Goal: Task Accomplishment & Management: Manage account settings

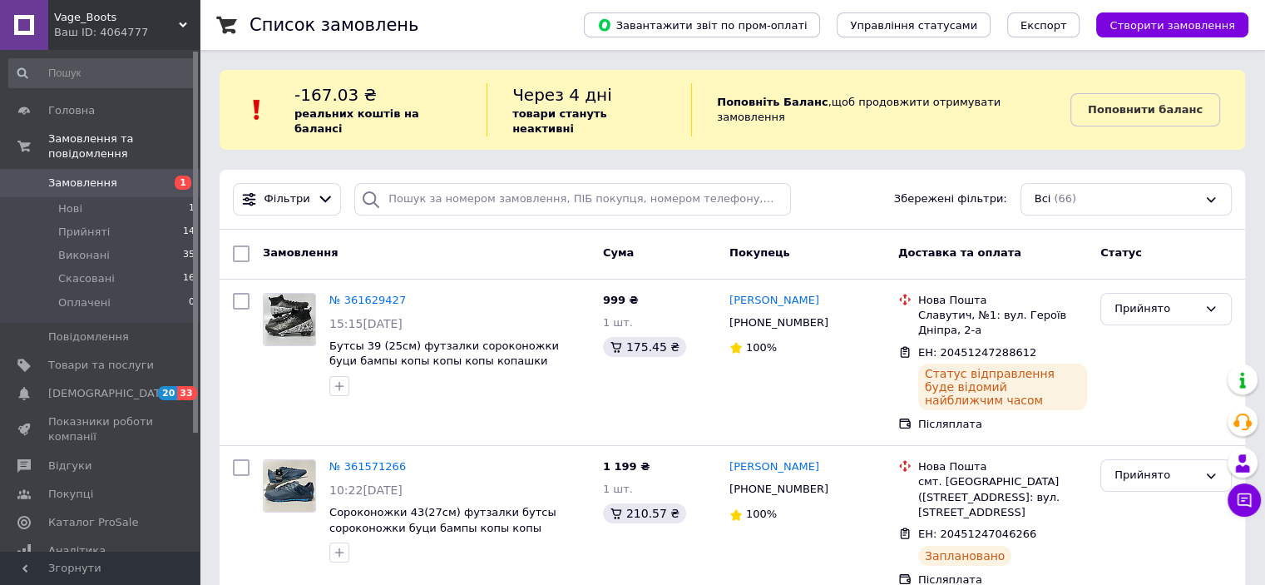
click at [186, 30] on div "Ваш ID: 4064777" at bounding box center [127, 32] width 146 height 15
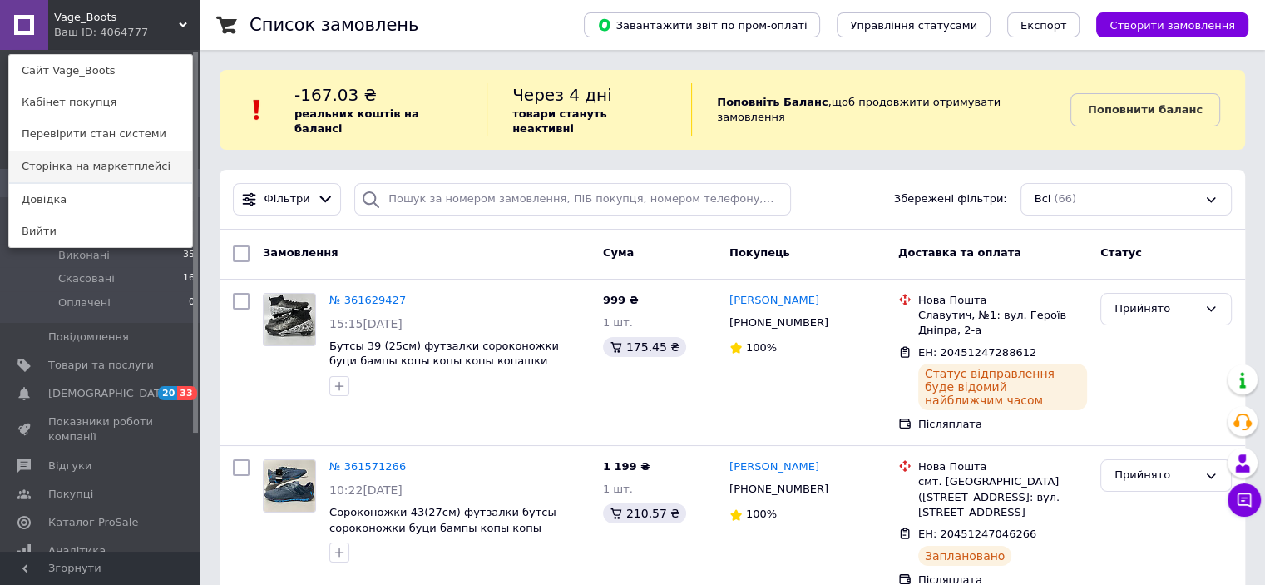
click at [130, 161] on link "Сторінка на маркетплейсі" at bounding box center [100, 167] width 183 height 32
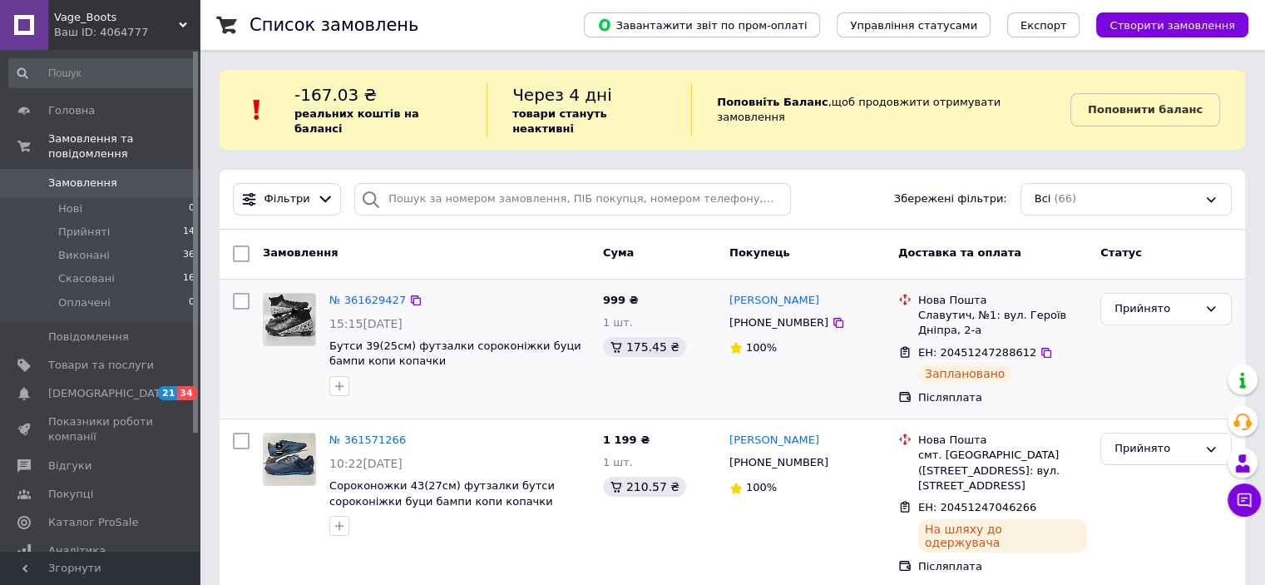
click at [239, 293] on input "checkbox" at bounding box center [241, 301] width 17 height 17
checkbox input "true"
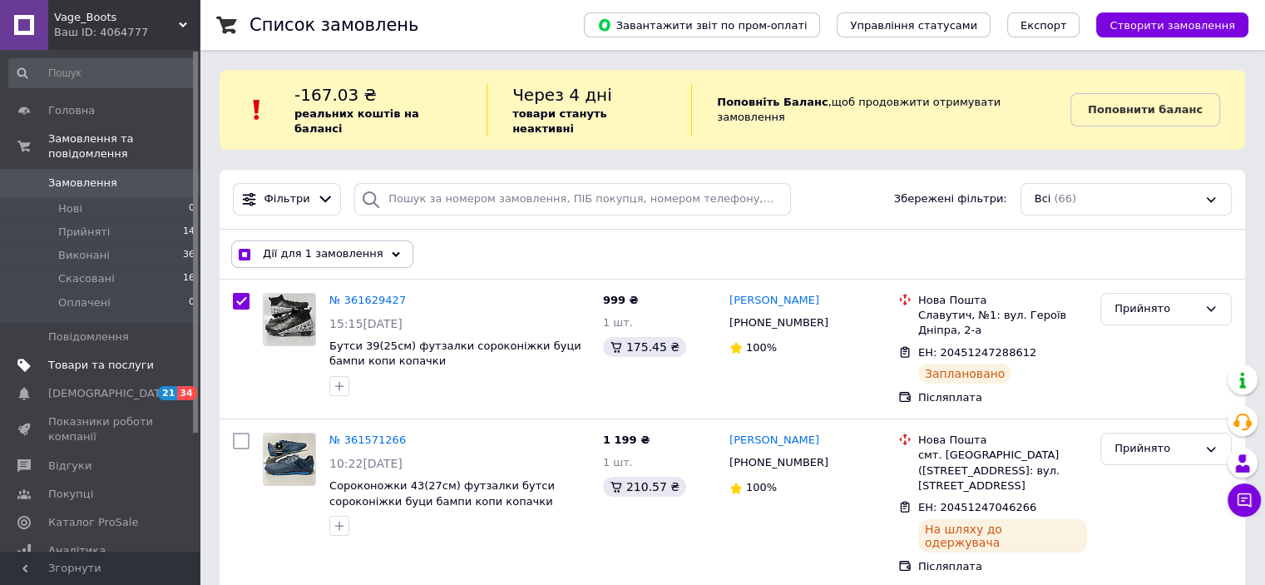
click at [101, 358] on span "Товари та послуги" at bounding box center [101, 365] width 106 height 15
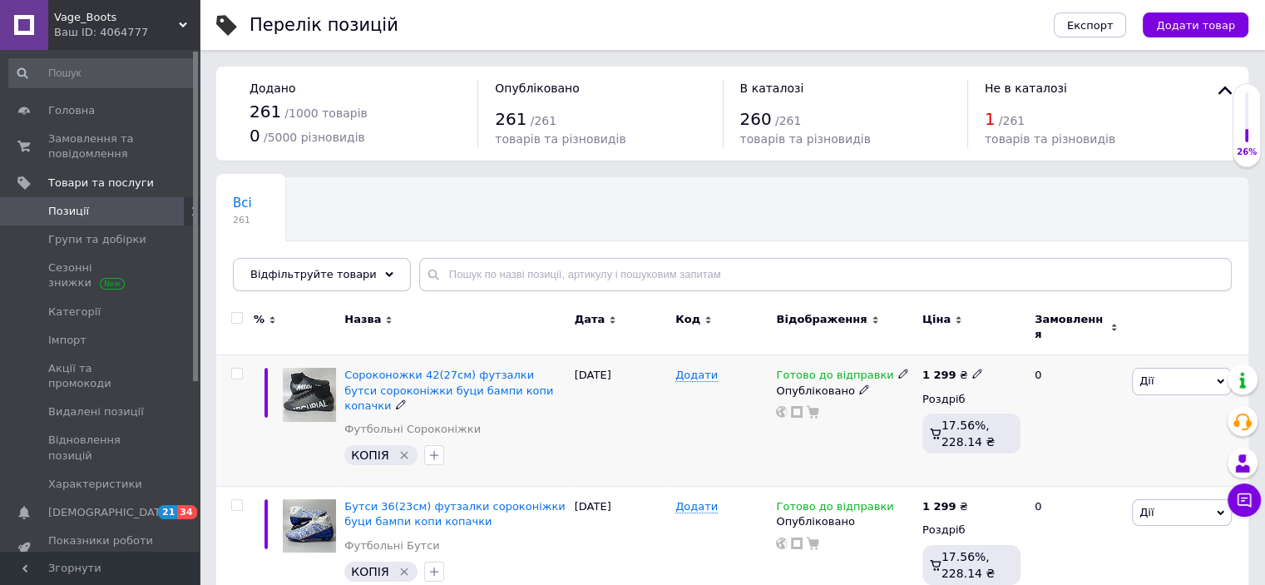
click at [238, 368] on input "checkbox" at bounding box center [236, 373] width 11 height 11
checkbox input "true"
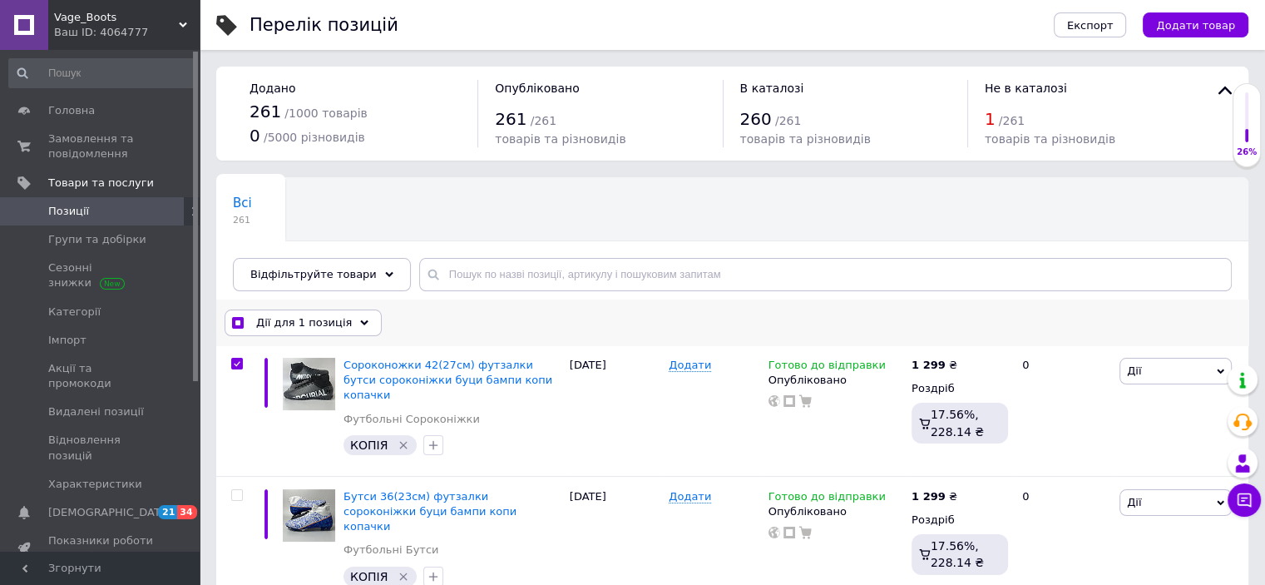
click at [350, 313] on div "Дії для 1 позиція" at bounding box center [303, 322] width 157 height 27
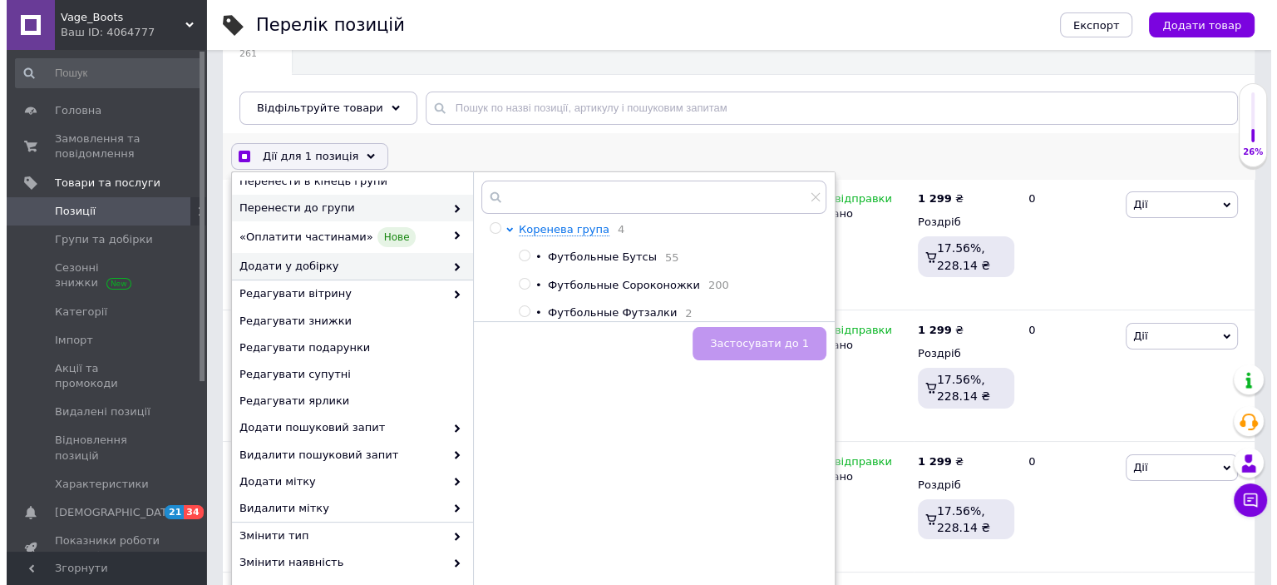
scroll to position [83, 0]
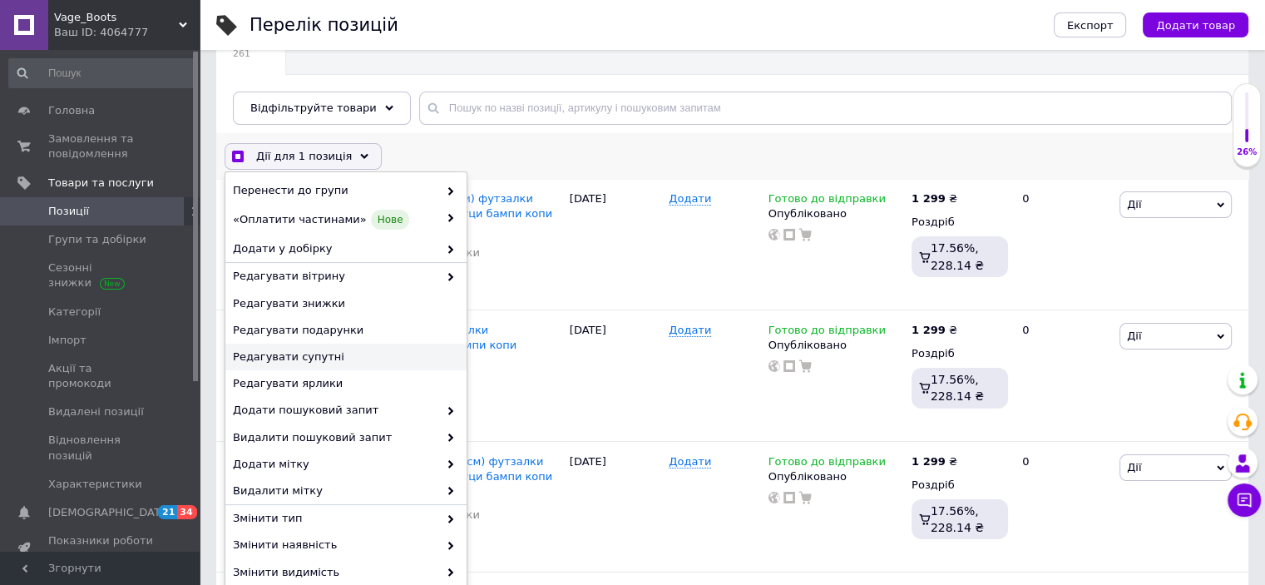
click at [334, 352] on span "Редагувати супутні" at bounding box center [344, 356] width 222 height 15
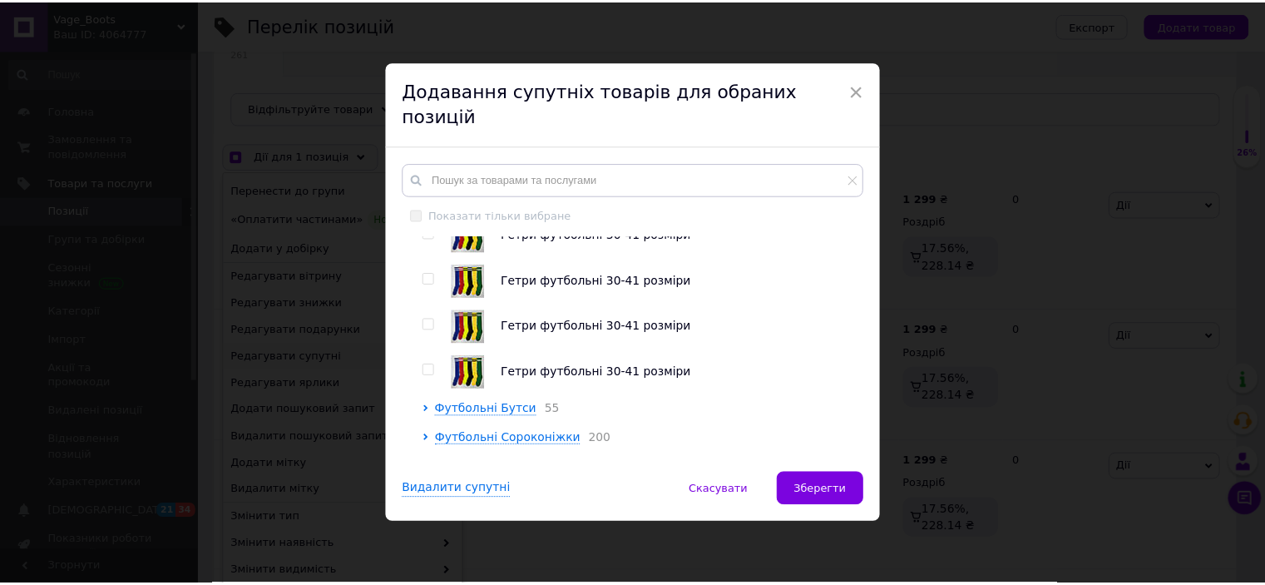
scroll to position [72, 0]
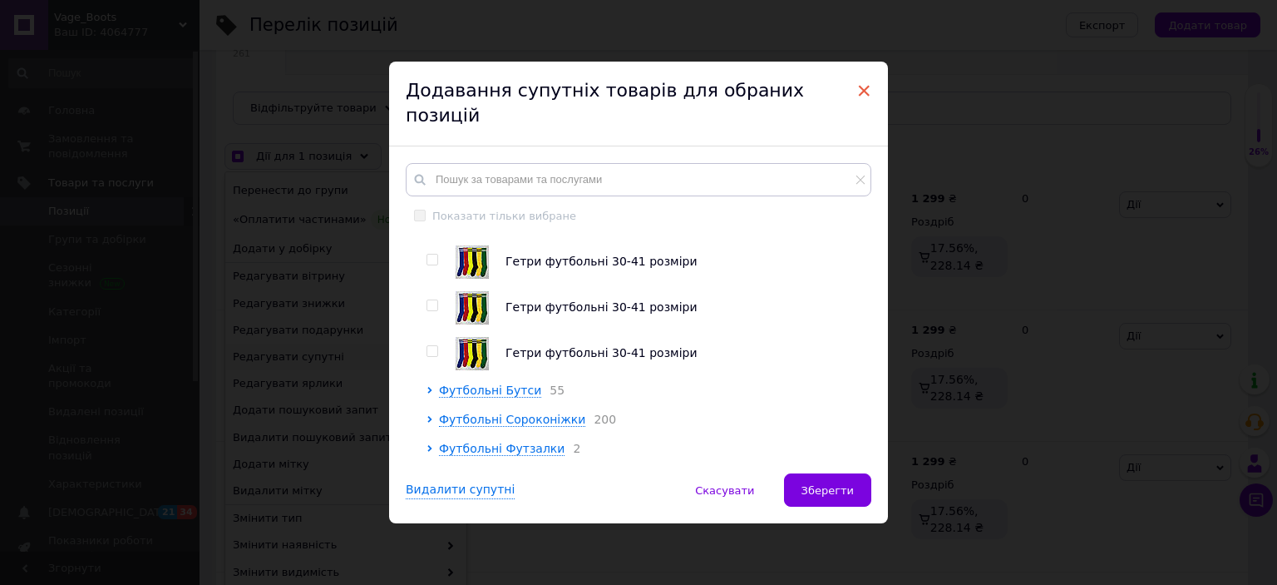
click at [860, 105] on span "×" at bounding box center [864, 91] width 15 height 28
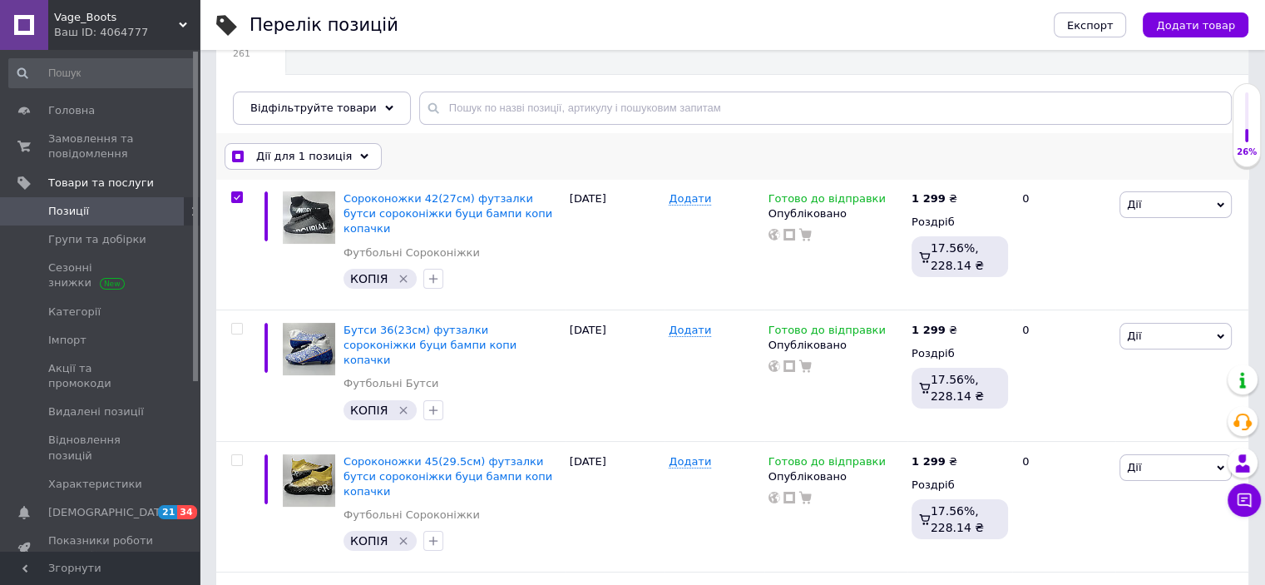
click at [326, 164] on div "Дії для 1 позиція" at bounding box center [303, 156] width 157 height 27
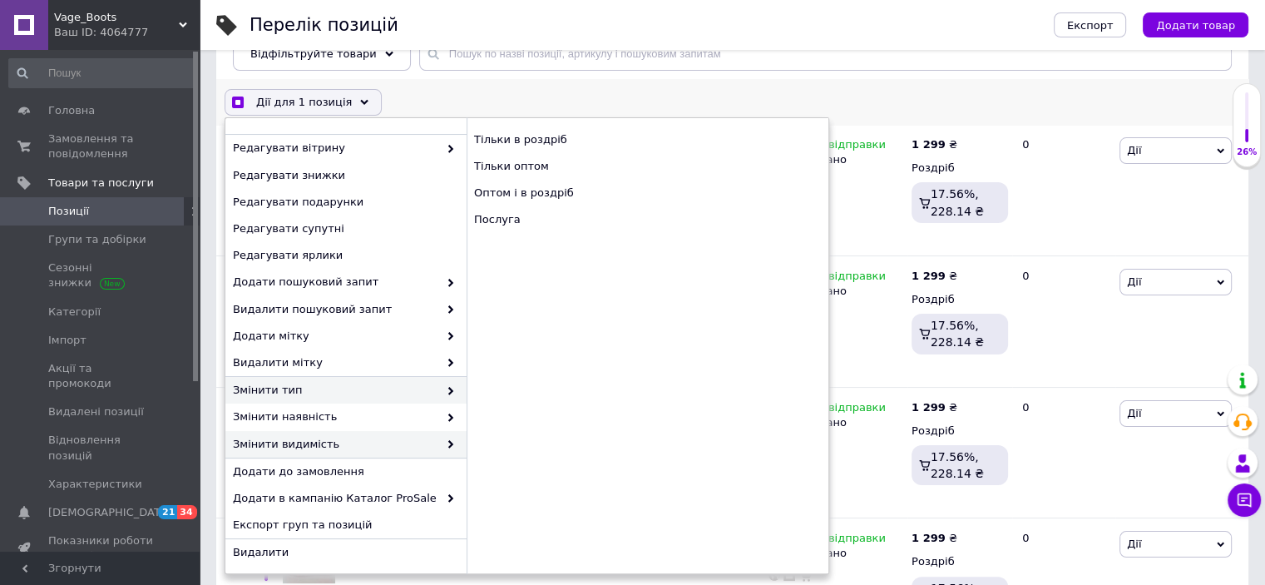
scroll to position [250, 0]
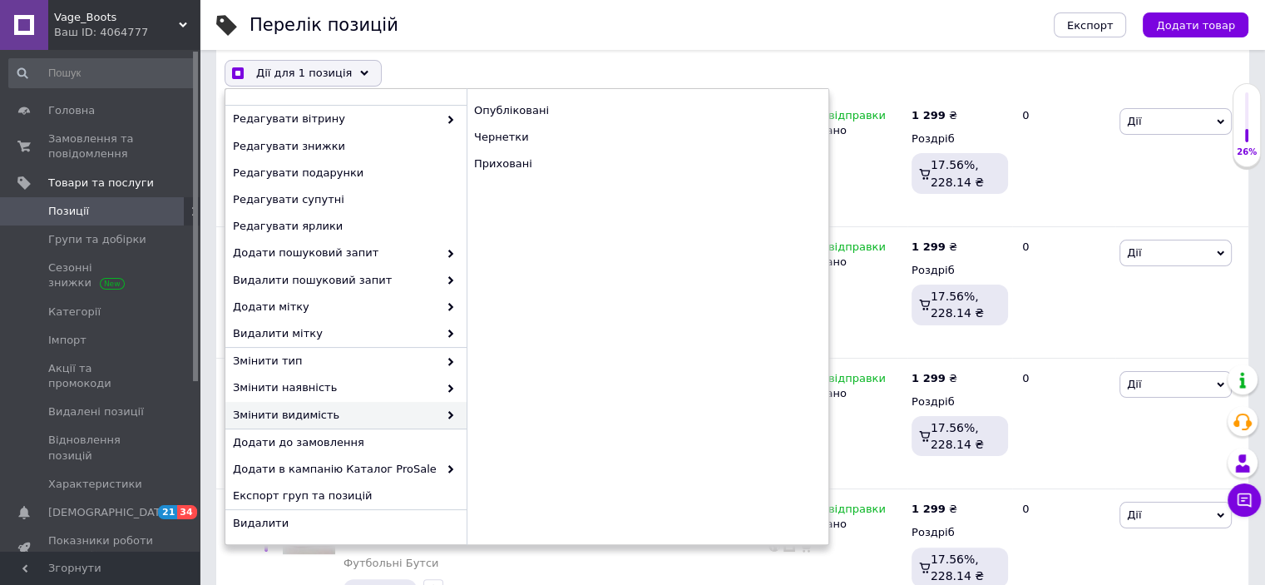
click at [575, 30] on div "Перелік позицій" at bounding box center [635, 25] width 771 height 50
checkbox input "true"
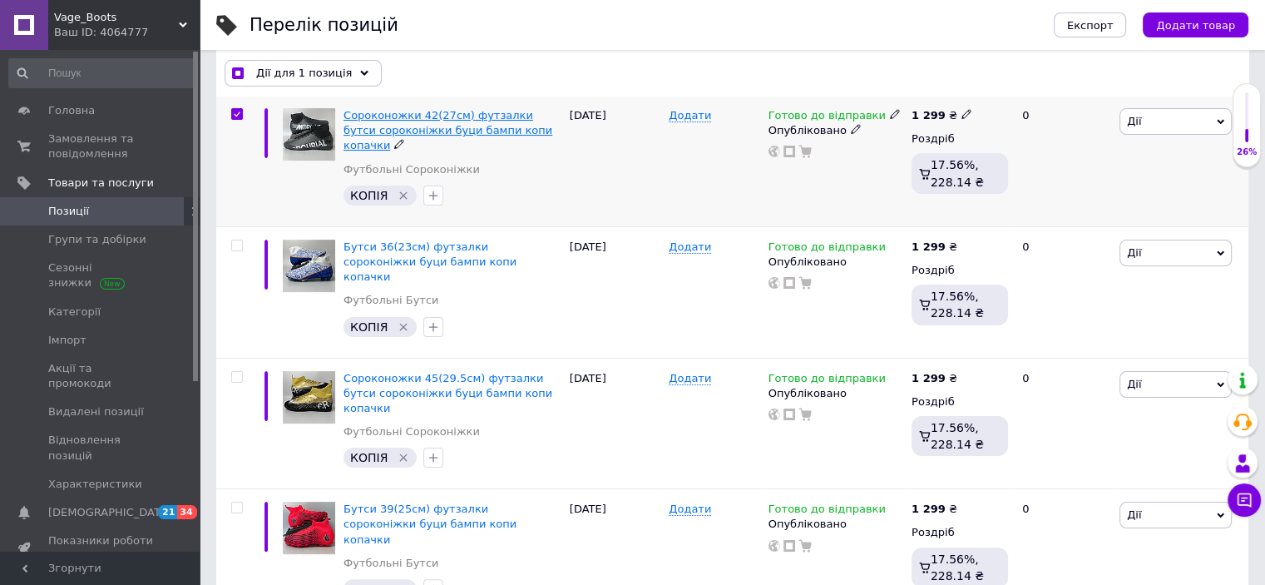
click at [430, 134] on span "Сороконожки 42(27см) футзалки бутси сороконіжки буци бампи копи копачки" at bounding box center [447, 130] width 209 height 42
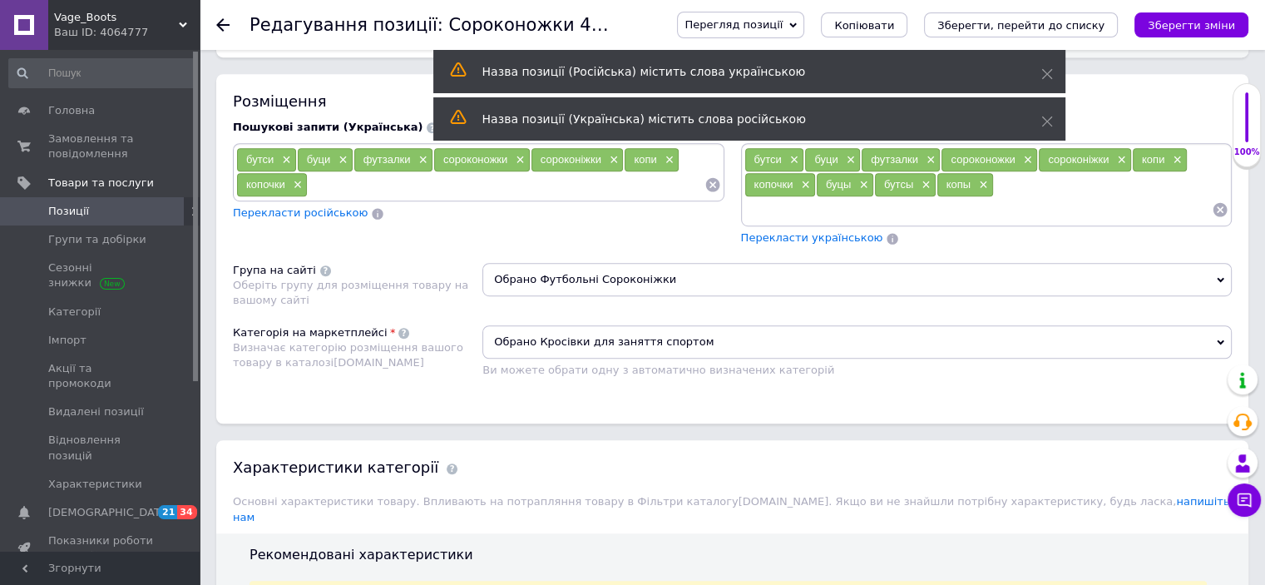
scroll to position [1015, 0]
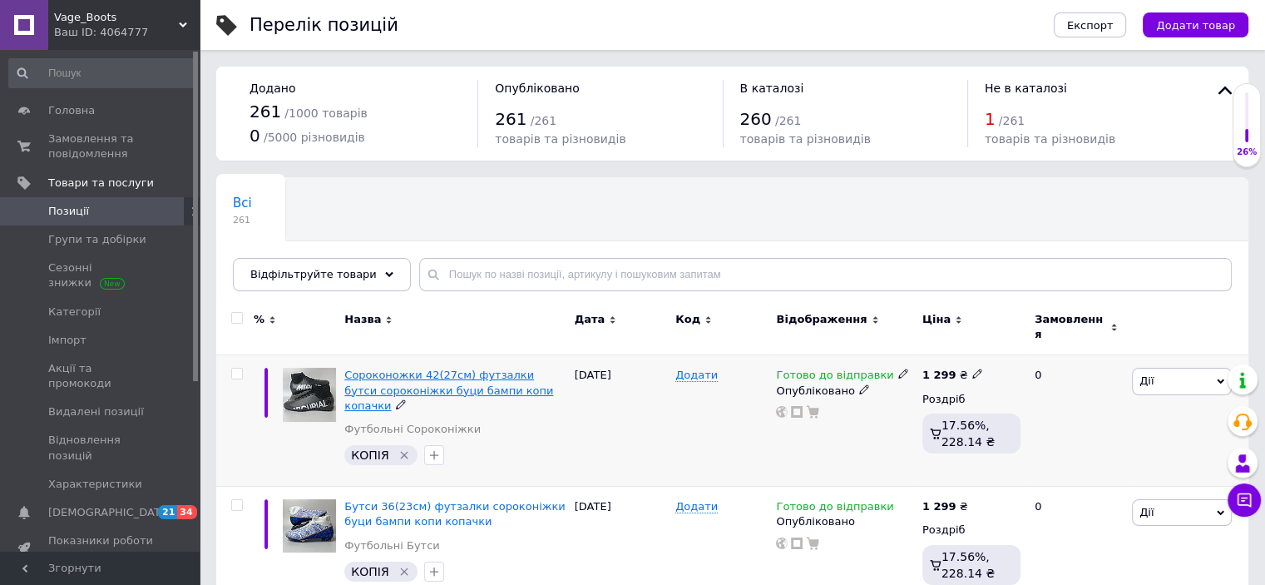
click at [449, 379] on span "Сороконожки 42(27см) футзалки бутси сороконіжки буци бампи копи копачки" at bounding box center [448, 389] width 209 height 42
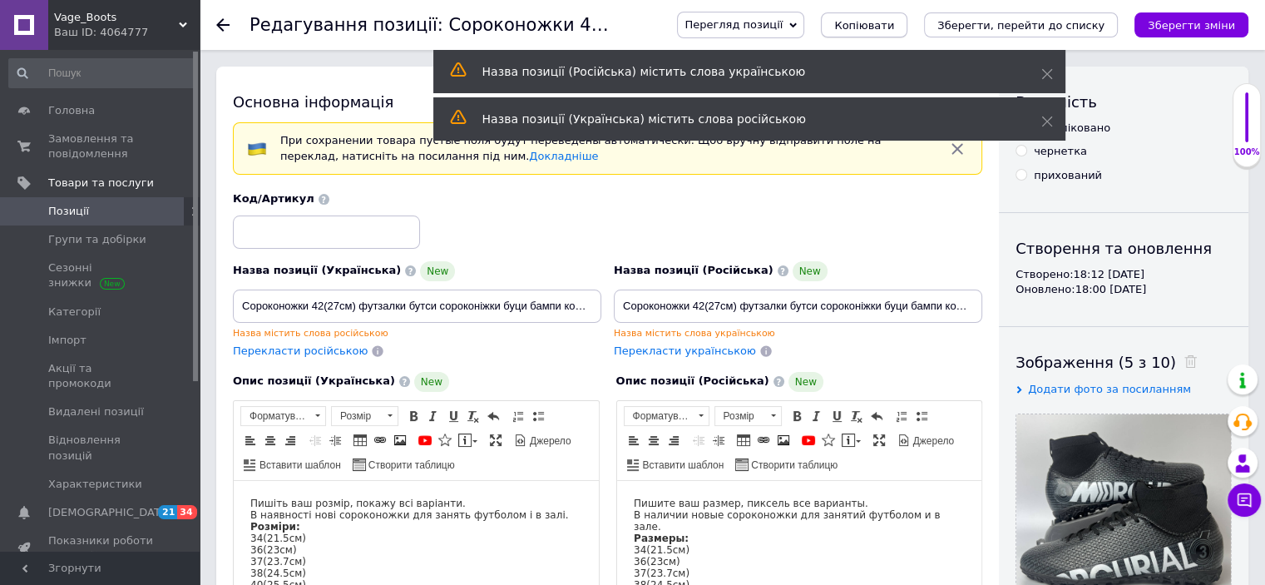
click at [907, 33] on button "Копіювати" at bounding box center [864, 24] width 86 height 25
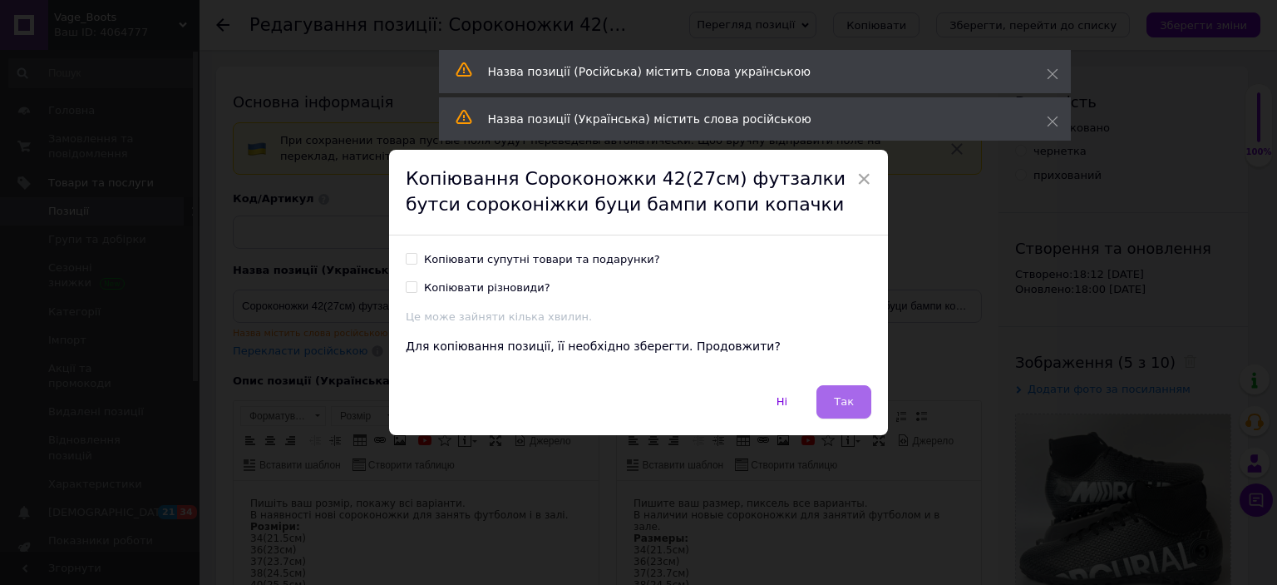
click at [847, 397] on span "Так" at bounding box center [844, 401] width 20 height 12
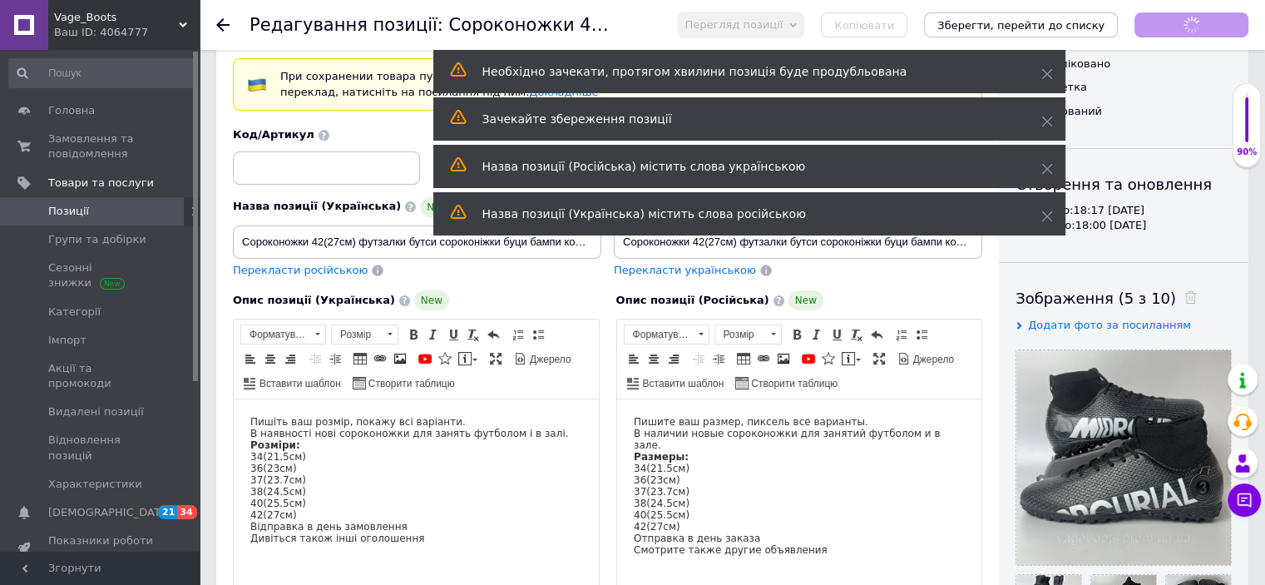
scroll to position [166, 0]
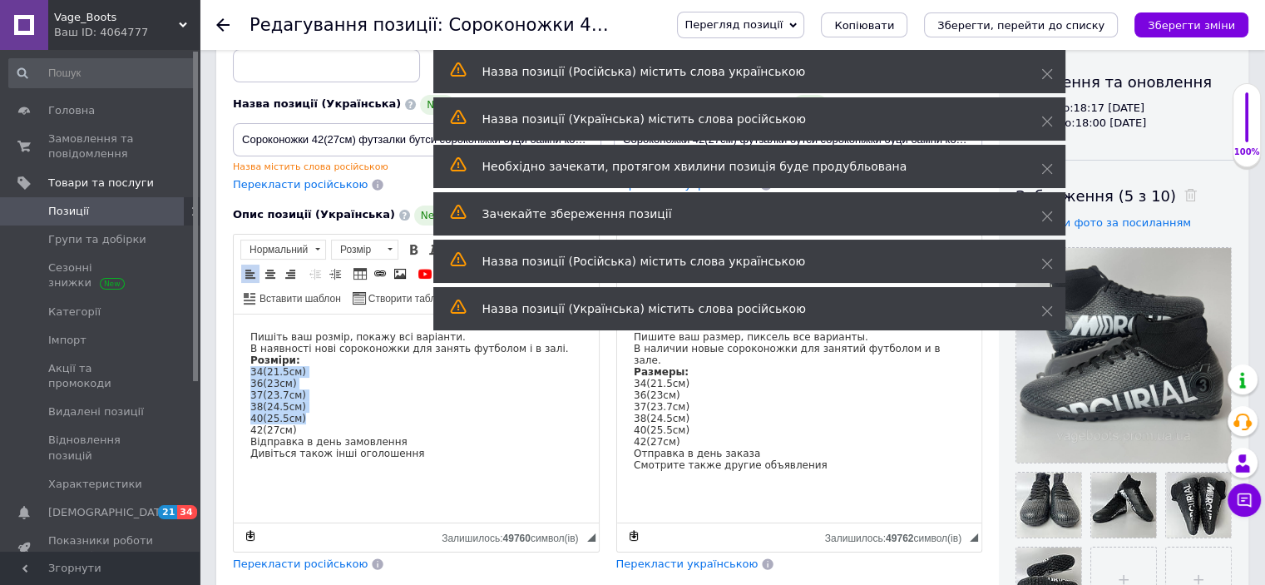
drag, startPoint x: 320, startPoint y: 427, endPoint x: 247, endPoint y: 378, distance: 87.7
click at [247, 378] on html "Пишіть ваш розмір, покажу всі варіанти. В наявності нові сороконожки для занять…" at bounding box center [416, 394] width 365 height 161
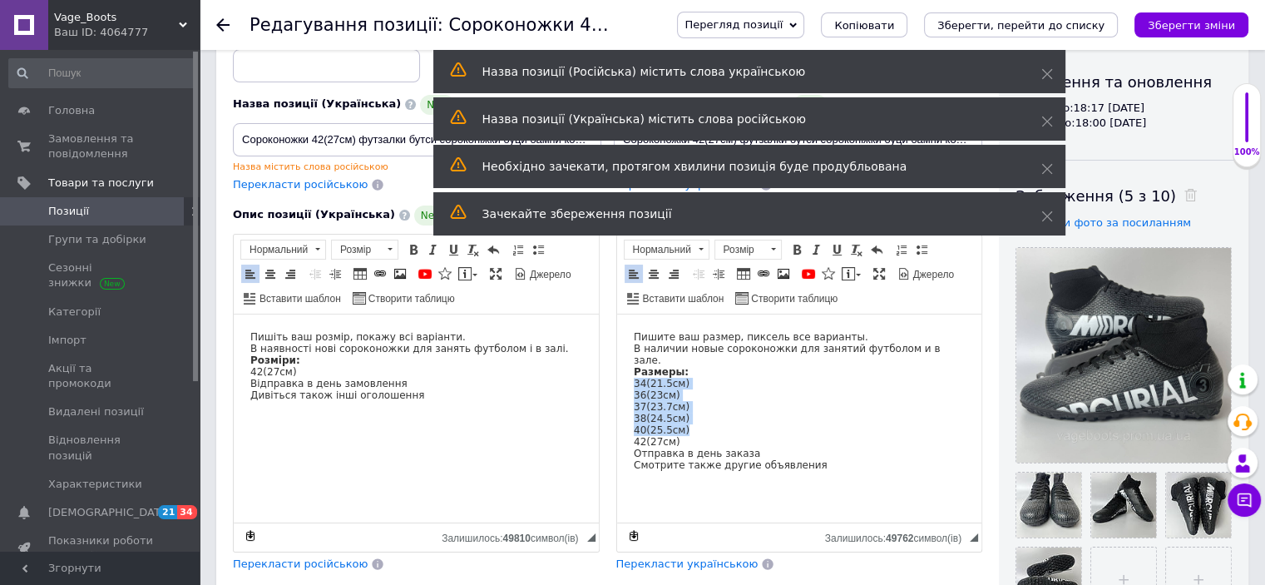
drag, startPoint x: 689, startPoint y: 427, endPoint x: 612, endPoint y: 383, distance: 89.0
click at [616, 383] on html "Пишите ваш размер, пиксель все варианты. В наличии новые сороконожки для заняти…" at bounding box center [798, 400] width 365 height 173
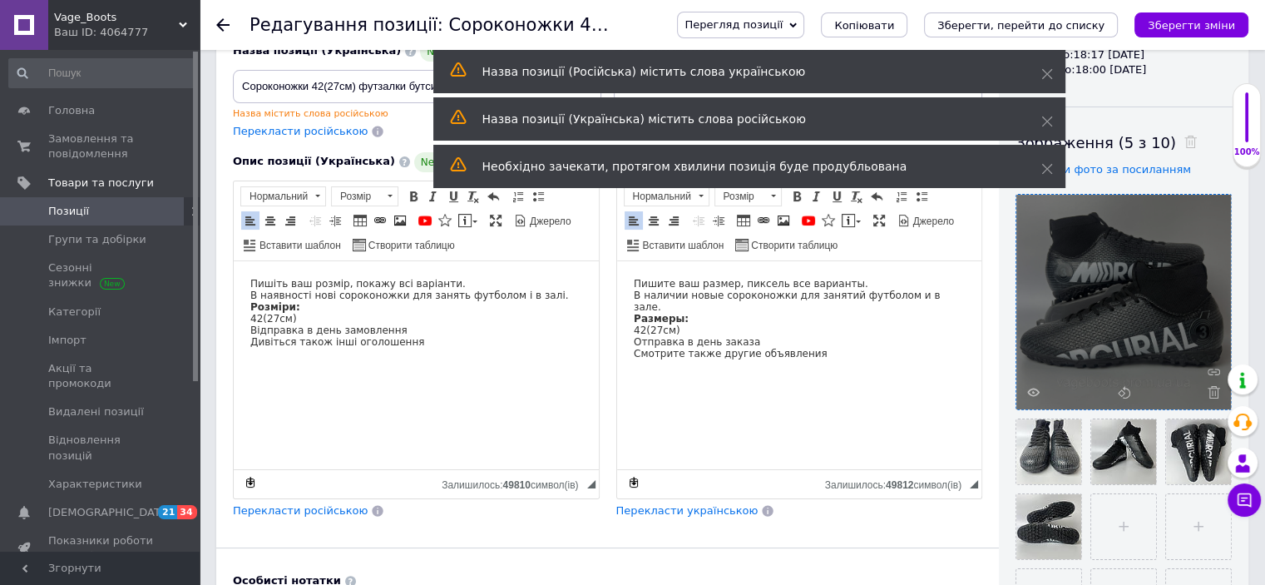
scroll to position [250, 0]
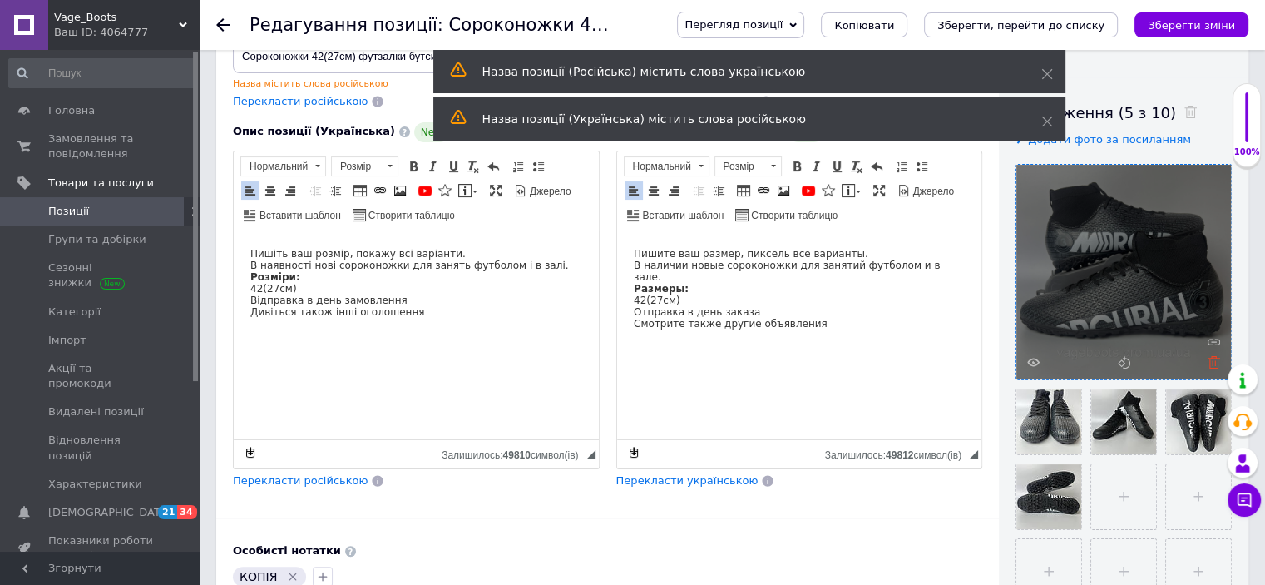
click at [1214, 361] on use at bounding box center [1214, 362] width 12 height 12
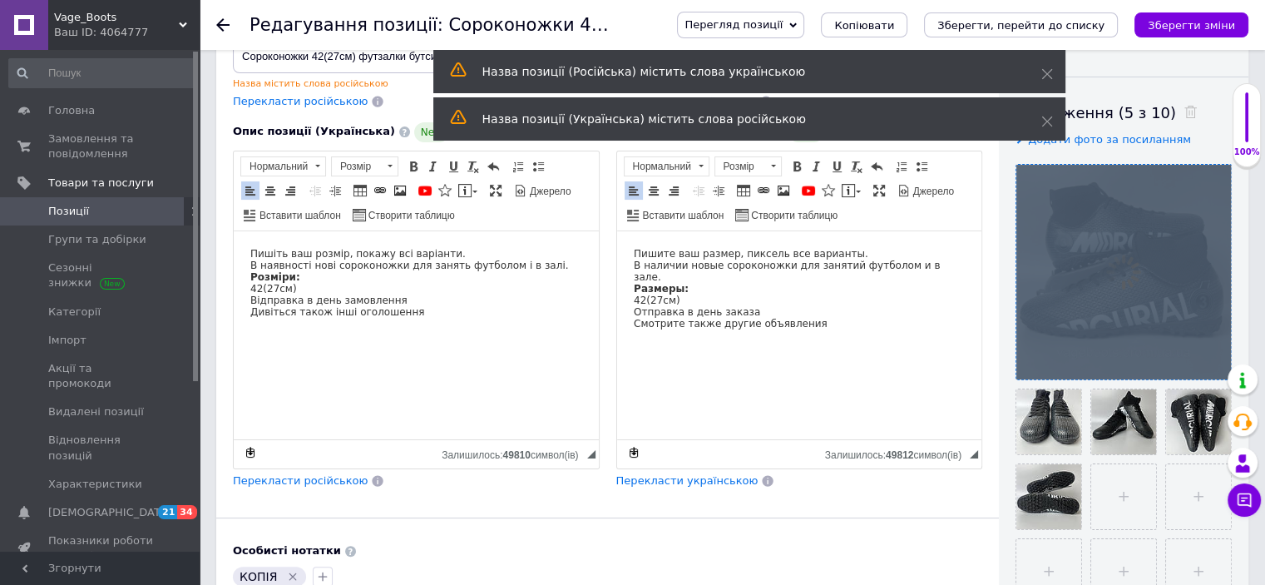
click at [1214, 361] on div at bounding box center [1123, 272] width 215 height 215
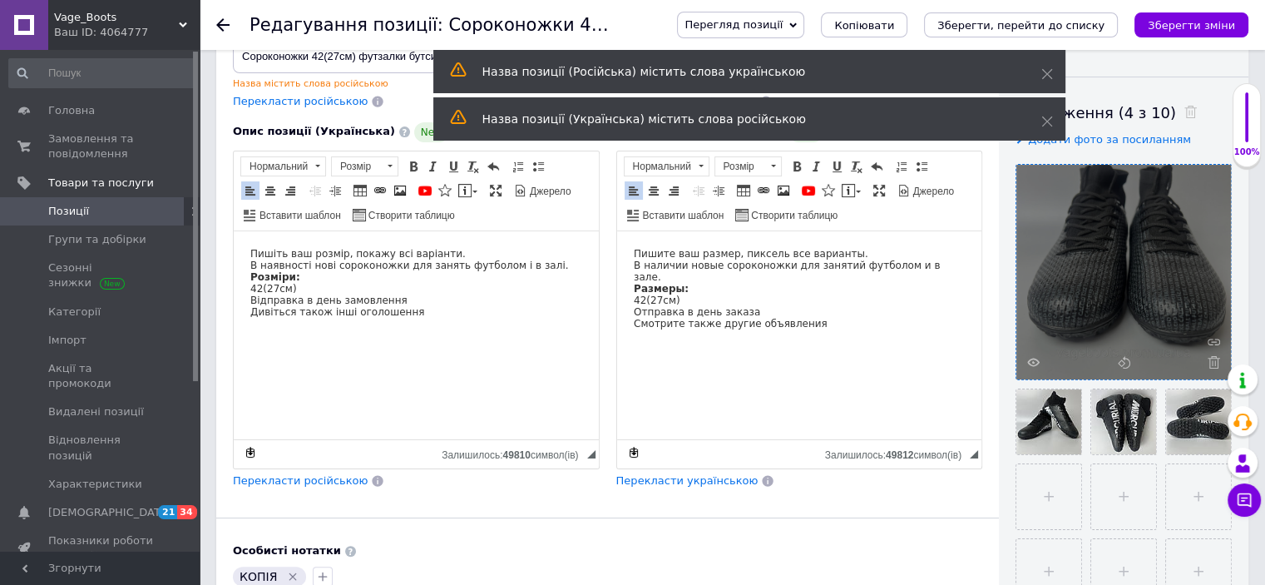
click at [1214, 361] on use at bounding box center [1214, 362] width 12 height 12
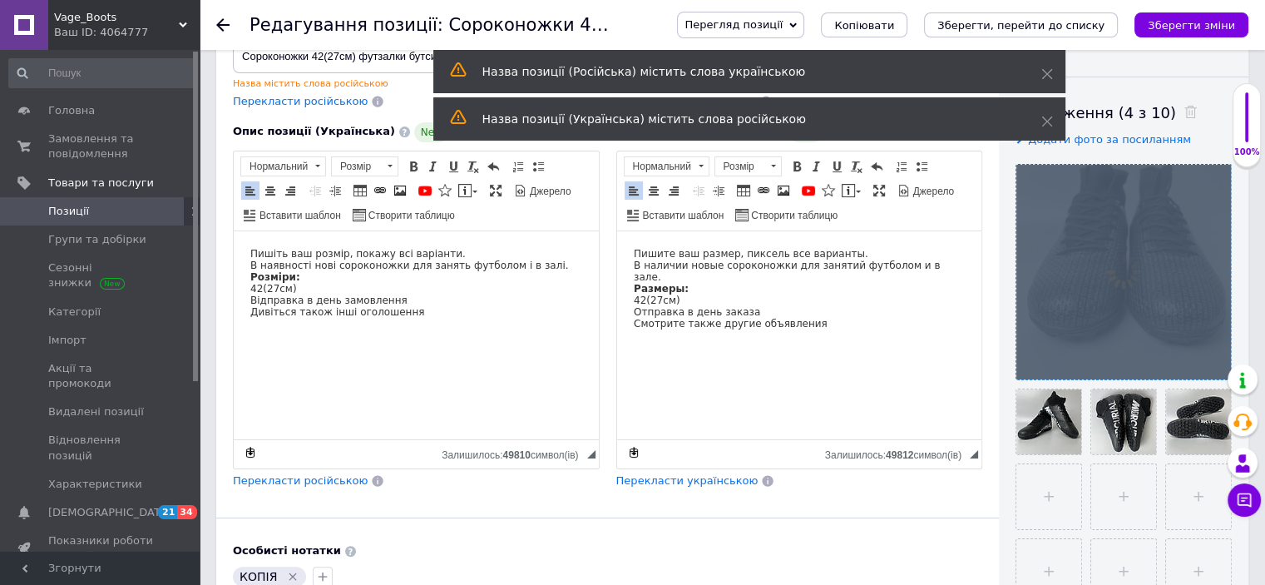
click at [1214, 361] on div at bounding box center [1123, 272] width 215 height 215
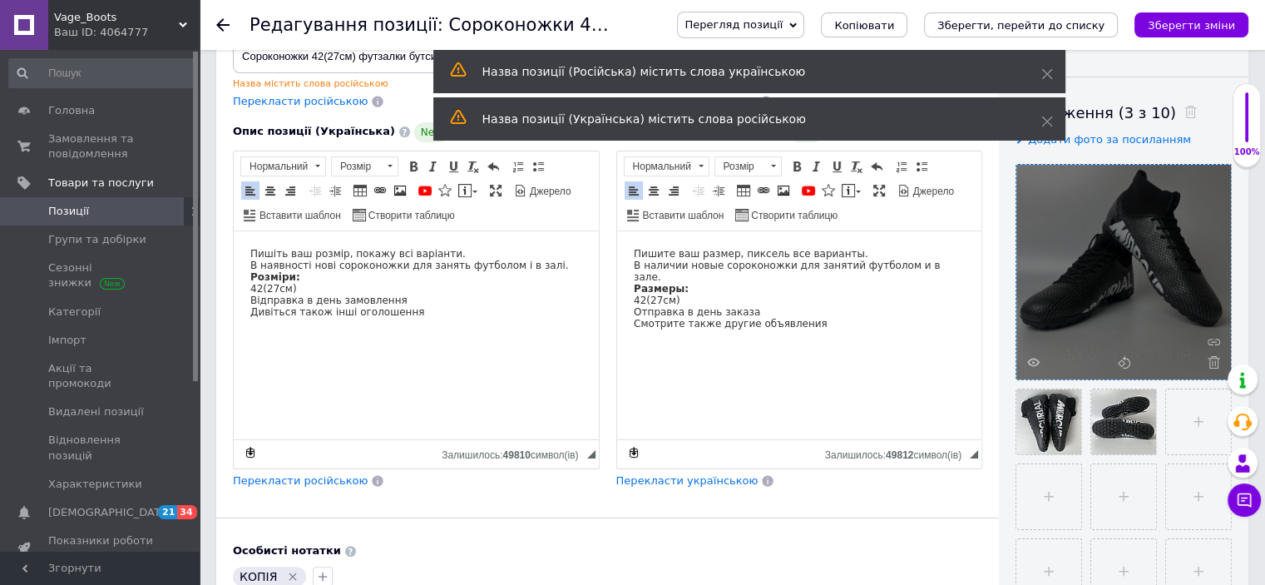
click at [1214, 361] on use at bounding box center [1214, 362] width 12 height 12
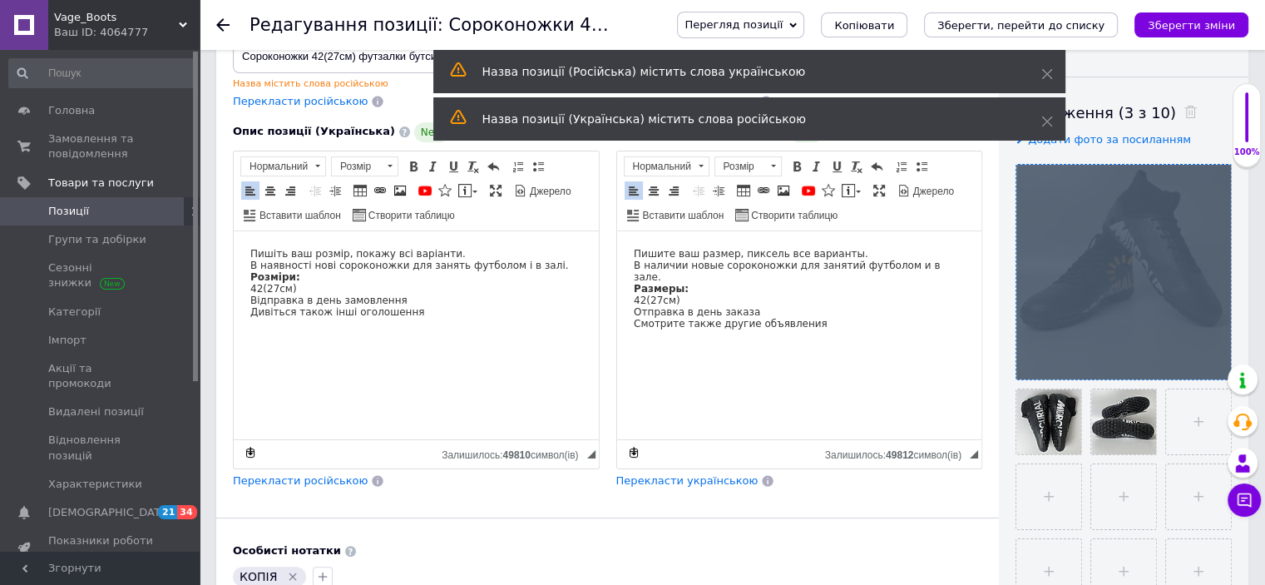
click at [1214, 361] on div at bounding box center [1123, 272] width 215 height 215
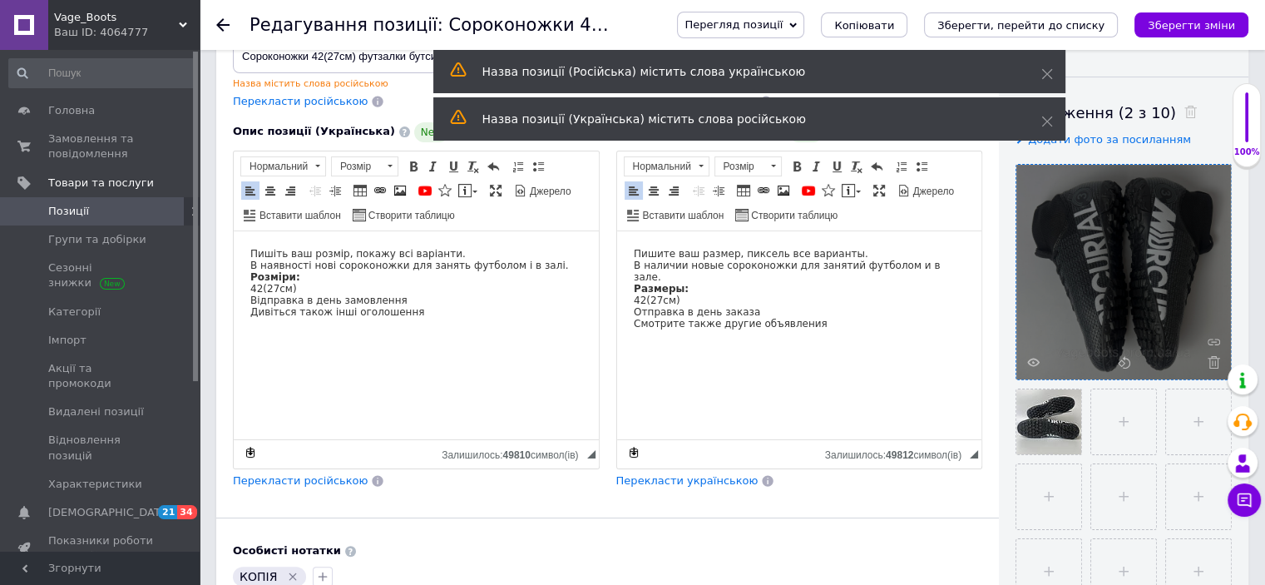
click at [1214, 361] on use at bounding box center [1214, 362] width 12 height 12
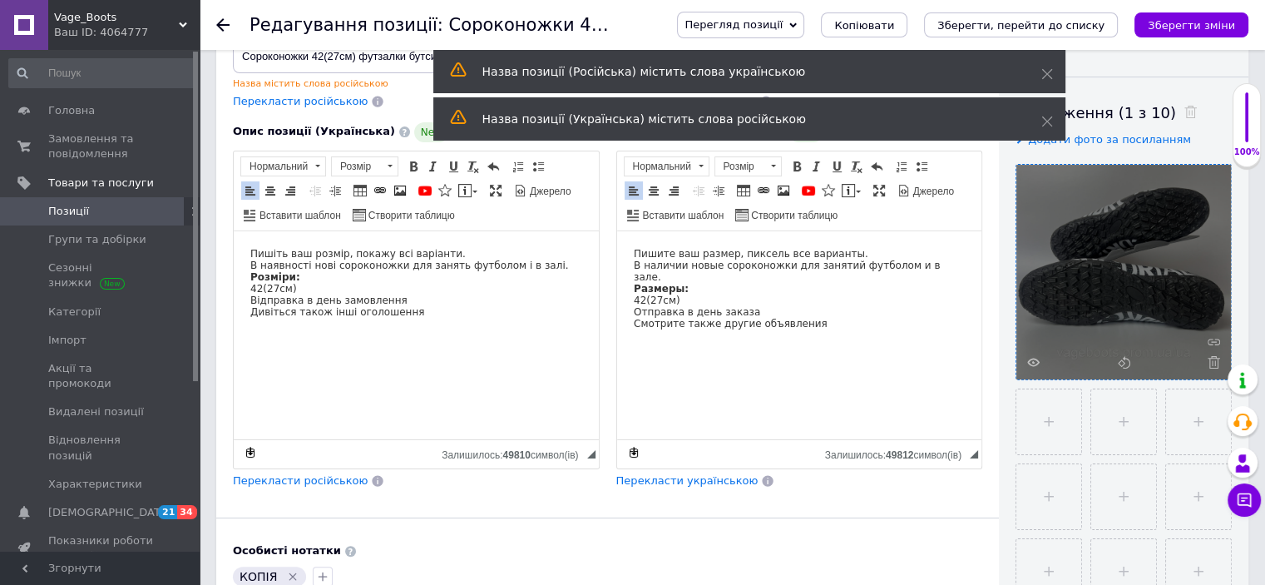
click at [1214, 361] on use at bounding box center [1214, 362] width 12 height 12
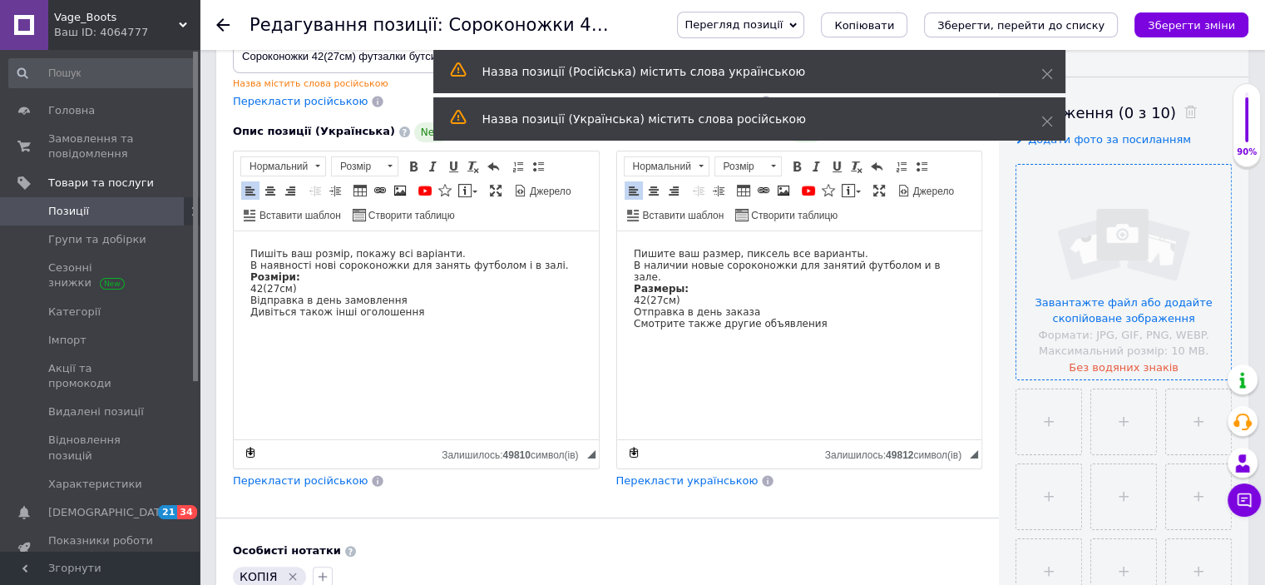
click at [1138, 286] on input "file" at bounding box center [1123, 272] width 215 height 215
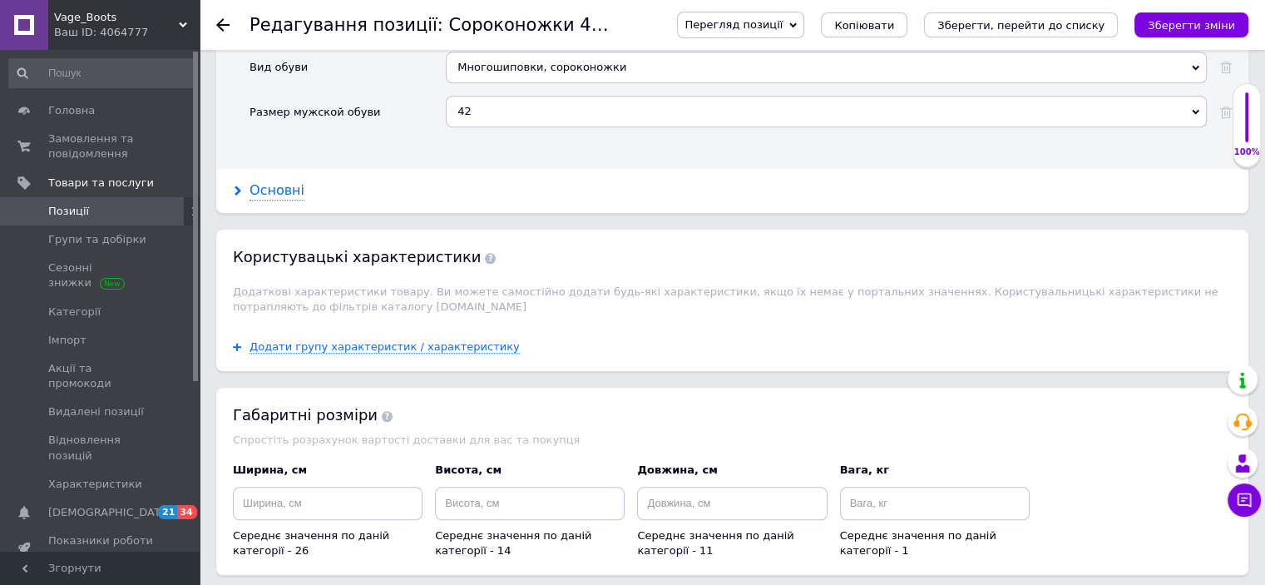
click at [292, 181] on div "Основні" at bounding box center [277, 190] width 55 height 19
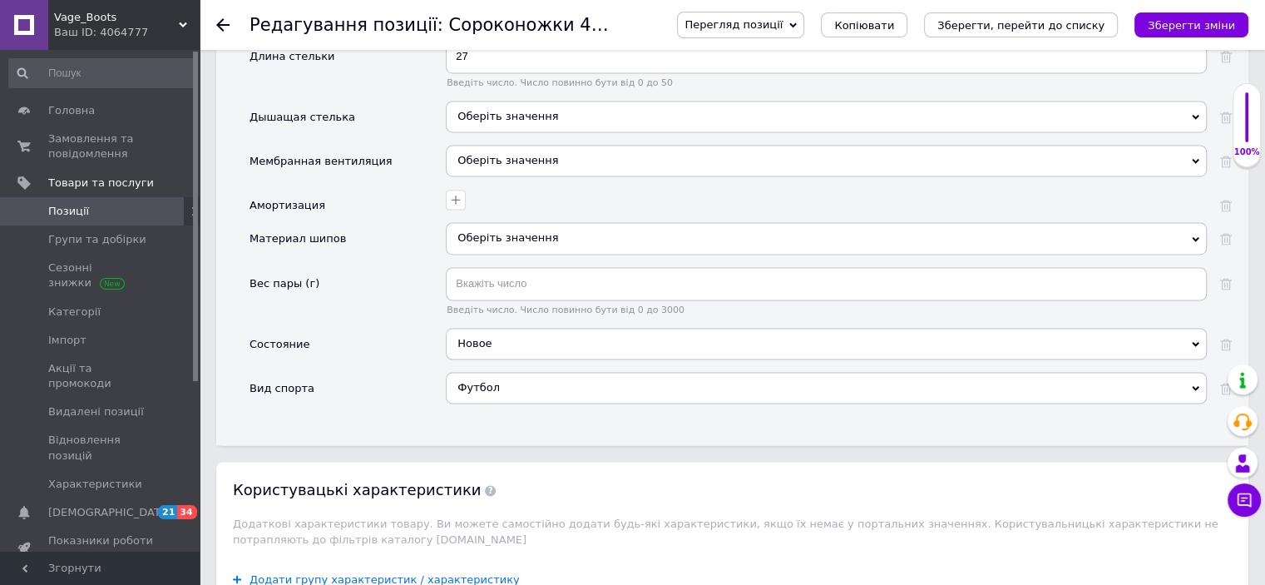
scroll to position [2828, 0]
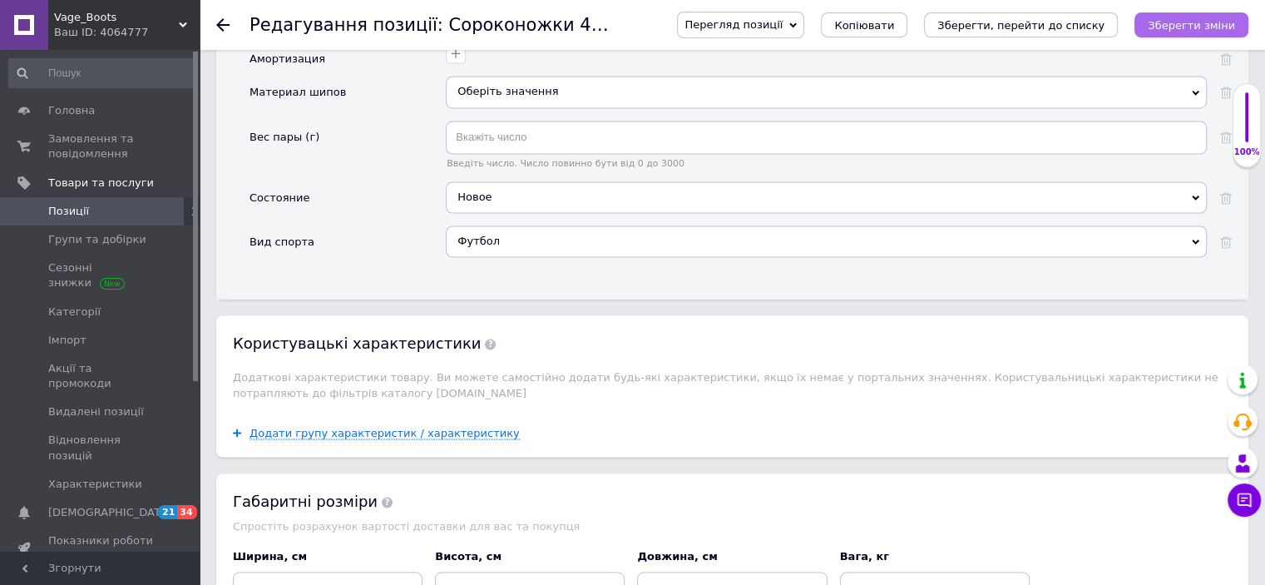
click at [1193, 32] on icon "Зберегти зміни" at bounding box center [1191, 25] width 87 height 12
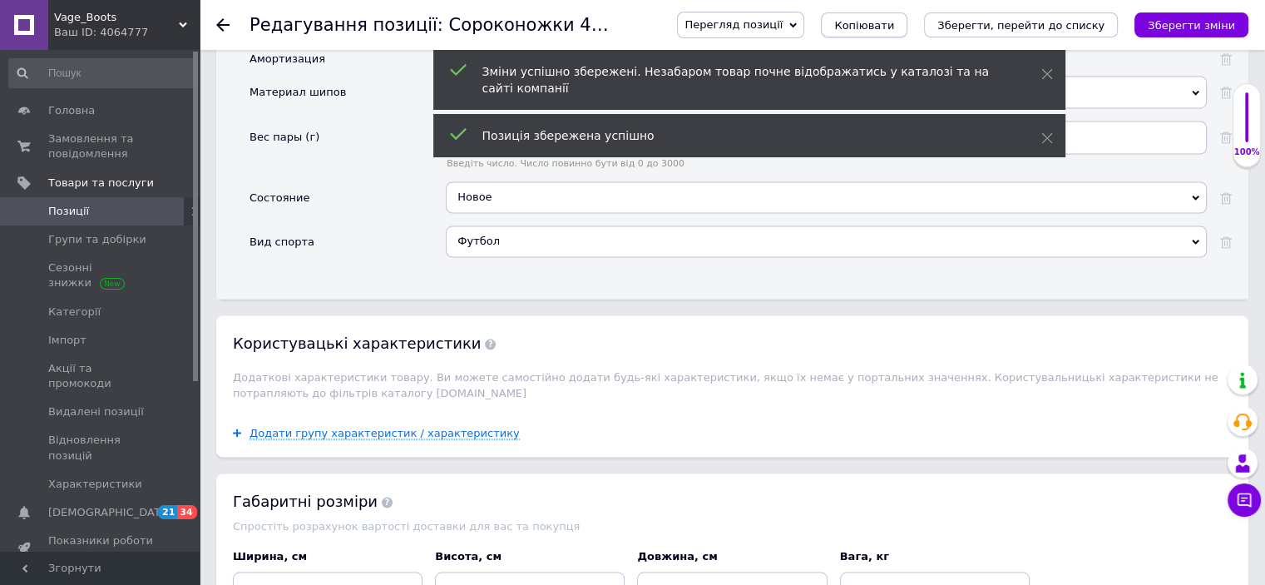
click at [894, 23] on span "Копіювати" at bounding box center [864, 25] width 60 height 12
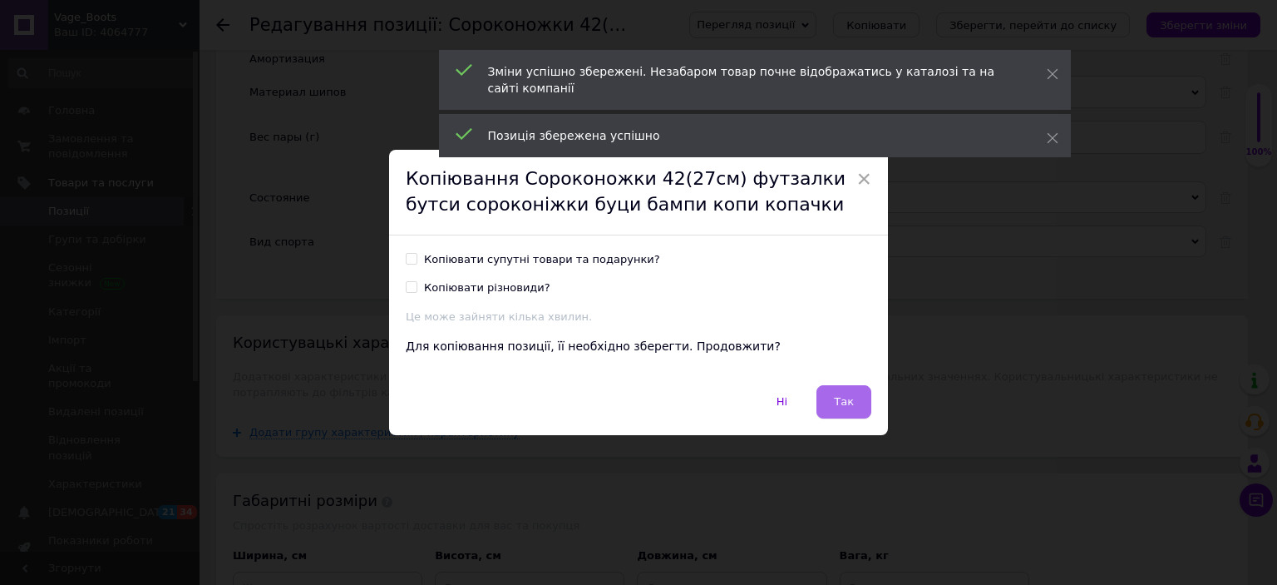
click at [843, 397] on span "Так" at bounding box center [844, 401] width 20 height 12
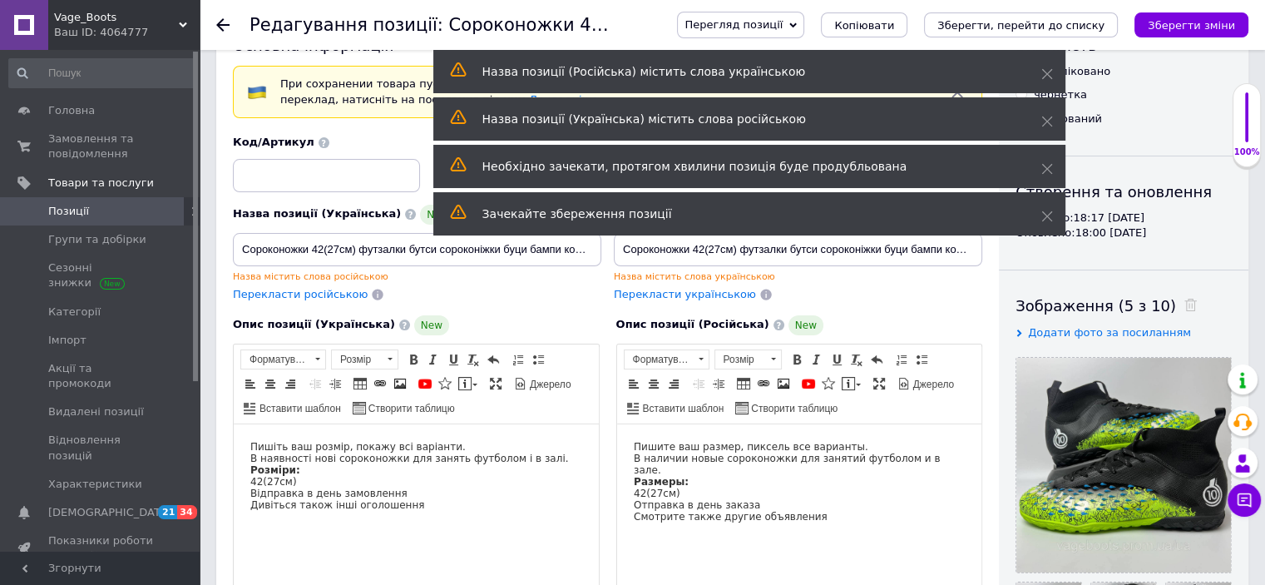
scroll to position [83, 0]
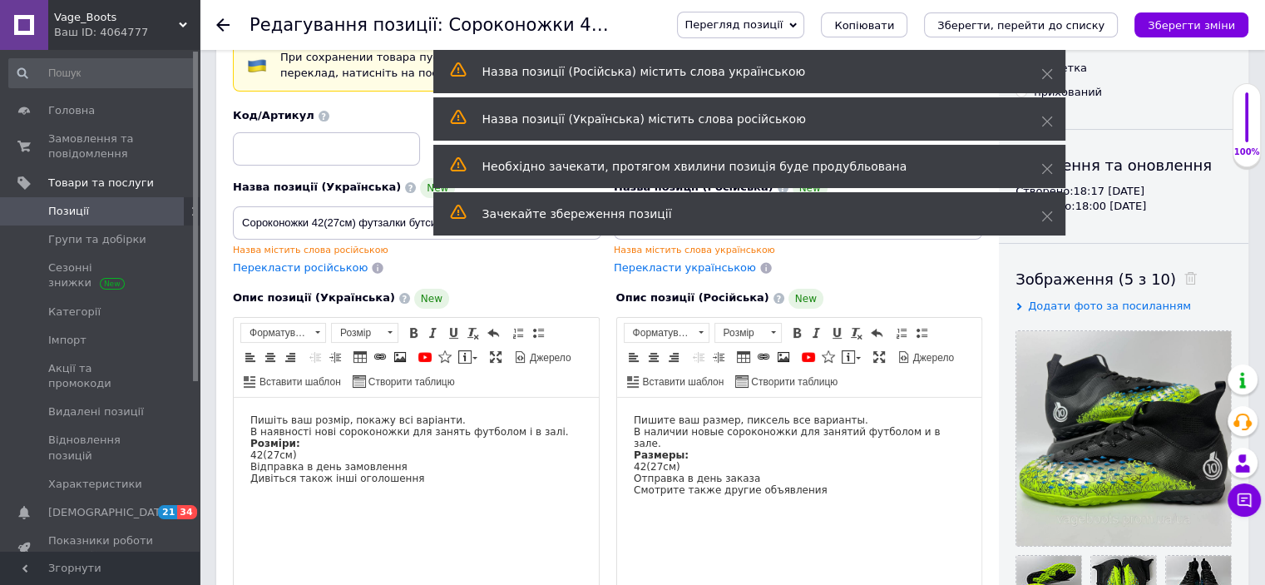
click at [251, 460] on p "42(27см)" at bounding box center [416, 454] width 332 height 12
click at [258, 459] on p "Редактор, A8041586-8F01-4F2A-ACDF-6E87B3C0EEE6" at bounding box center [416, 454] width 332 height 12
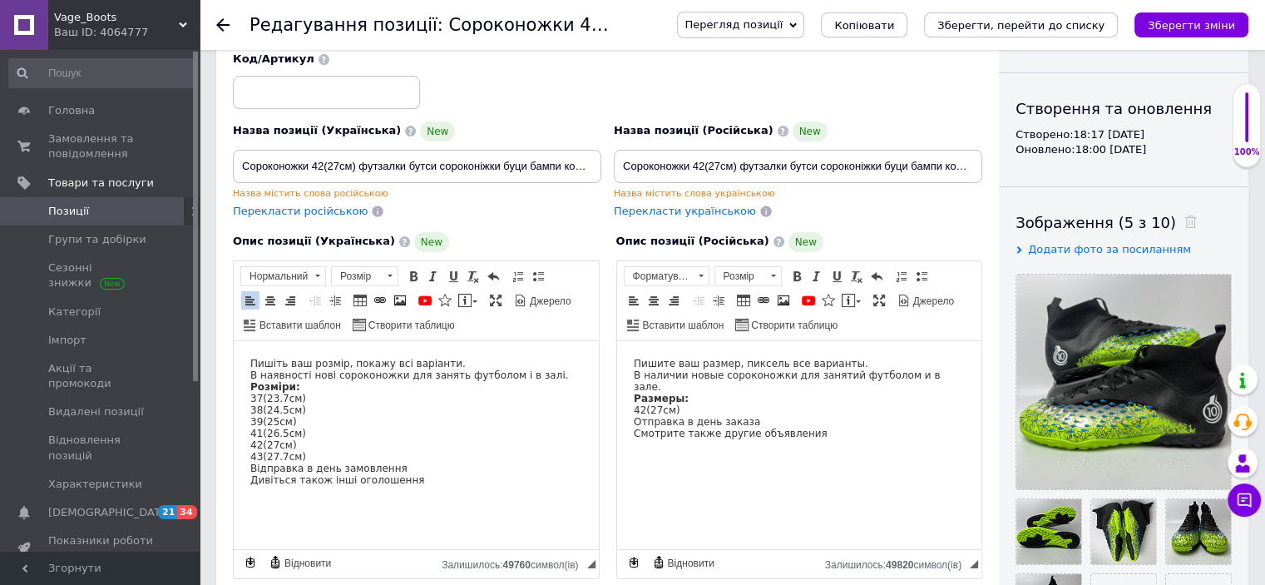
scroll to position [166, 0]
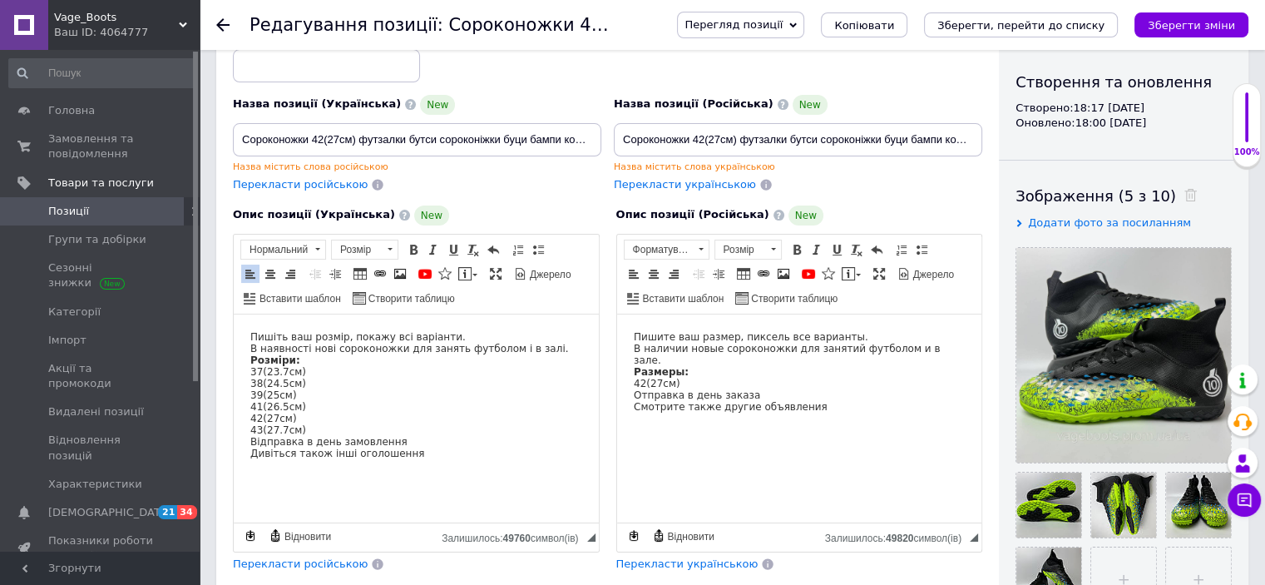
click at [317, 560] on span "Перекласти російською" at bounding box center [300, 563] width 135 height 12
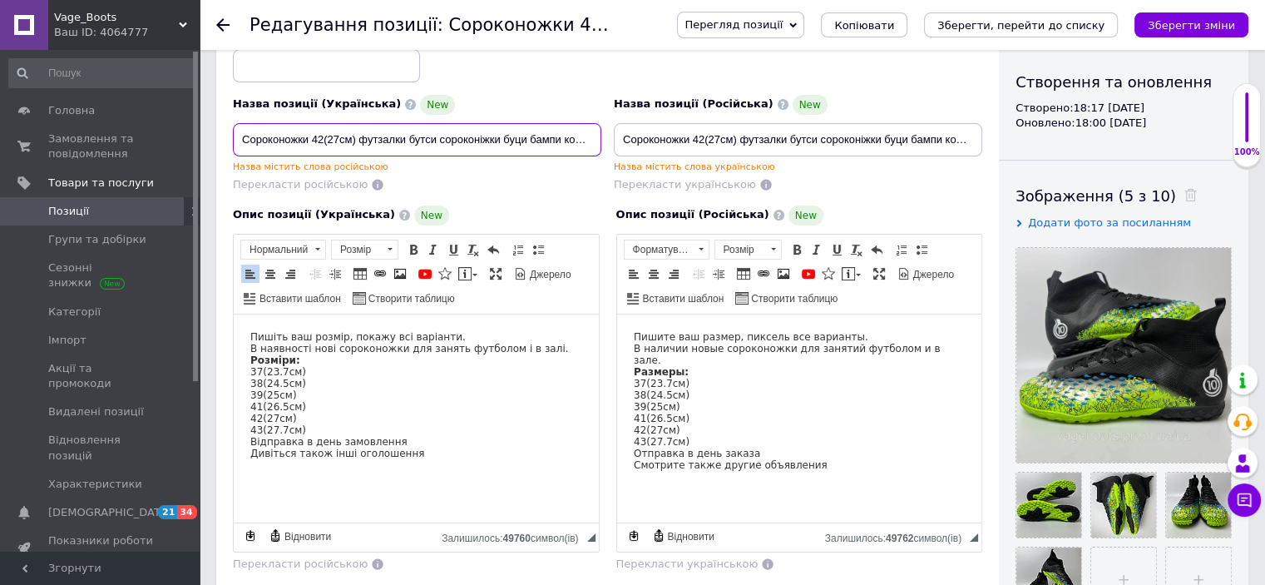
drag, startPoint x: 354, startPoint y: 135, endPoint x: 313, endPoint y: 134, distance: 41.6
click at [313, 134] on input "Сороконожки 42(27см) футзалки бутси сороконіжки буци бампи копи копачки" at bounding box center [417, 139] width 368 height 33
drag, startPoint x: 373, startPoint y: 134, endPoint x: 357, endPoint y: 133, distance: 15.8
click at [357, 133] on input "Сороконожки 37,38,39,40,41,42,43 футзалки бутси сороконіжки буци бампи копи коп…" at bounding box center [417, 139] width 368 height 33
drag, startPoint x: 312, startPoint y: 132, endPoint x: 398, endPoint y: 145, distance: 86.6
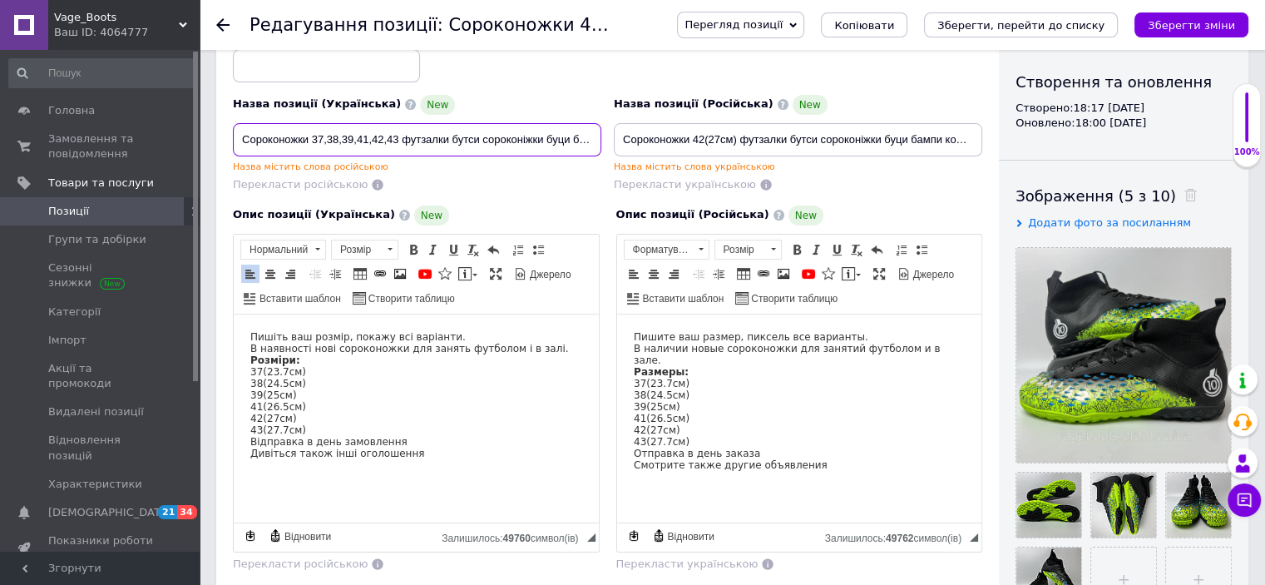
click at [398, 145] on input "Сороконожки 37,38,39,41,42,43 футзалки бутси сороконіжки буци бампи копи копачки" at bounding box center [417, 139] width 368 height 33
type input "Сороконожки 37,38,39,41,42,43 футзалки бутси сороконіжки буци бампи копи копачки"
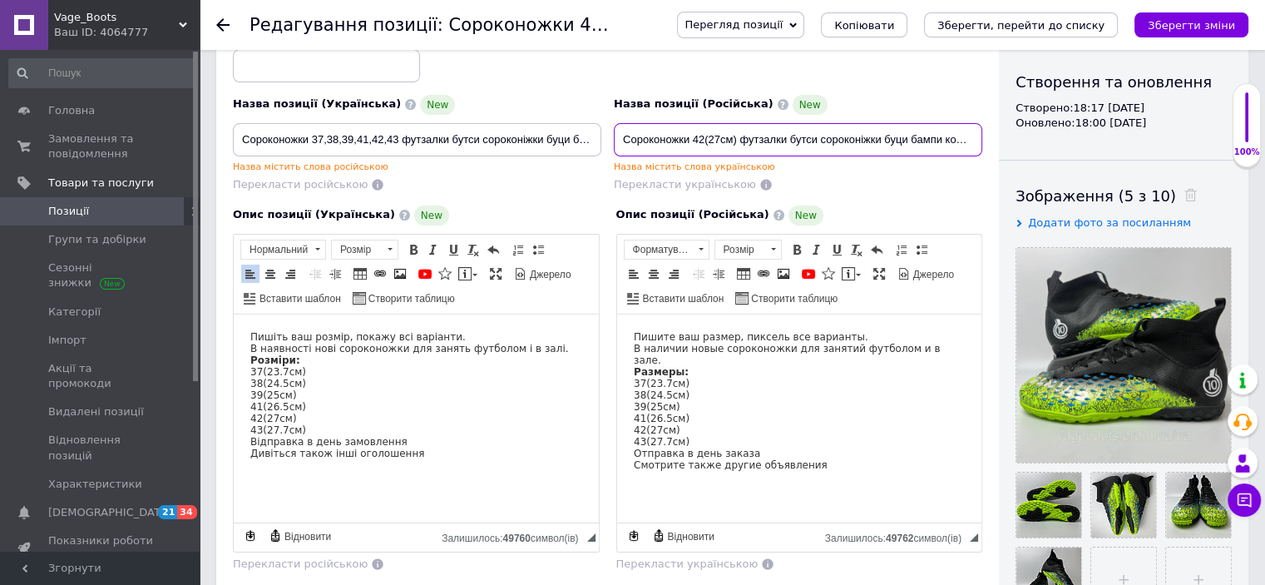
drag, startPoint x: 692, startPoint y: 136, endPoint x: 736, endPoint y: 139, distance: 44.2
click at [736, 139] on input "Сороконожки 42(27см) футзалки бутси сороконіжки буци бампи копи копачки" at bounding box center [798, 139] width 368 height 33
paste input "37,38,39,41,42,43"
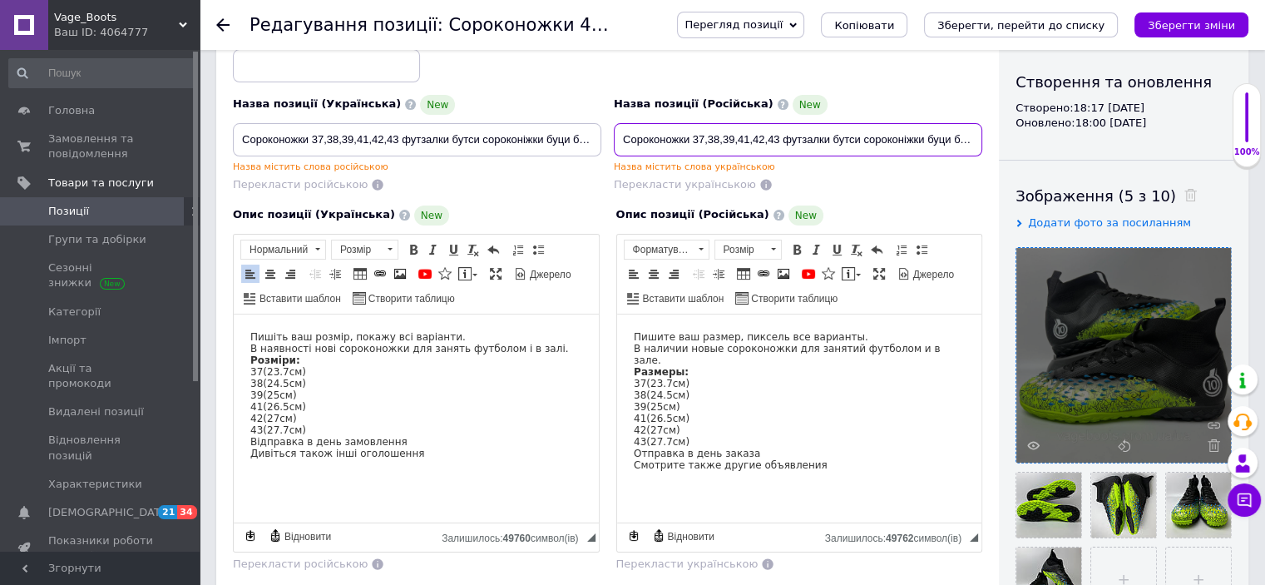
type input "Сороконожки 37,38,39,41,42,43 футзалки бутси сороконіжки буци бампи копи копачки"
click at [1211, 441] on use at bounding box center [1214, 445] width 12 height 12
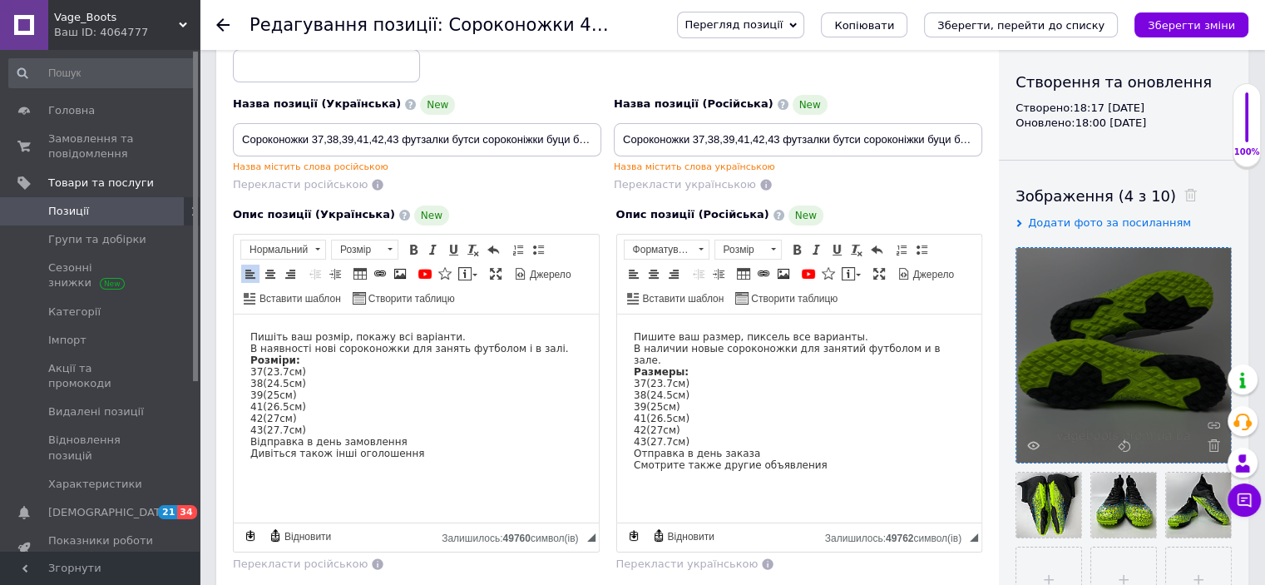
click at [1213, 442] on icon at bounding box center [1214, 445] width 12 height 12
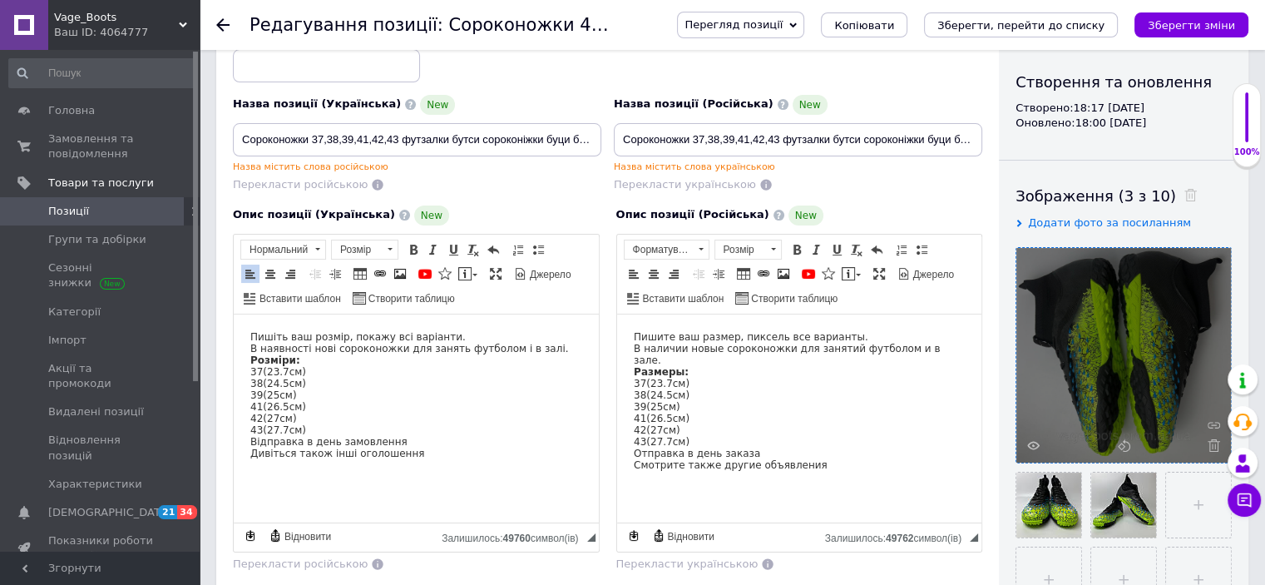
click at [1213, 442] on icon at bounding box center [1214, 445] width 12 height 12
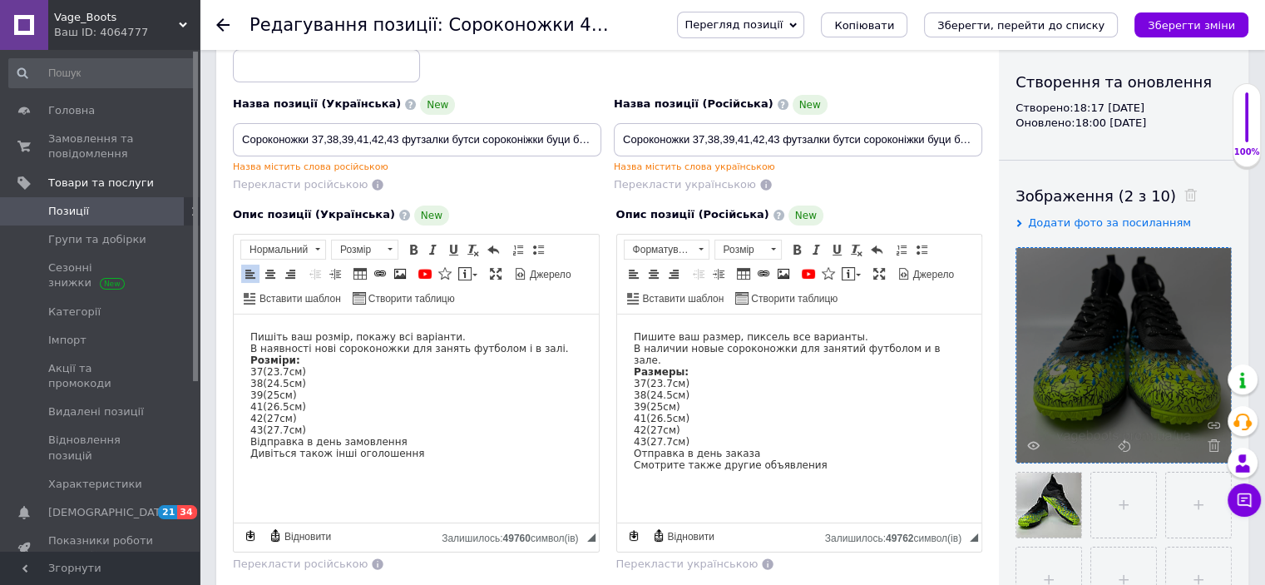
click at [1213, 442] on icon at bounding box center [1214, 445] width 12 height 12
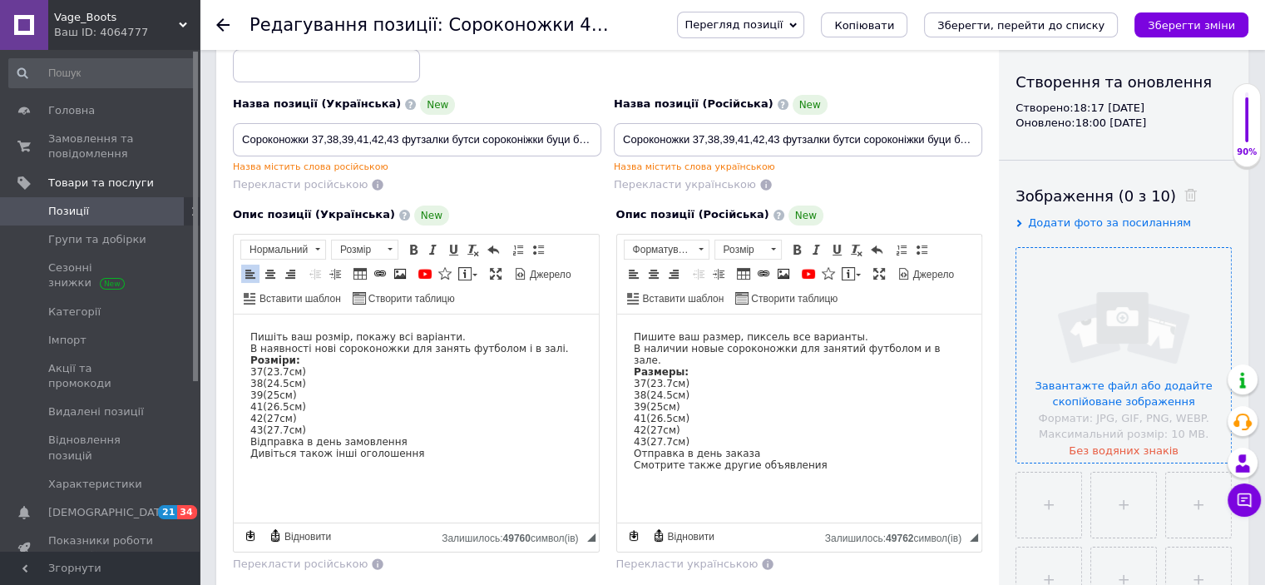
click at [1159, 398] on input "file" at bounding box center [1123, 355] width 215 height 215
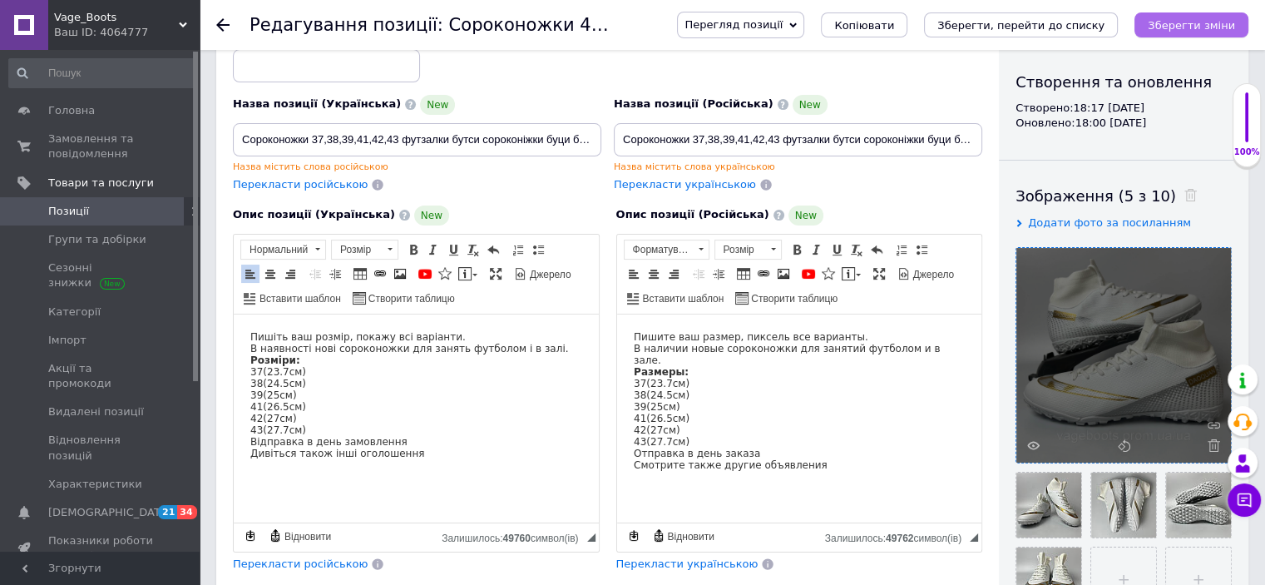
click at [1191, 26] on icon "Зберегти зміни" at bounding box center [1191, 25] width 87 height 12
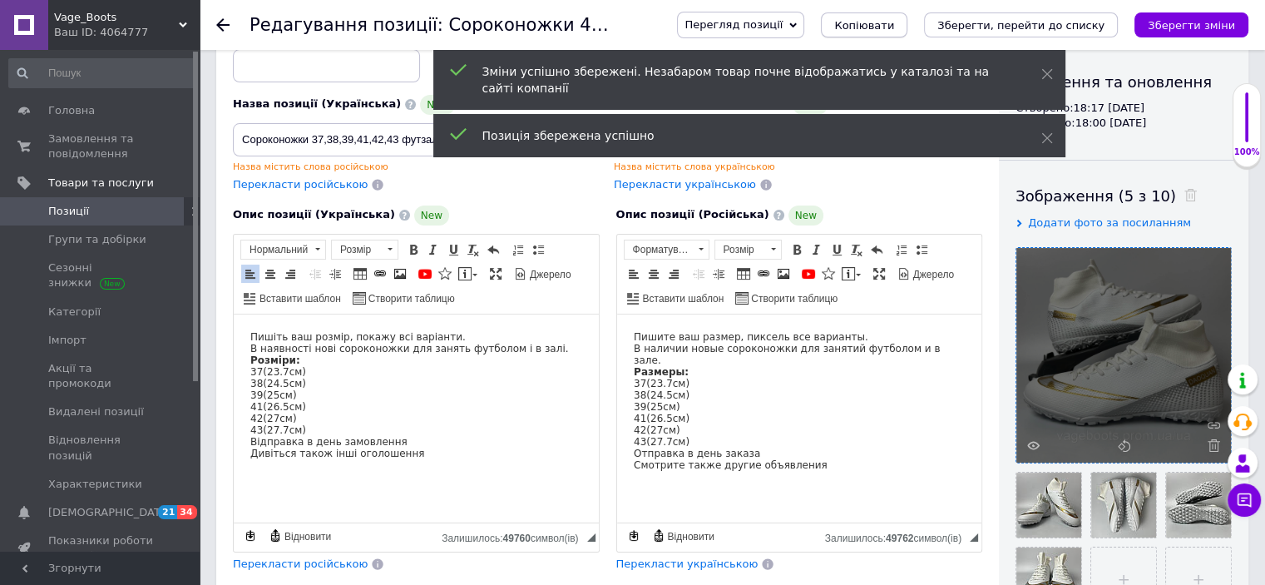
click at [894, 32] on span "Копіювати" at bounding box center [864, 25] width 60 height 12
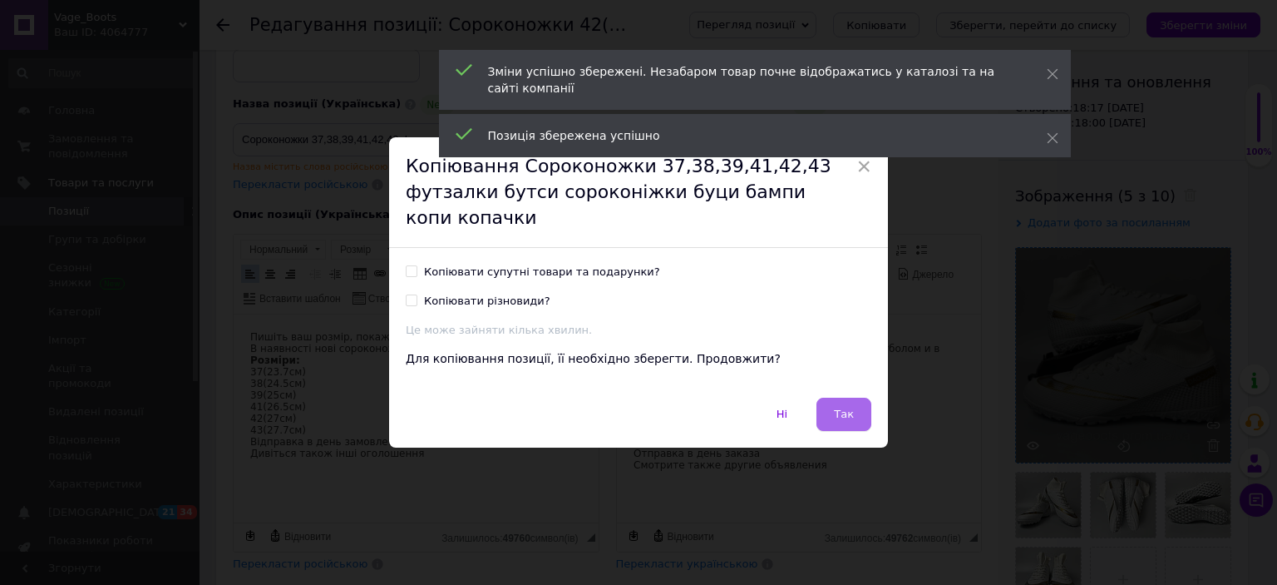
click at [841, 408] on span "Так" at bounding box center [844, 414] width 20 height 12
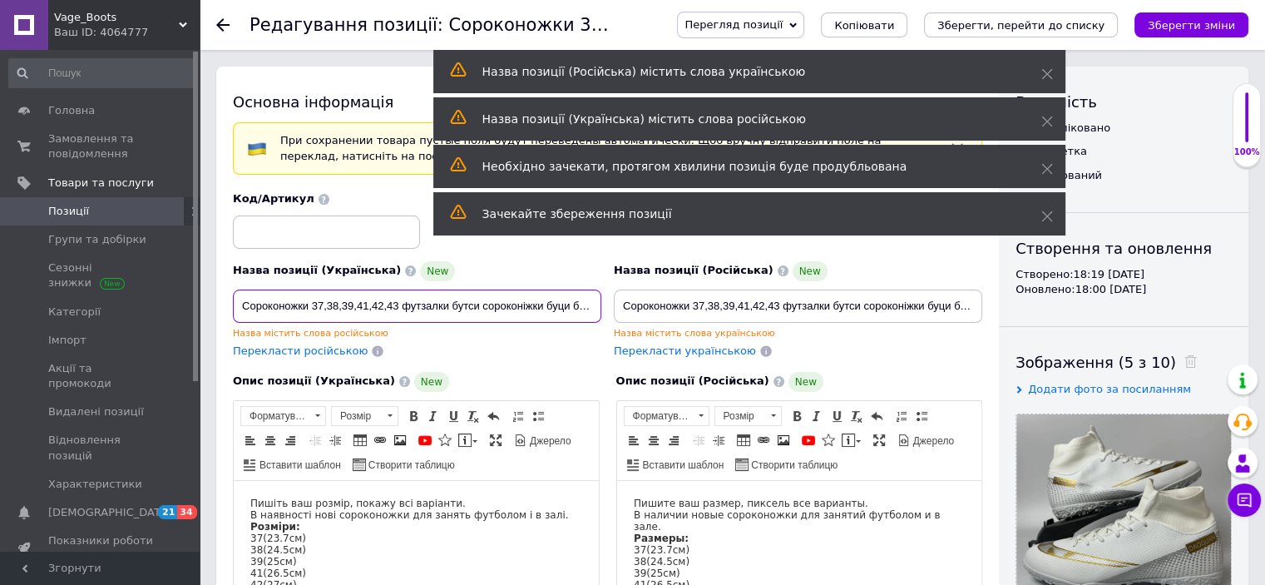
drag, startPoint x: 372, startPoint y: 303, endPoint x: 316, endPoint y: 302, distance: 55.7
click at [311, 302] on input "Сороконожки 37,38,39,41,42,43 футзалки бутси сороконіжки буци бампи копи копачки" at bounding box center [417, 305] width 368 height 33
click at [324, 306] on input "Сороконожки 42,43 футзалки бутси сороконіжки буци бампи копи копачки" at bounding box center [417, 305] width 368 height 33
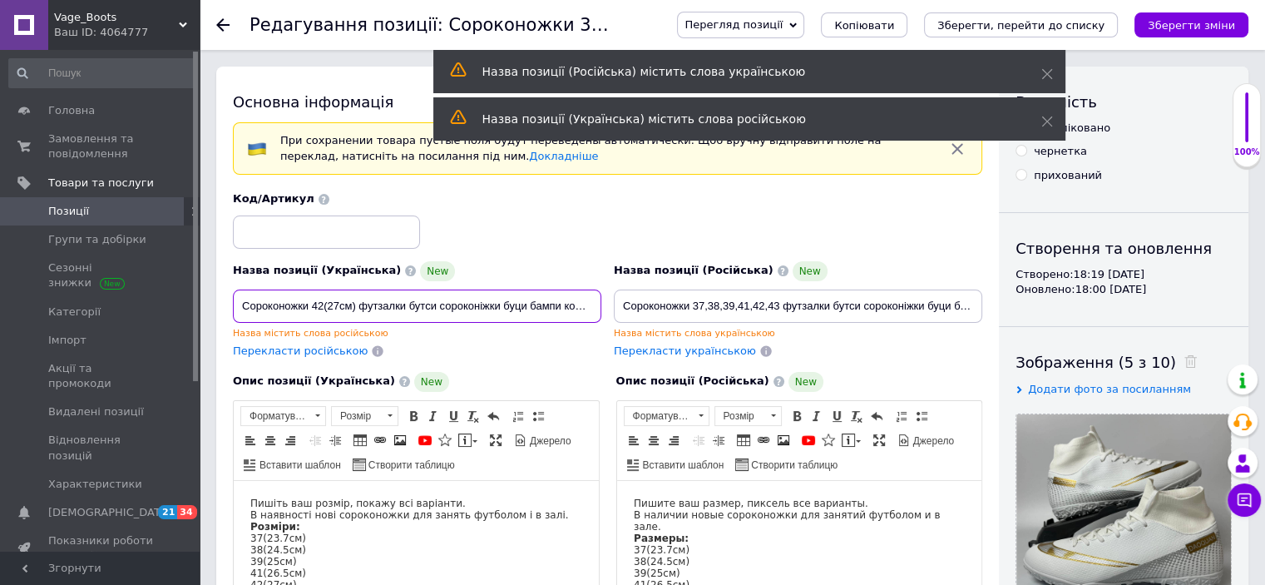
type input "Сороконожки 42(27см) футзалки бутси сороконіжки буци бампи копи копачки"
click at [332, 345] on span "Перекласти російською" at bounding box center [300, 350] width 135 height 12
type input "Сороконожки 42 (27см) футзалки бутсы сороконожки буци бампы копы копы копашки"
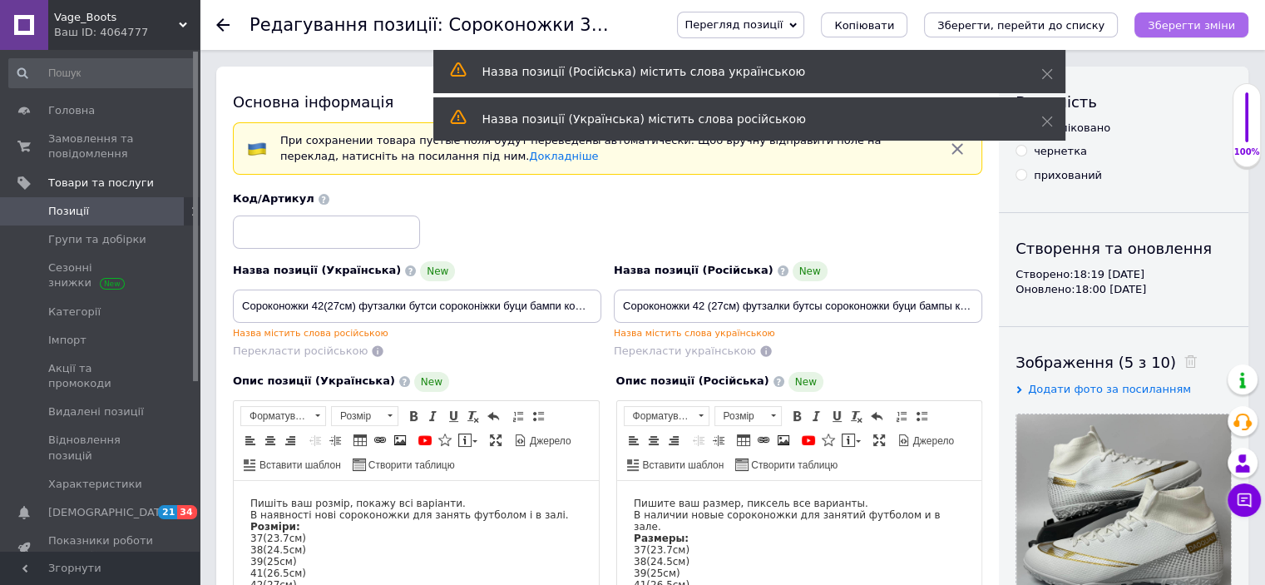
click at [1175, 37] on button "Зберегти зміни" at bounding box center [1191, 24] width 114 height 25
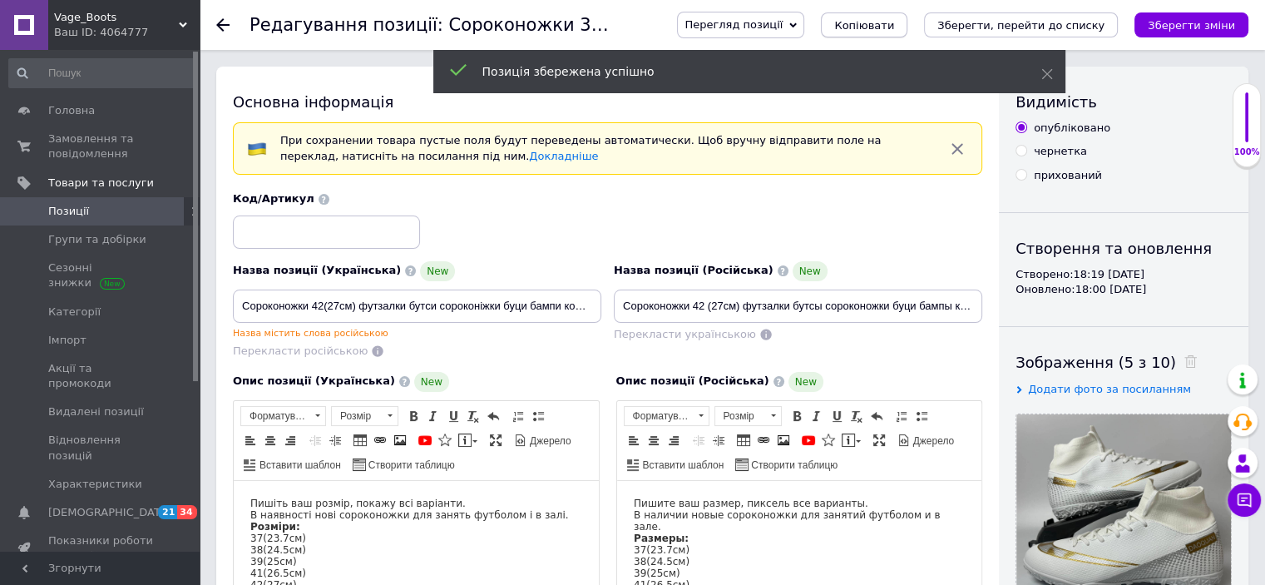
click at [894, 24] on span "Копіювати" at bounding box center [864, 25] width 60 height 12
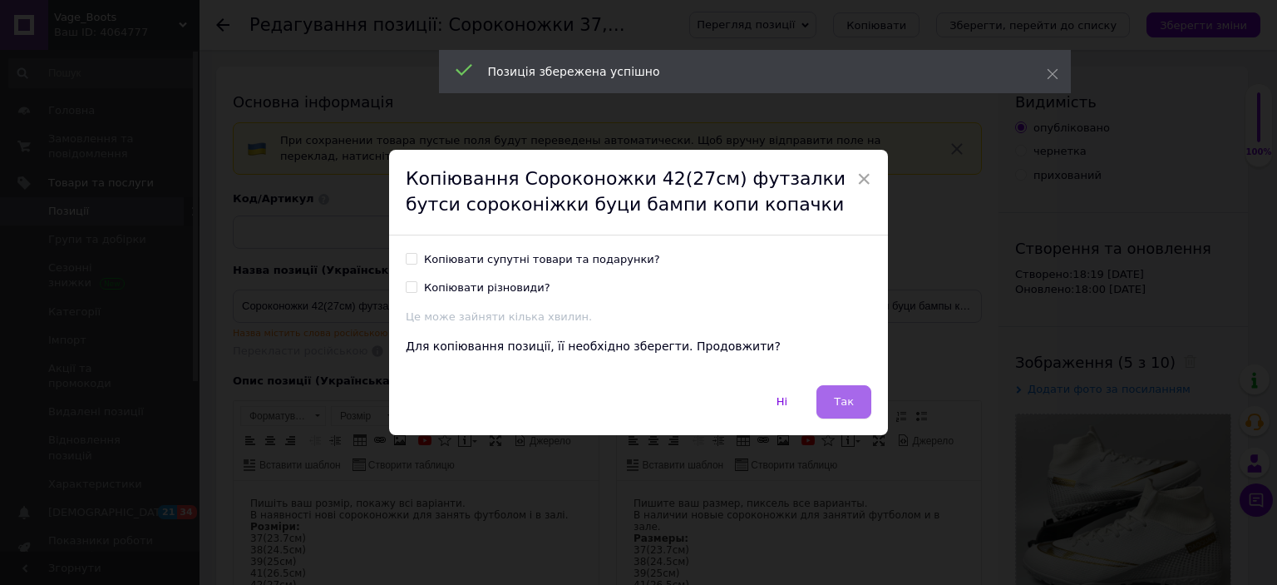
click at [856, 392] on button "Так" at bounding box center [844, 401] width 55 height 33
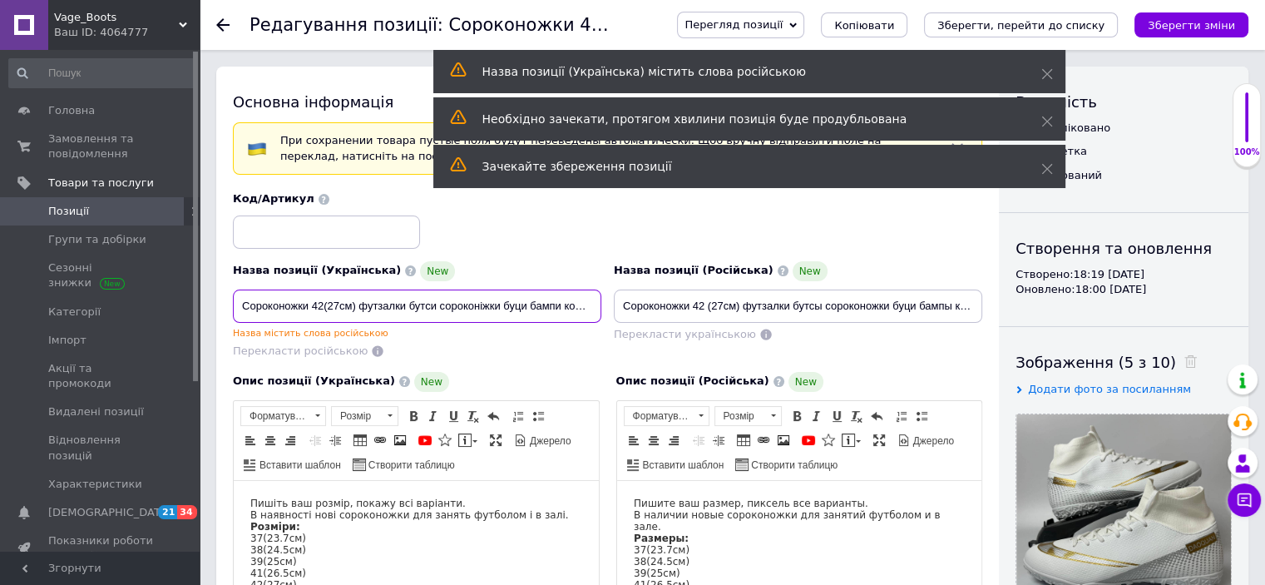
drag, startPoint x: 354, startPoint y: 305, endPoint x: 314, endPoint y: 305, distance: 40.8
click at [314, 305] on input "Сороконожки 42(27см) футзалки бутси сороконіжки буци бампи копи копачки" at bounding box center [417, 305] width 368 height 33
type input "Сороконожки 37(23.7см) футзалки бутси сороконіжки буци бампи копи копачки"
drag, startPoint x: 308, startPoint y: 299, endPoint x: 289, endPoint y: 288, distance: 21.3
click at [289, 287] on div "Назва позиції (Українська) New Сороконожки 37(23.7см) футзалки бутси сороконіжк…" at bounding box center [417, 300] width 368 height 78
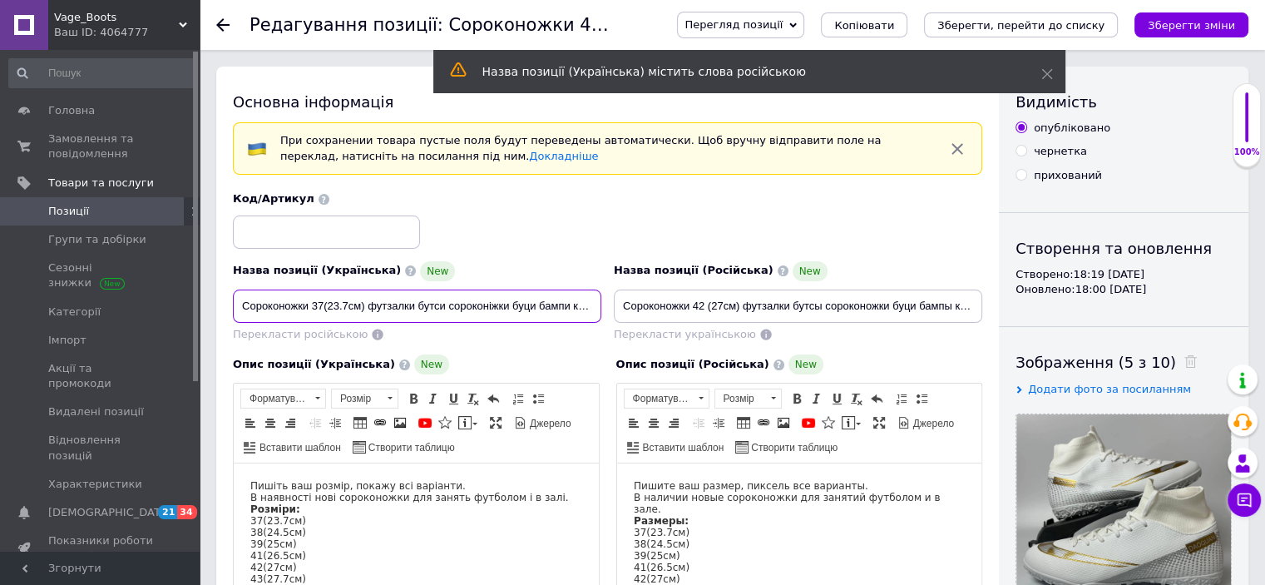
drag, startPoint x: 313, startPoint y: 303, endPoint x: 365, endPoint y: 309, distance: 52.7
click at [365, 309] on input "Сороконожки 37(23.7см) футзалки бутси сороконіжки буци бампи копи копачки" at bounding box center [417, 305] width 368 height 33
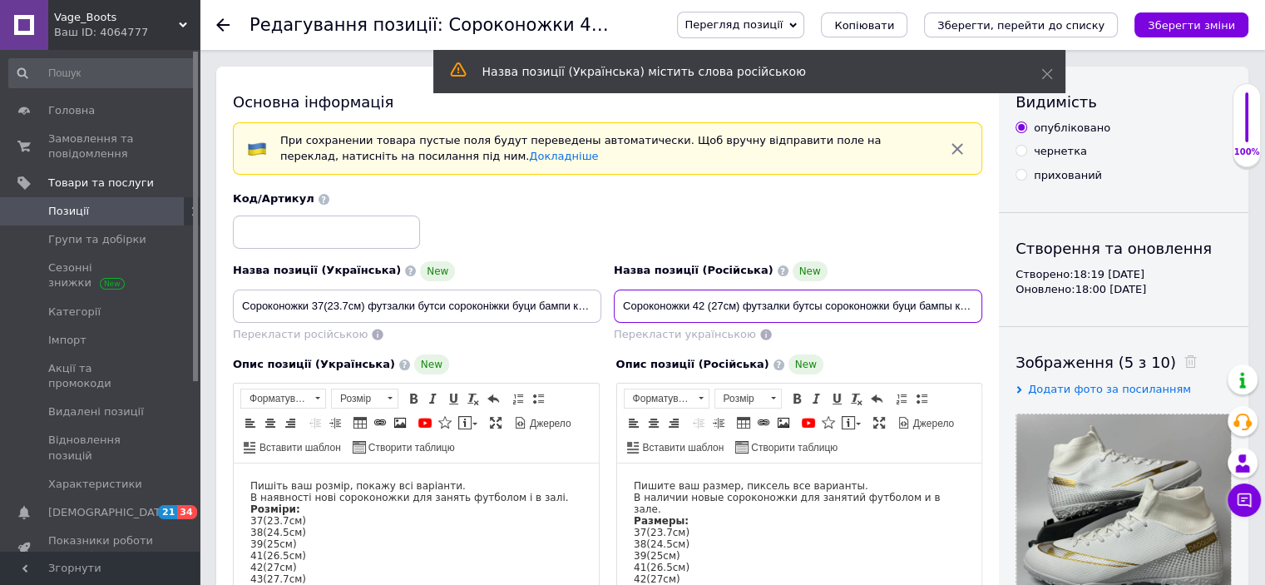
drag, startPoint x: 694, startPoint y: 305, endPoint x: 739, endPoint y: 305, distance: 45.7
click at [739, 305] on input "Сороконожки 42 (27см) футзалки бутсы сороконожки буци бампы копы копы копашки" at bounding box center [798, 305] width 368 height 33
paste input "37(23."
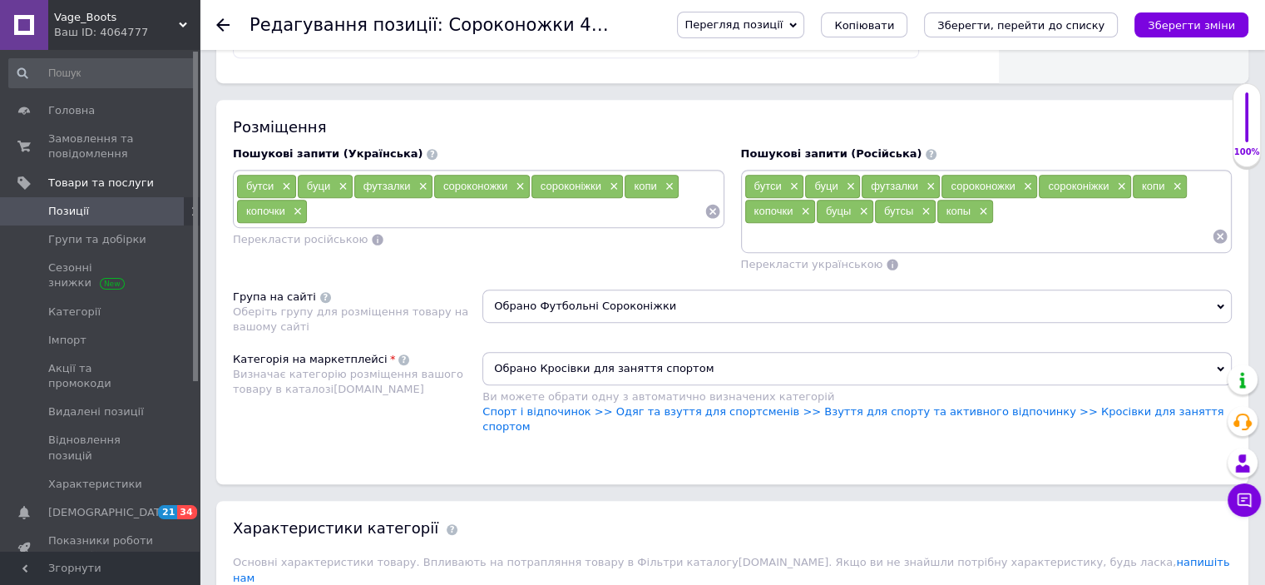
scroll to position [1331, 0]
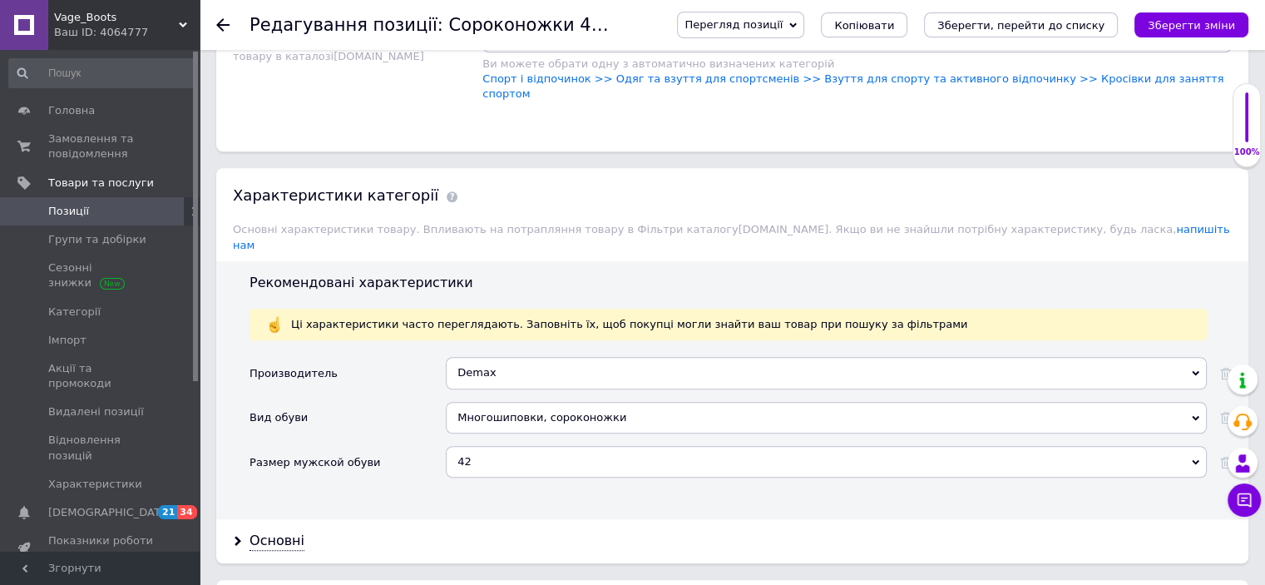
type input "Сороконожки 37(23.7см) футзалки бутсы сороконожки буци бампы копы копы копашки"
click at [479, 446] on div "42" at bounding box center [826, 462] width 761 height 32
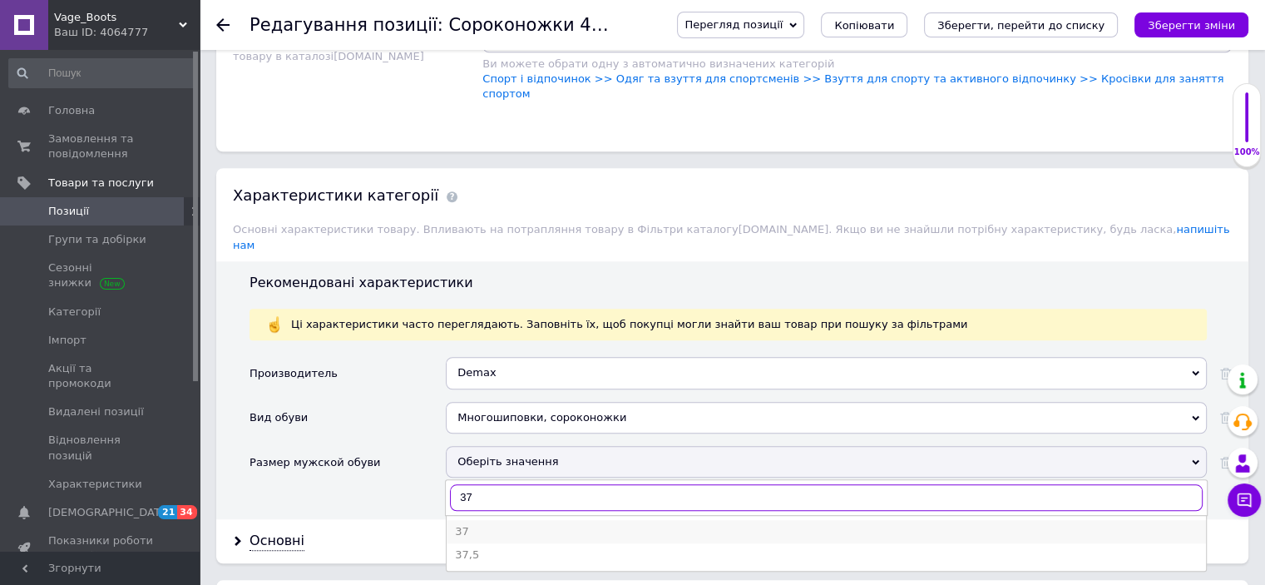
type input "37"
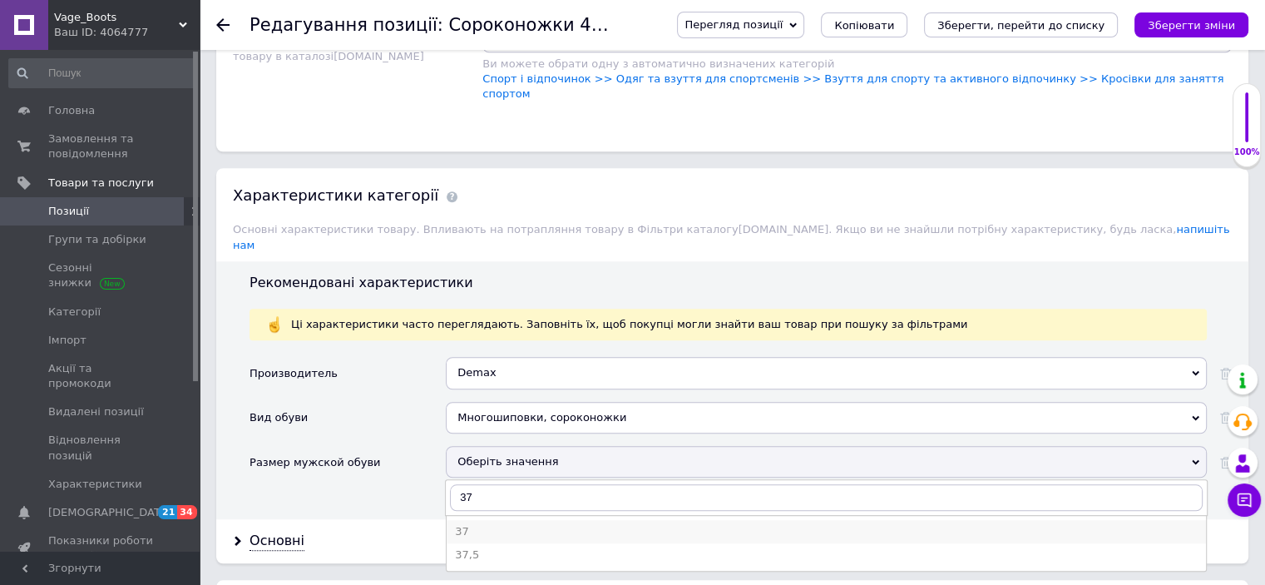
click at [472, 524] on div "37" at bounding box center [826, 531] width 743 height 15
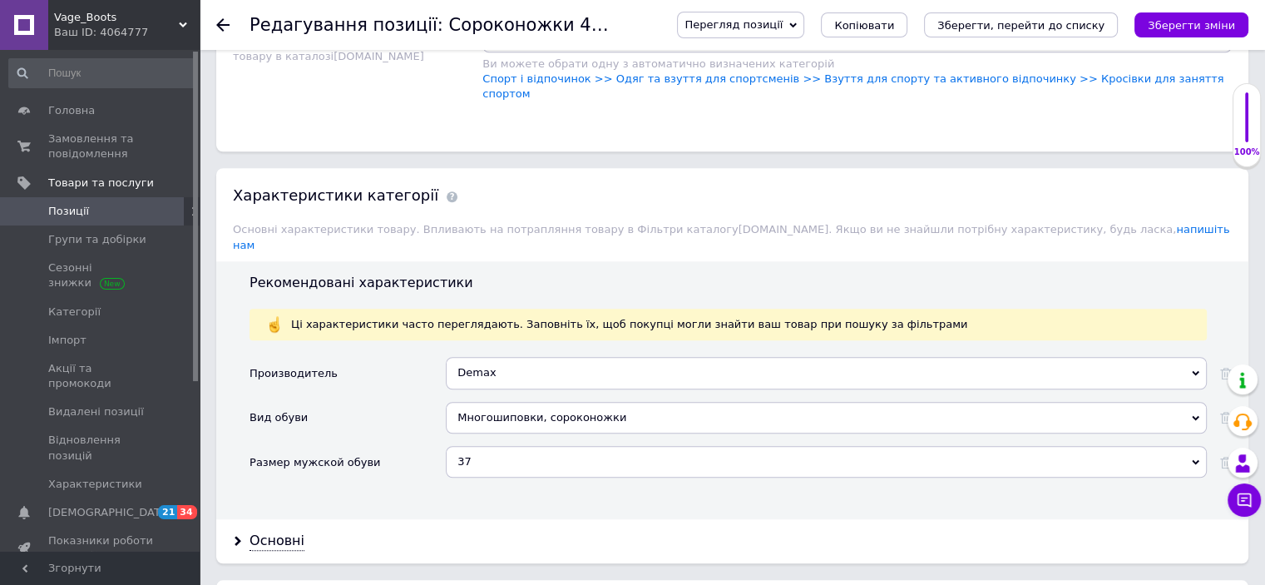
click at [319, 519] on div "Основні" at bounding box center [732, 541] width 1032 height 44
click at [266, 531] on div "Основні" at bounding box center [277, 540] width 55 height 19
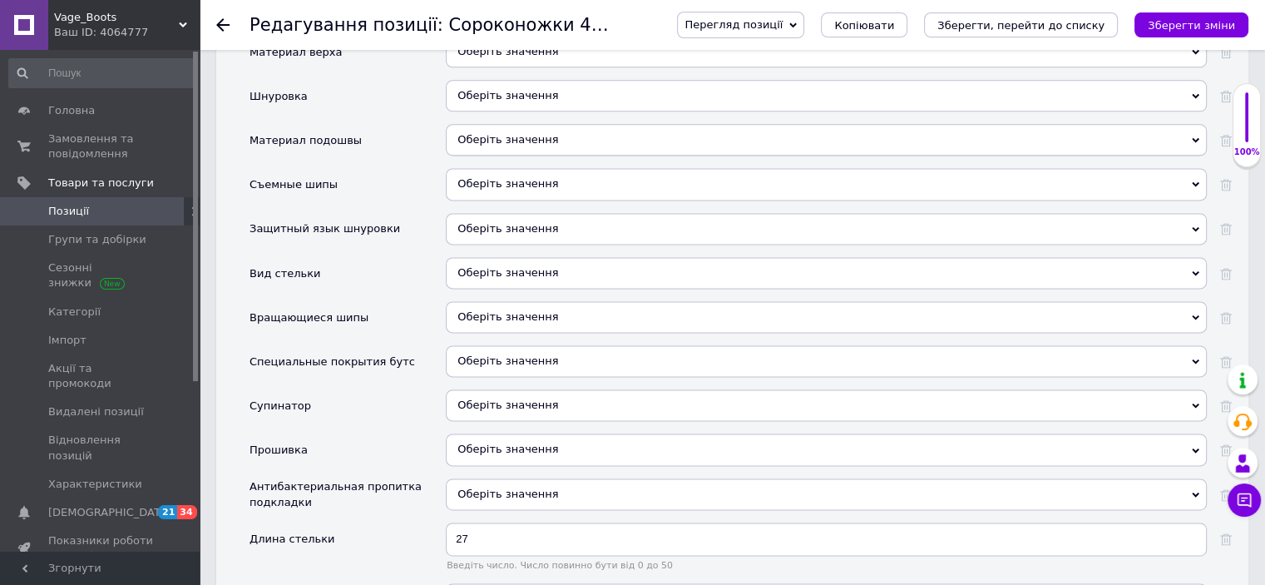
scroll to position [2246, 0]
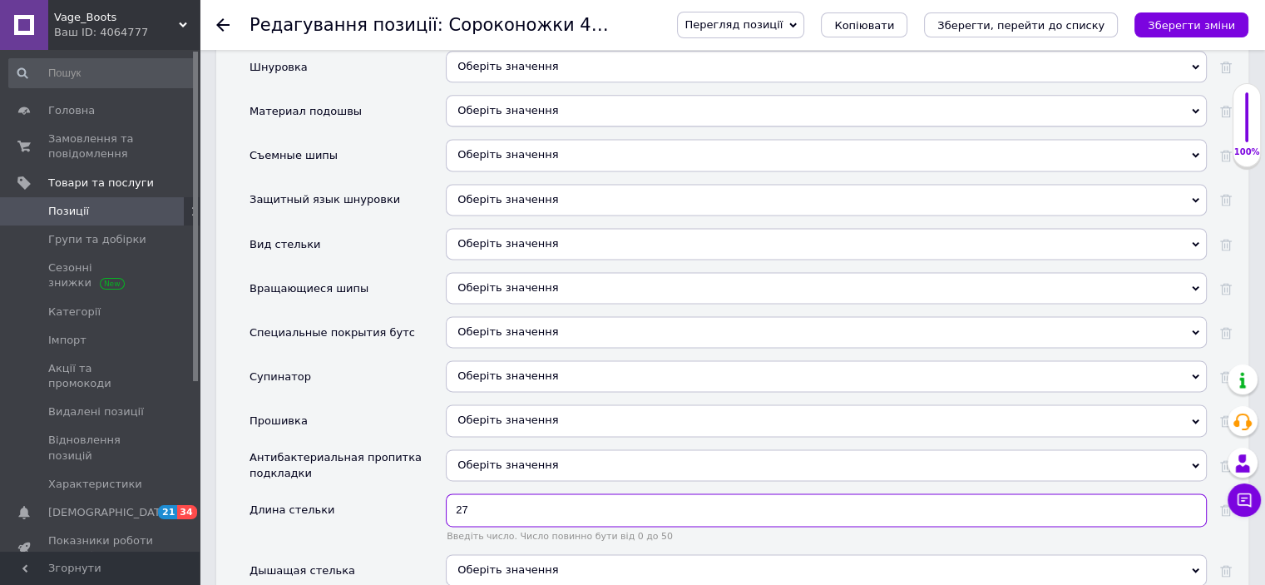
click at [461, 493] on input "27" at bounding box center [826, 509] width 761 height 33
type input "23.7"
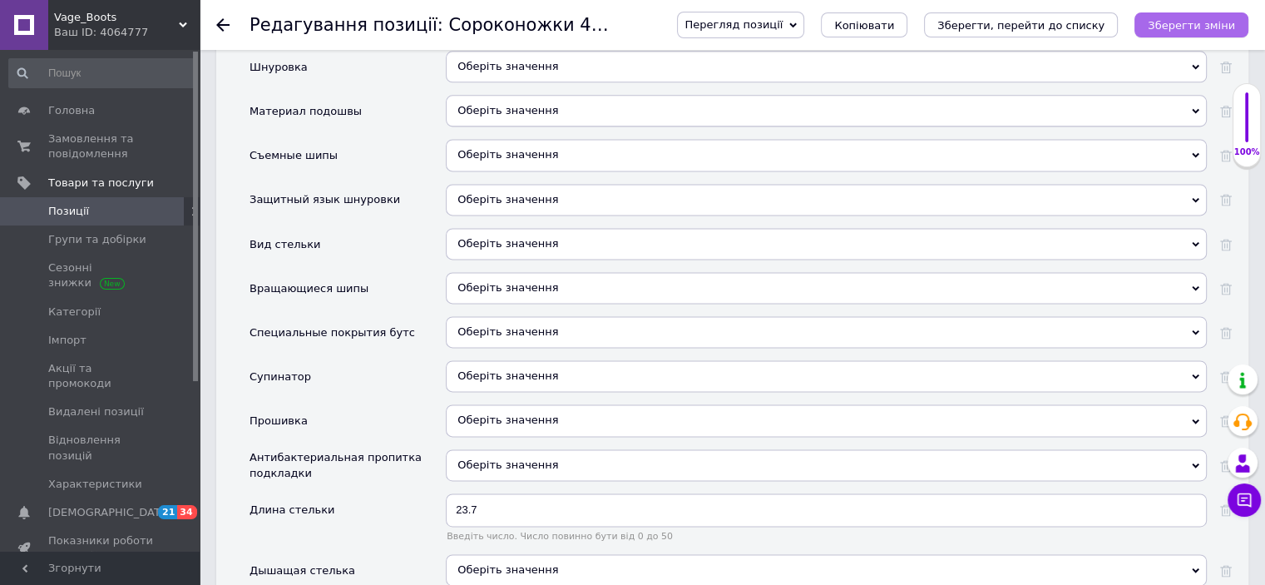
click at [1209, 19] on icon "Зберегти зміни" at bounding box center [1191, 25] width 87 height 12
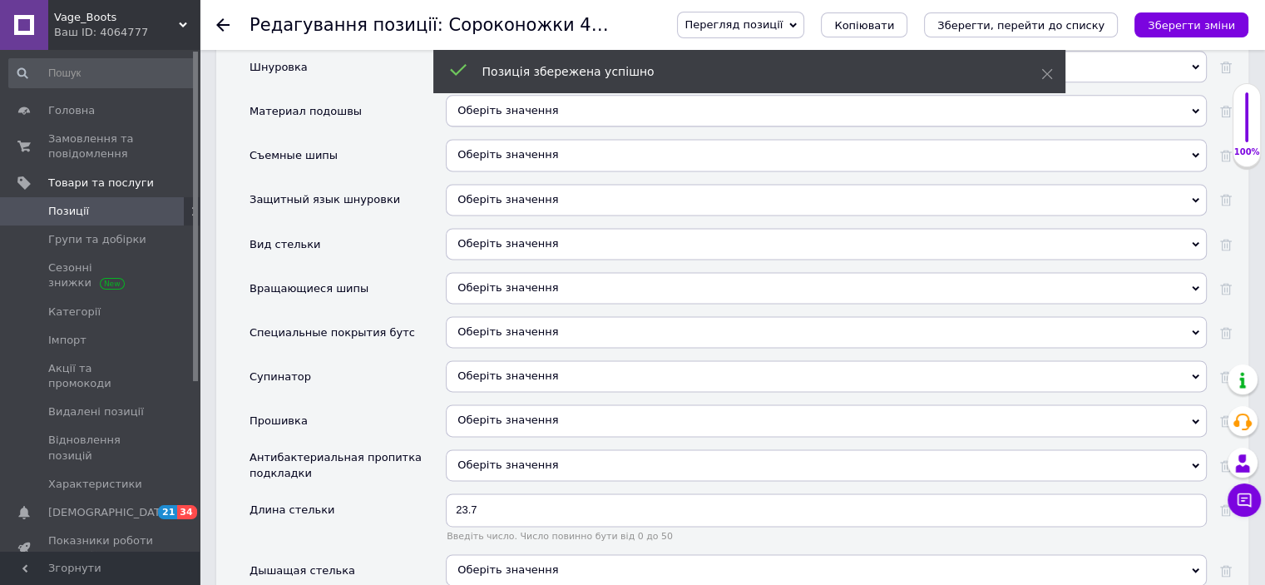
click at [894, 27] on span "Копіювати" at bounding box center [864, 25] width 60 height 12
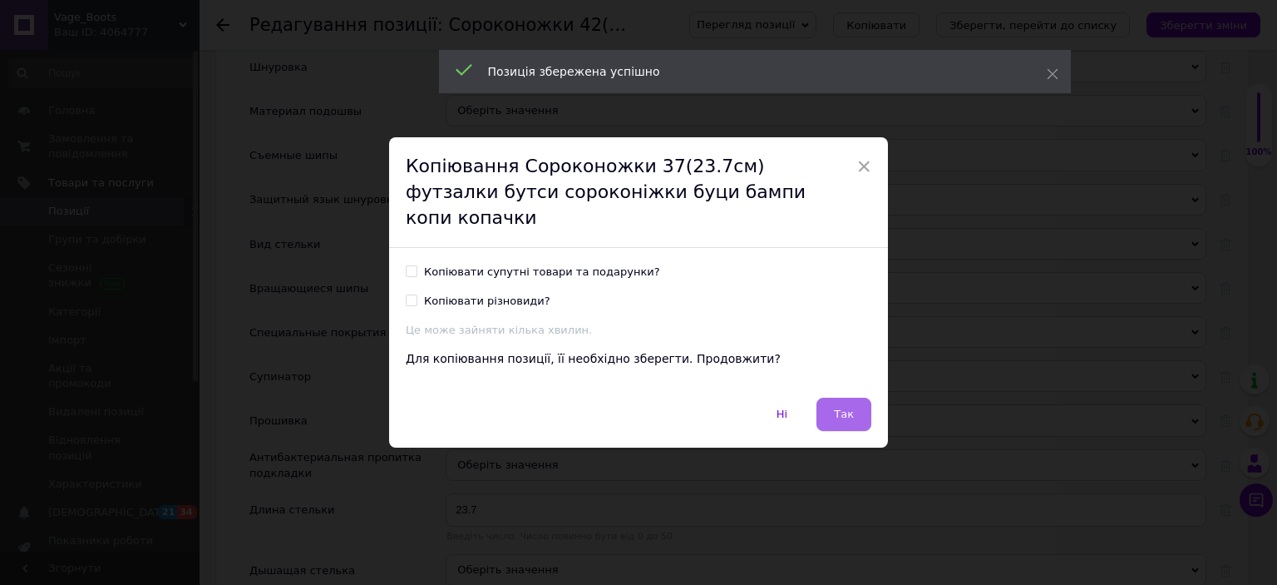
click at [855, 398] on button "Так" at bounding box center [844, 414] width 55 height 33
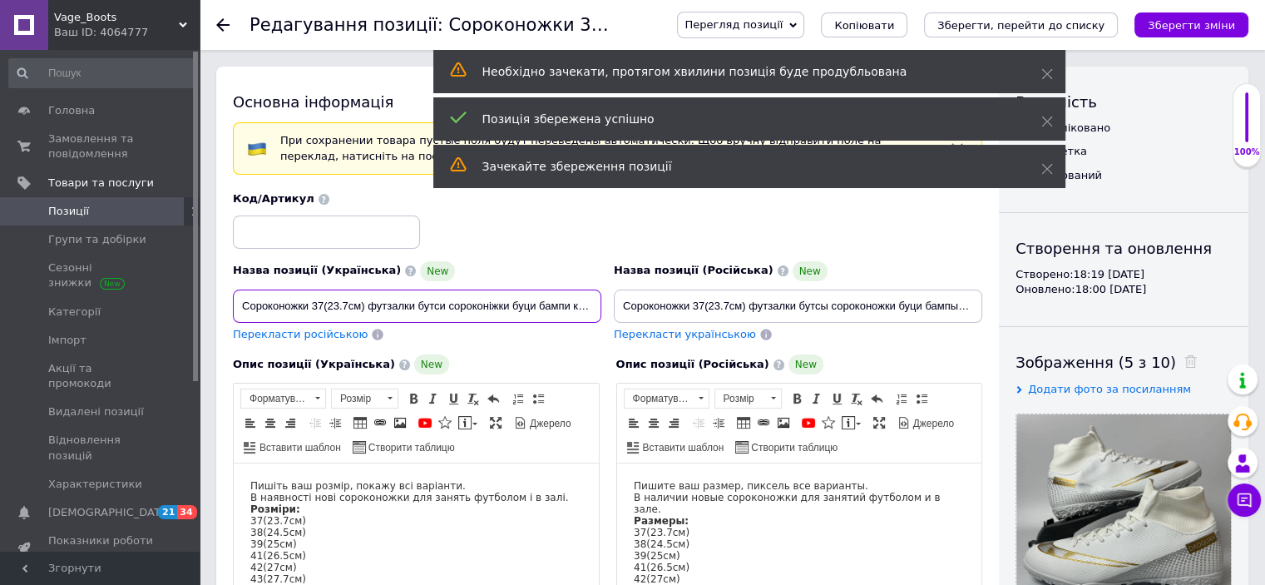
click at [323, 302] on input "Сороконожки 37(23.7см) футзалки бутси сороконіжки буци бампи копи копачки" at bounding box center [417, 305] width 368 height 33
drag, startPoint x: 334, startPoint y: 309, endPoint x: 348, endPoint y: 303, distance: 16.1
click at [336, 305] on input "Сороконожки 38(23.7см) футзалки бутси сороконіжки буци бампи копи копачки" at bounding box center [417, 305] width 368 height 33
click at [343, 304] on input "Сороконожки 38(24.7см) футзалки бутси сороконіжки буци бампи копи копачки" at bounding box center [417, 305] width 368 height 33
type input "Сороконожки 38(24.5см) футзалки бутси сороконіжки буци бампи копи копачки"
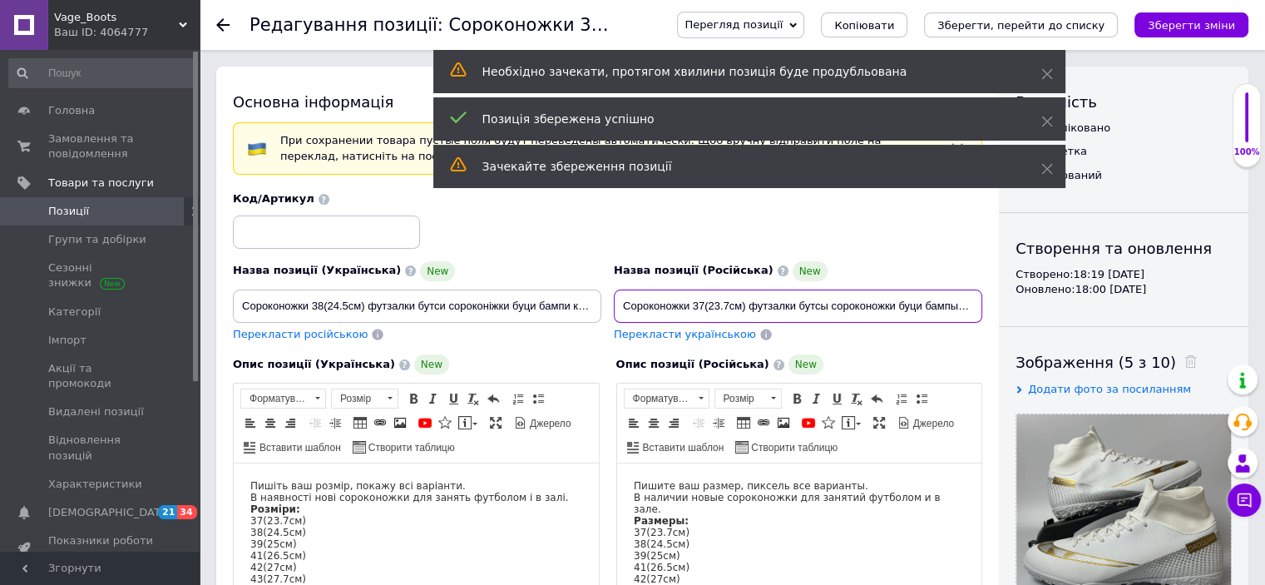
click at [701, 304] on input "Сороконожки 37(23.7см) футзалки бутсы сороконожки буци бампы копы копы копашки" at bounding box center [798, 305] width 368 height 33
click at [304, 334] on span "Перекласти російською" at bounding box center [300, 334] width 135 height 12
type input "Сороконожки 38(24.5см) футзалки бутсы сороконожки буци бампы копы копы копашки"
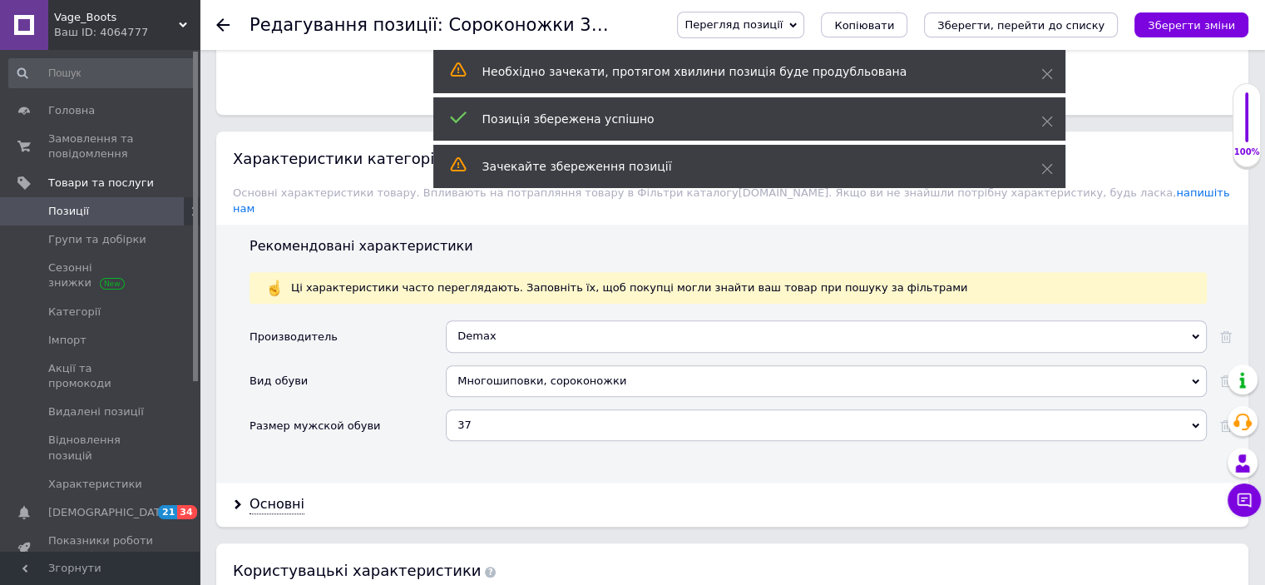
scroll to position [1497, 0]
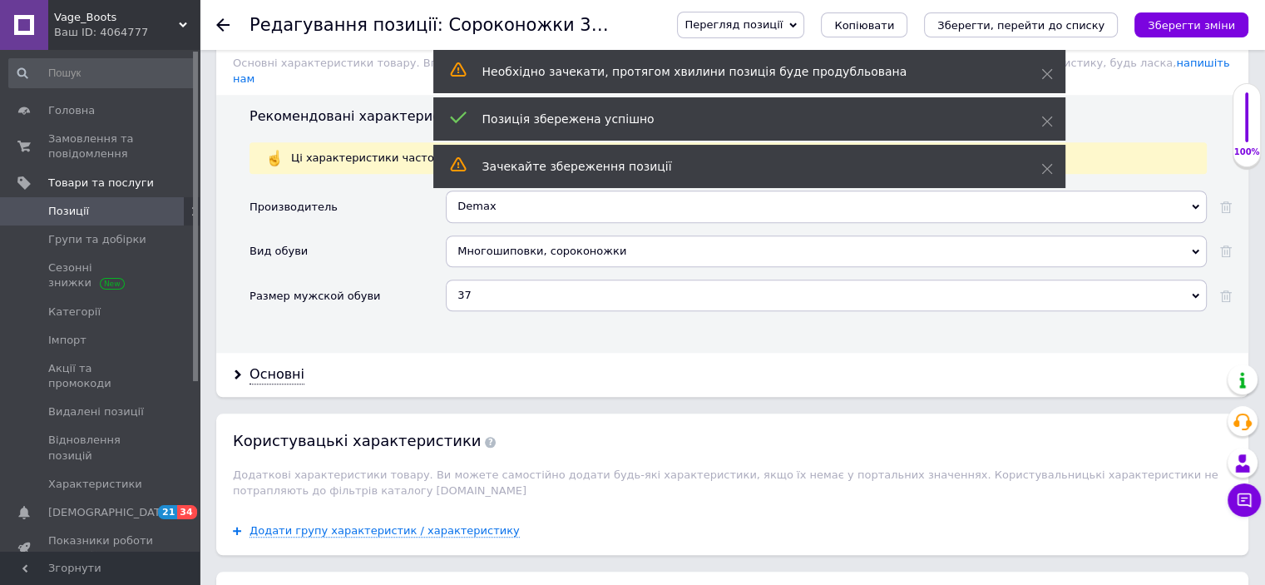
click at [489, 279] on div "37" at bounding box center [826, 295] width 761 height 32
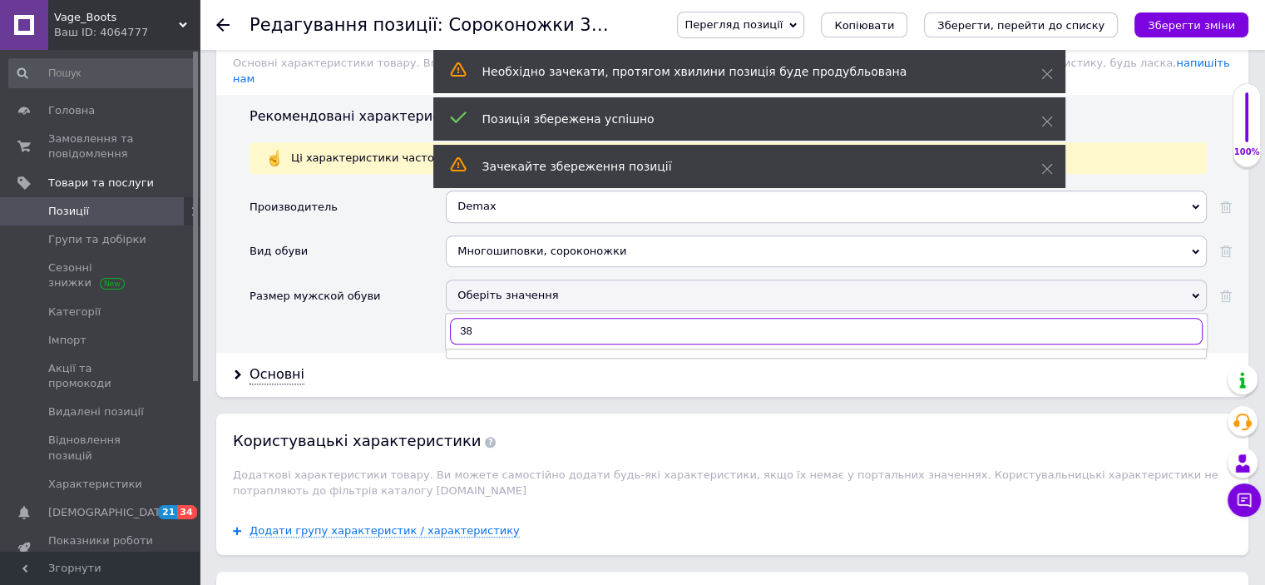
click at [483, 318] on input "38" at bounding box center [826, 331] width 753 height 27
click at [485, 348] on ul at bounding box center [826, 353] width 761 height 10
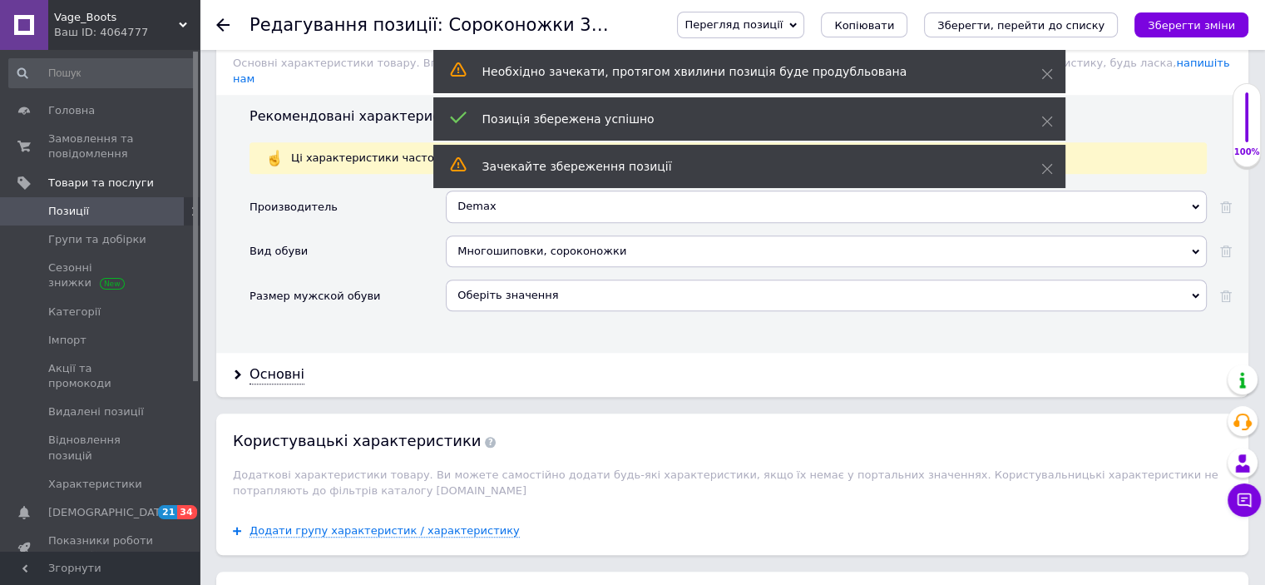
click at [516, 279] on div "Оберіть значення" at bounding box center [826, 295] width 761 height 32
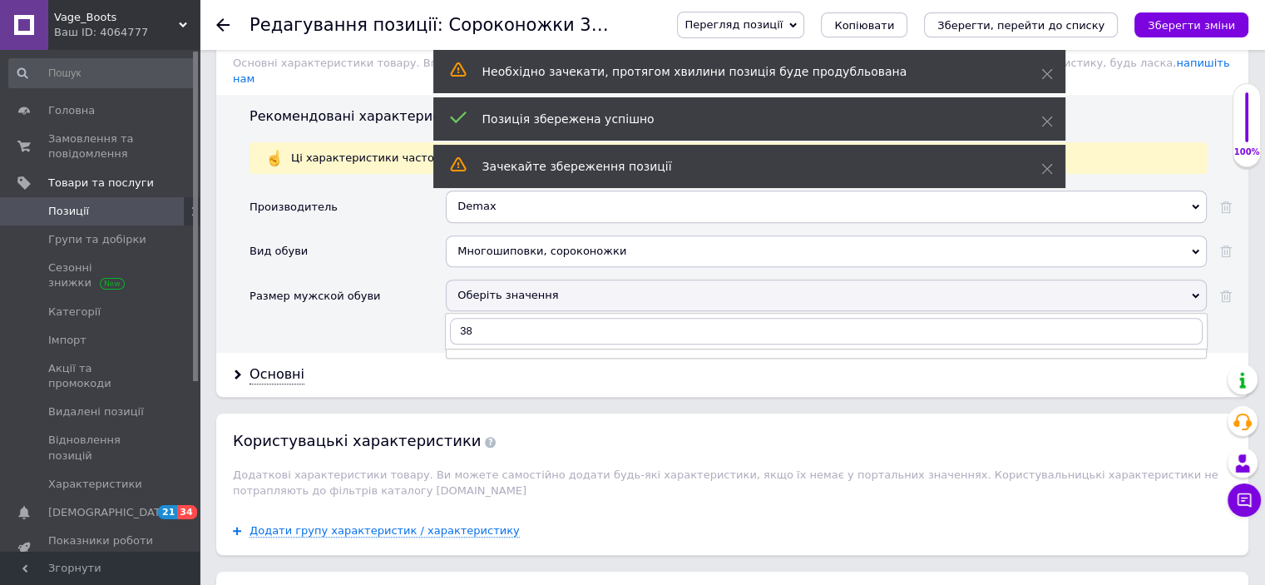
click at [518, 279] on div "Оберіть значення" at bounding box center [826, 295] width 761 height 32
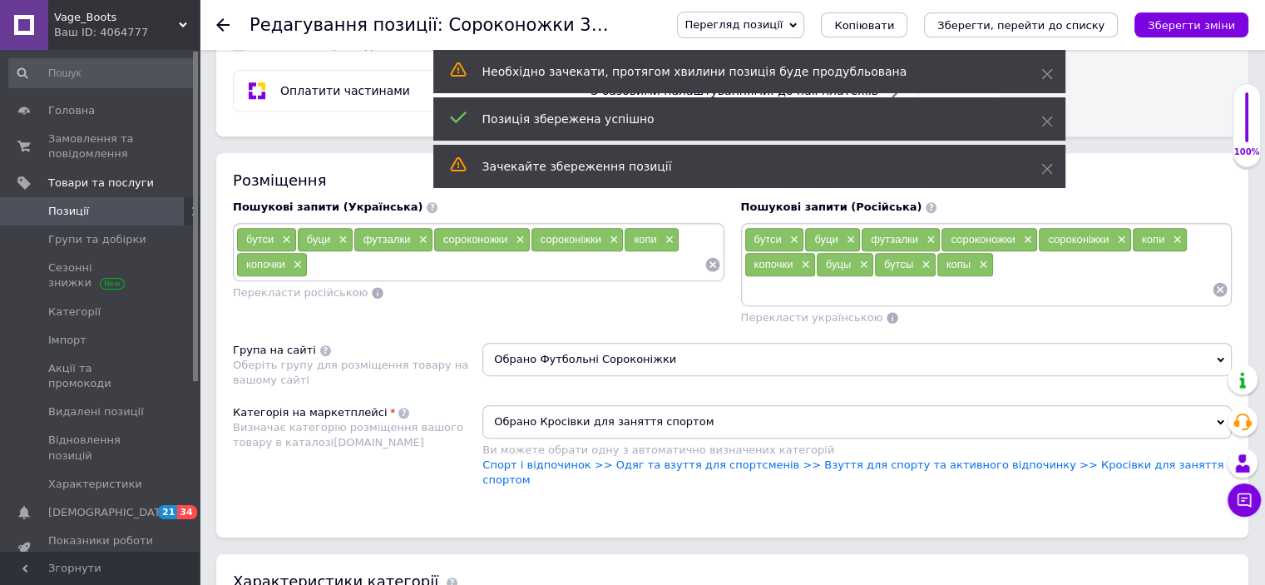
scroll to position [998, 0]
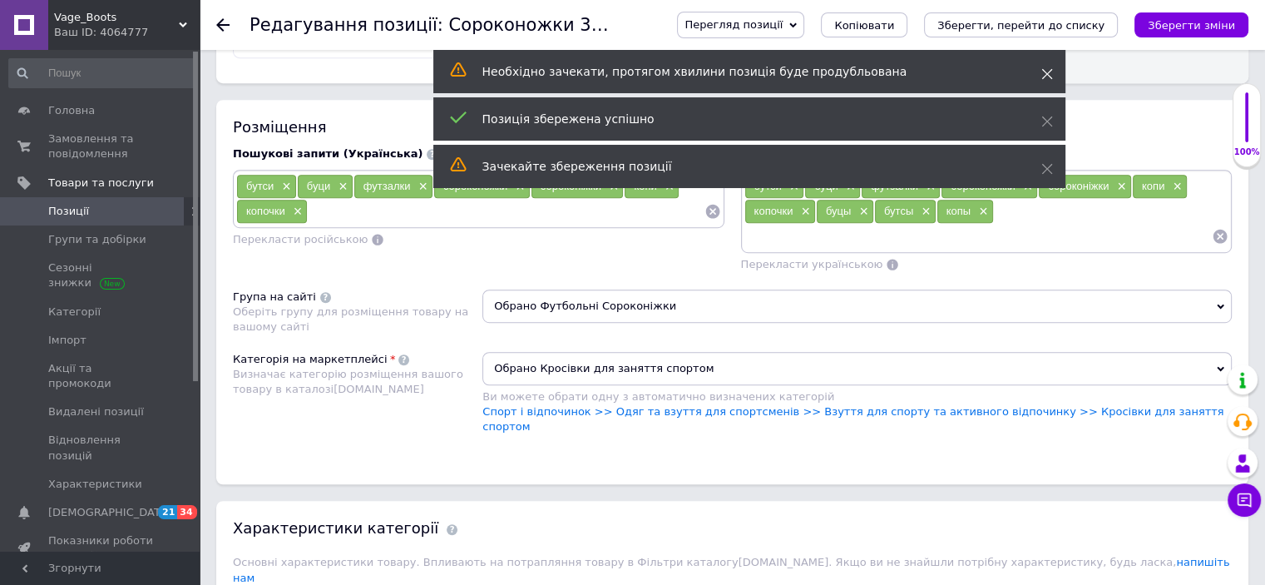
click at [1048, 75] on use at bounding box center [1046, 74] width 11 height 11
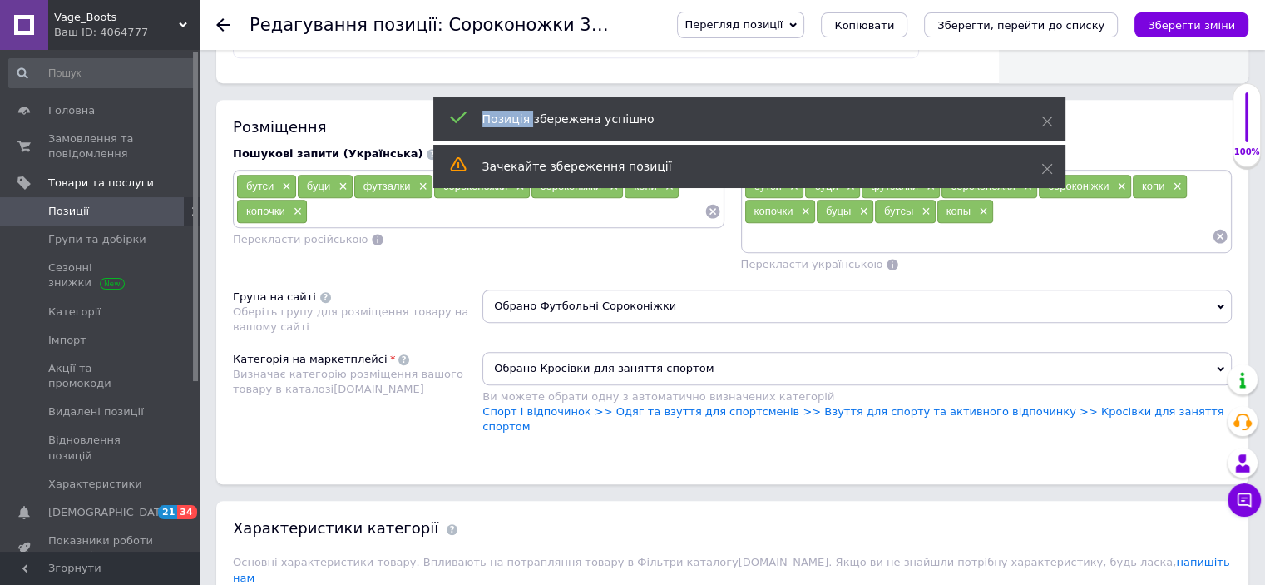
click at [1048, 75] on use at bounding box center [1046, 74] width 11 height 11
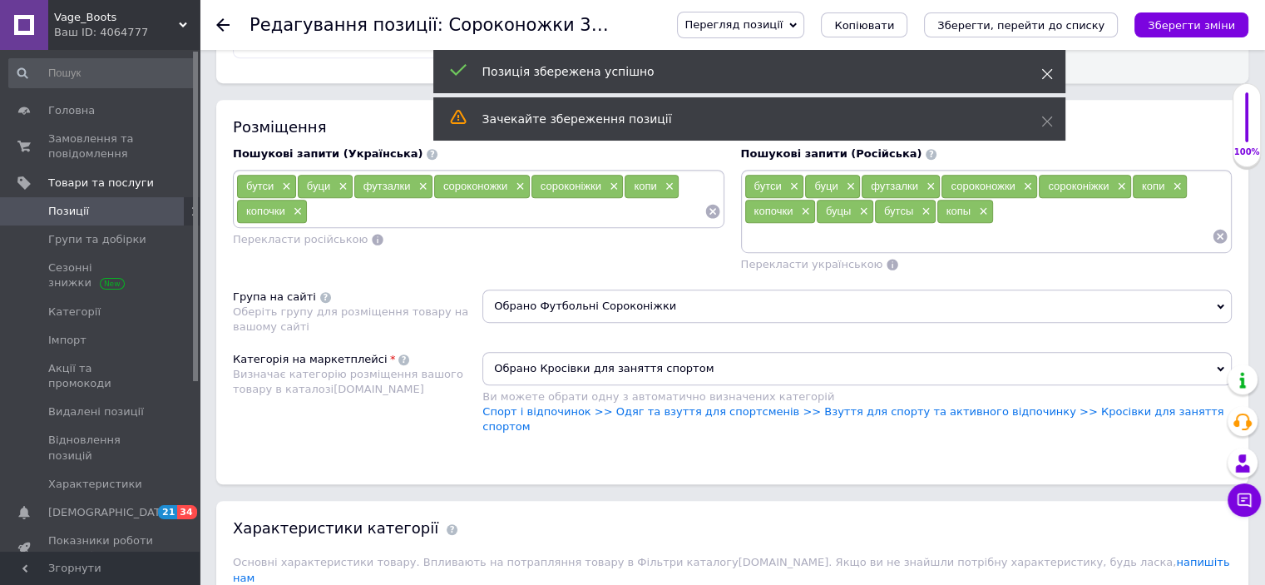
click at [1045, 74] on use at bounding box center [1046, 74] width 11 height 11
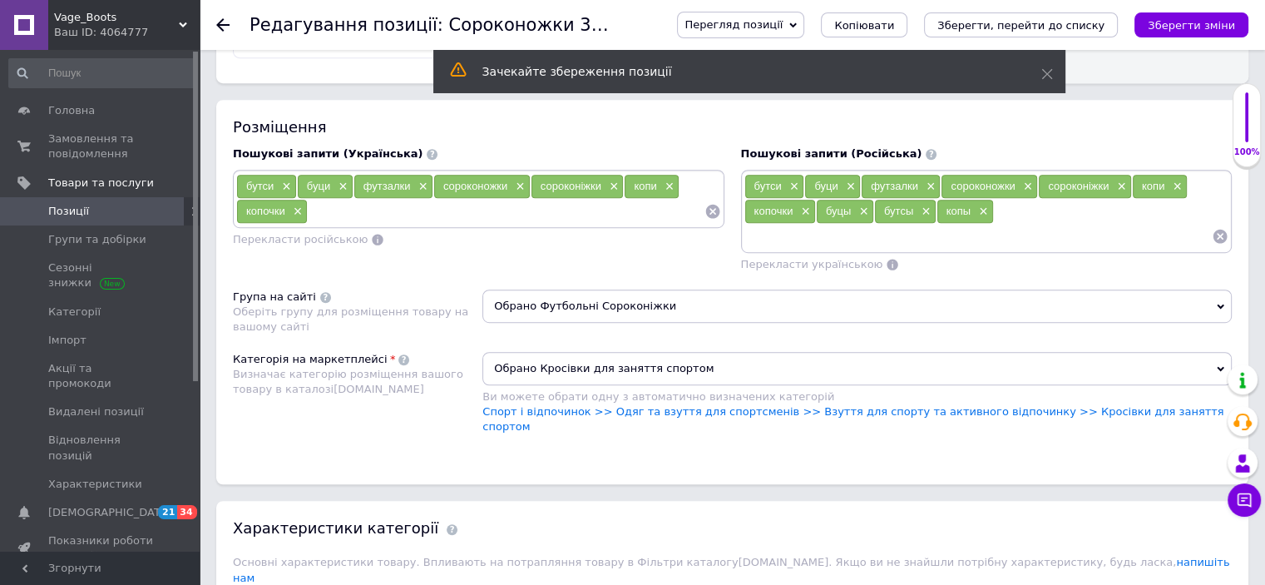
click at [1048, 62] on div "Зачекайте збереження позиції" at bounding box center [749, 71] width 632 height 43
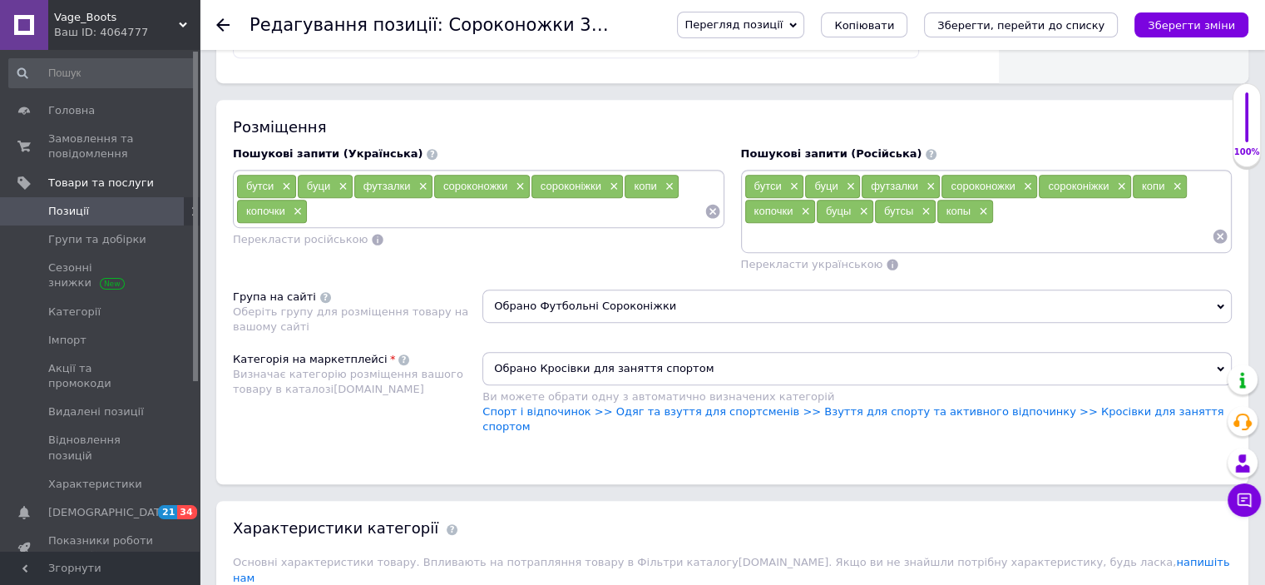
click at [620, 368] on span "Обрано Кросівки для заняття спортом" at bounding box center [856, 368] width 749 height 33
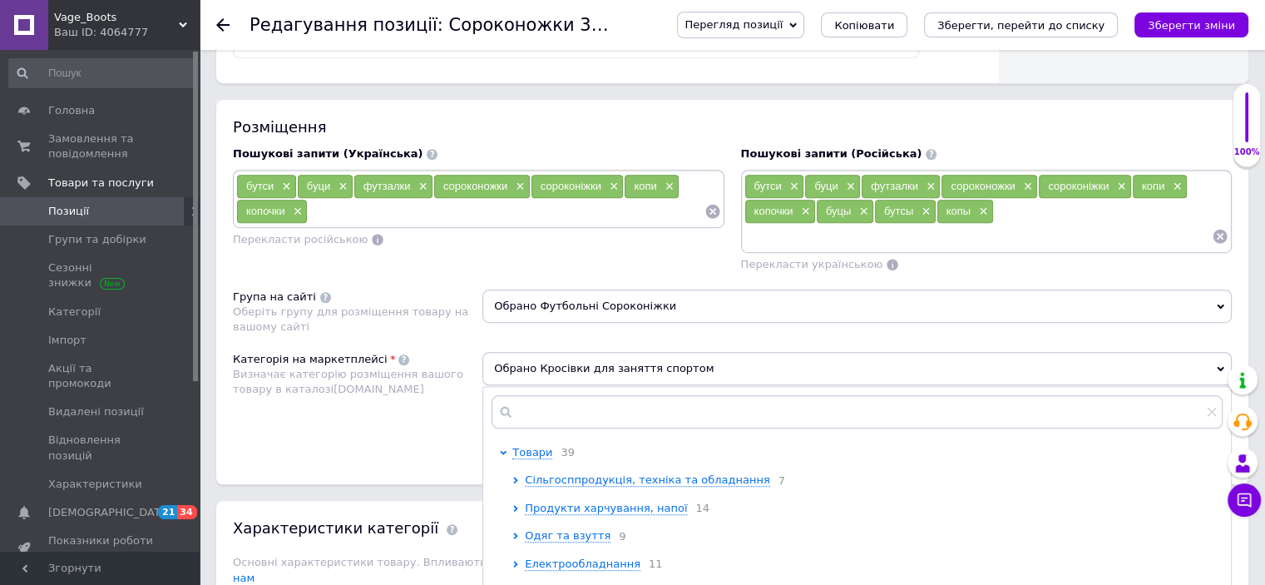
click at [409, 446] on div "Розміщення Пошукові запити (Українська) бутси × буци × футзалки × сороконожки ×…" at bounding box center [732, 292] width 1032 height 384
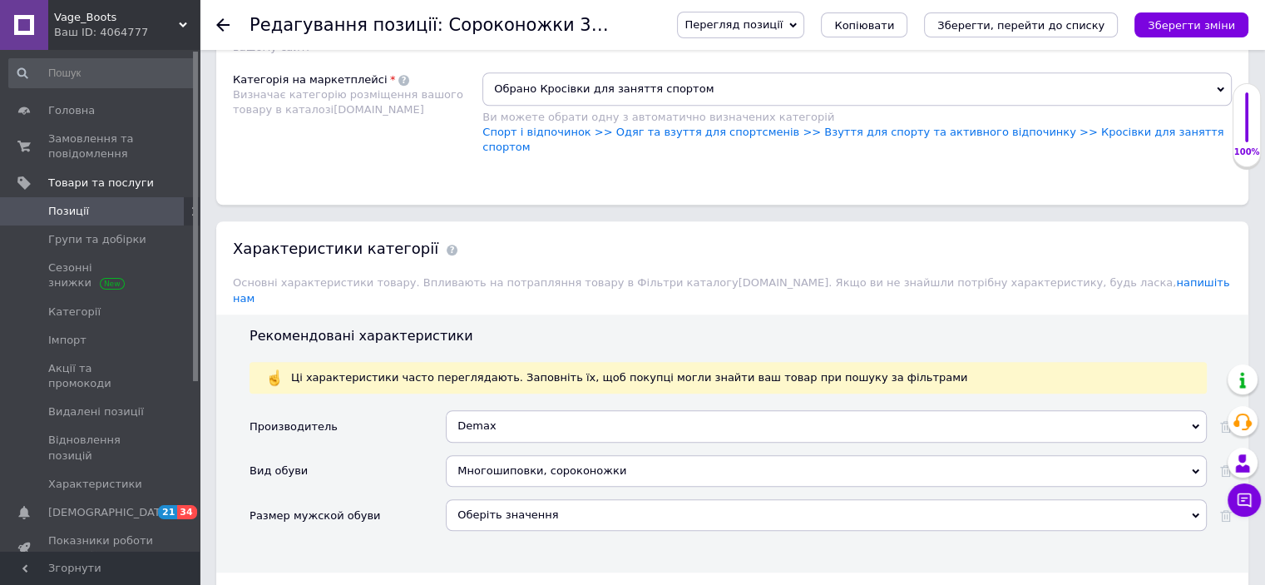
scroll to position [1414, 0]
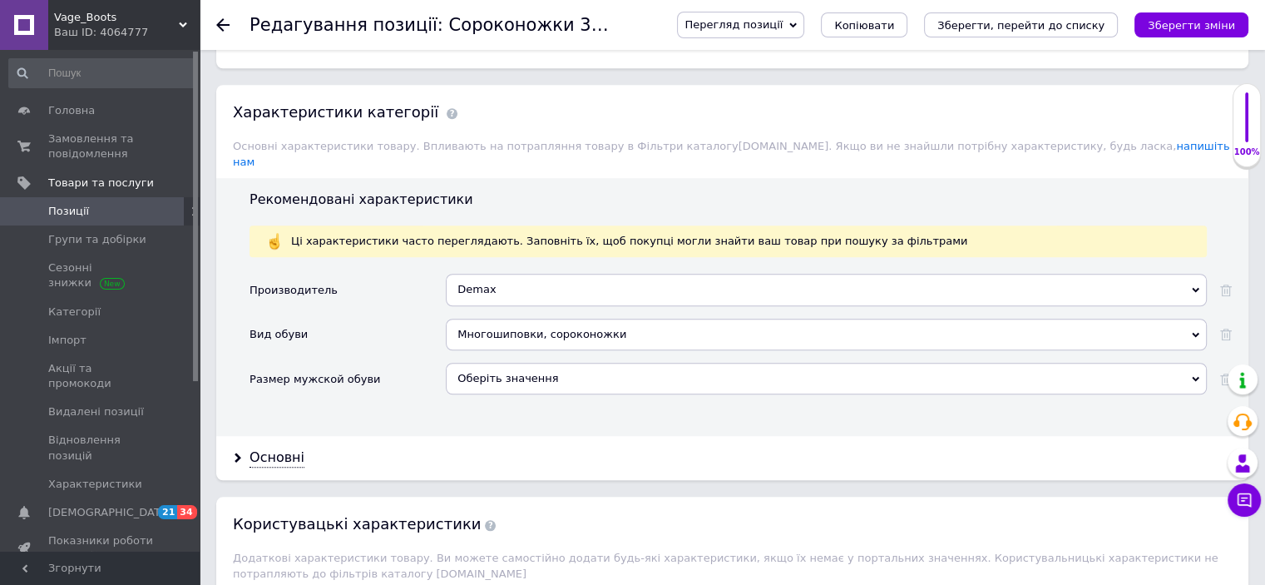
click at [517, 363] on div "Оберіть значення" at bounding box center [826, 379] width 761 height 32
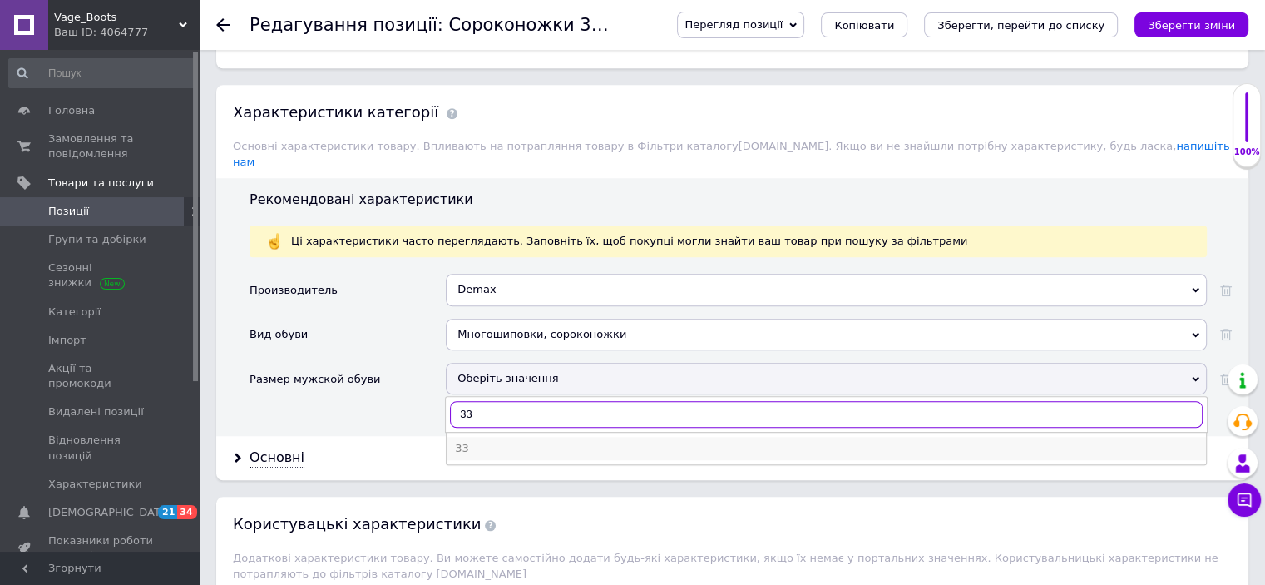
type input "33"
click at [497, 441] on div "33" at bounding box center [826, 448] width 743 height 15
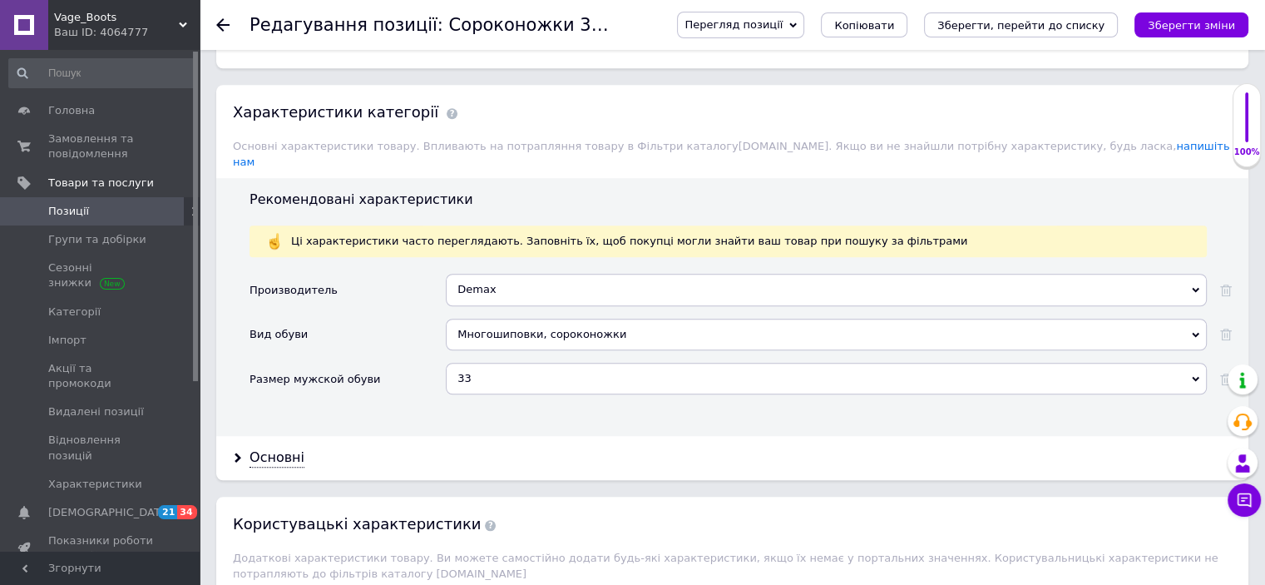
click at [1159, 363] on div "33" at bounding box center [826, 379] width 761 height 32
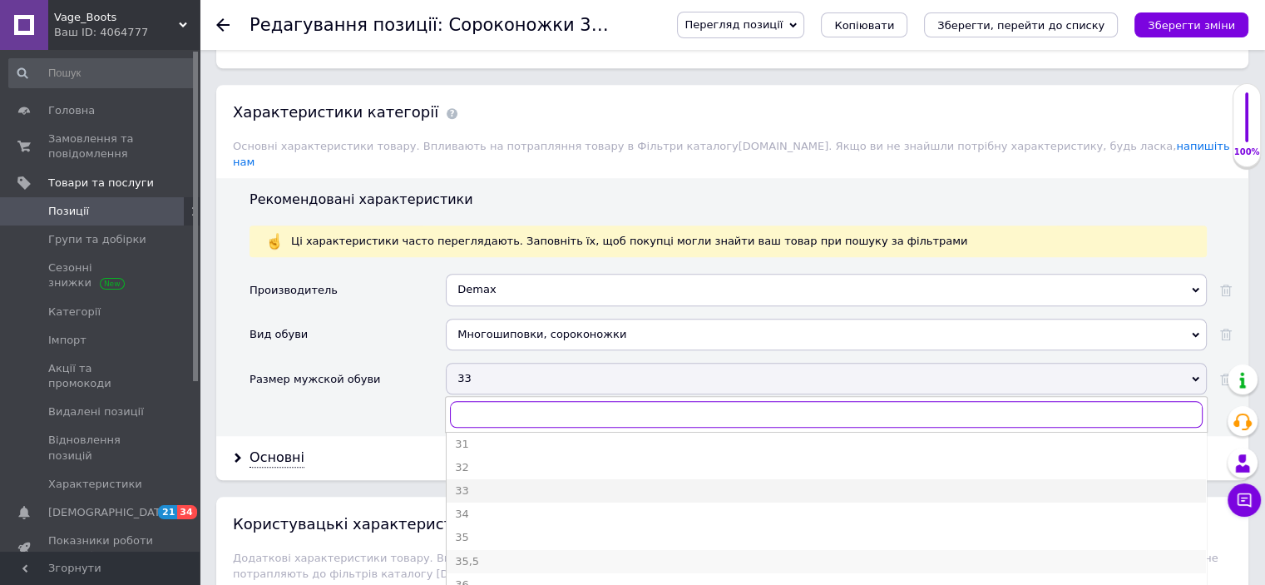
scroll to position [166, 0]
click at [479, 579] on div "38" at bounding box center [826, 586] width 743 height 15
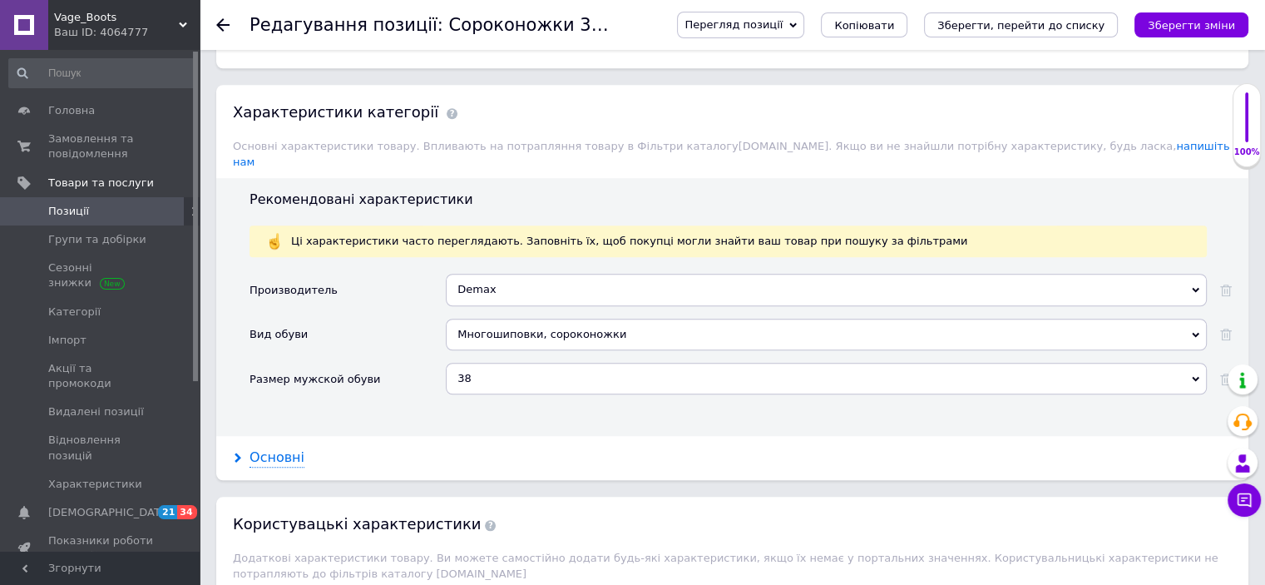
click at [261, 448] on div "Основні" at bounding box center [277, 457] width 55 height 19
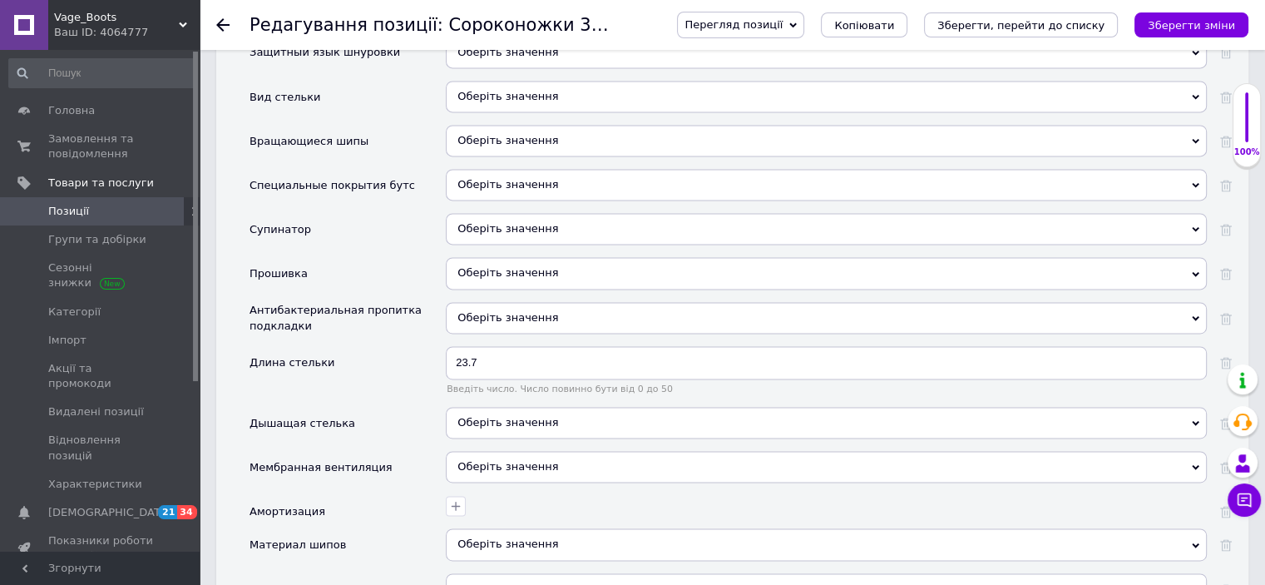
scroll to position [2412, 0]
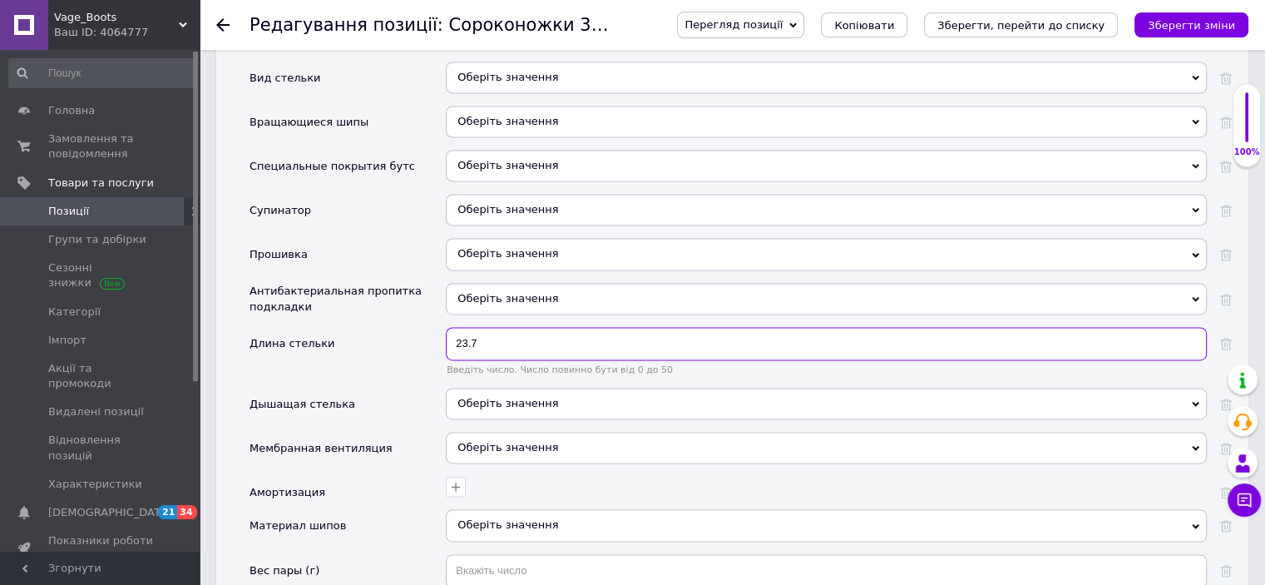
click at [466, 327] on input "23.7" at bounding box center [826, 343] width 761 height 33
click at [469, 327] on input "24.7" at bounding box center [826, 343] width 761 height 33
type input "2"
type input "4"
type input "3"
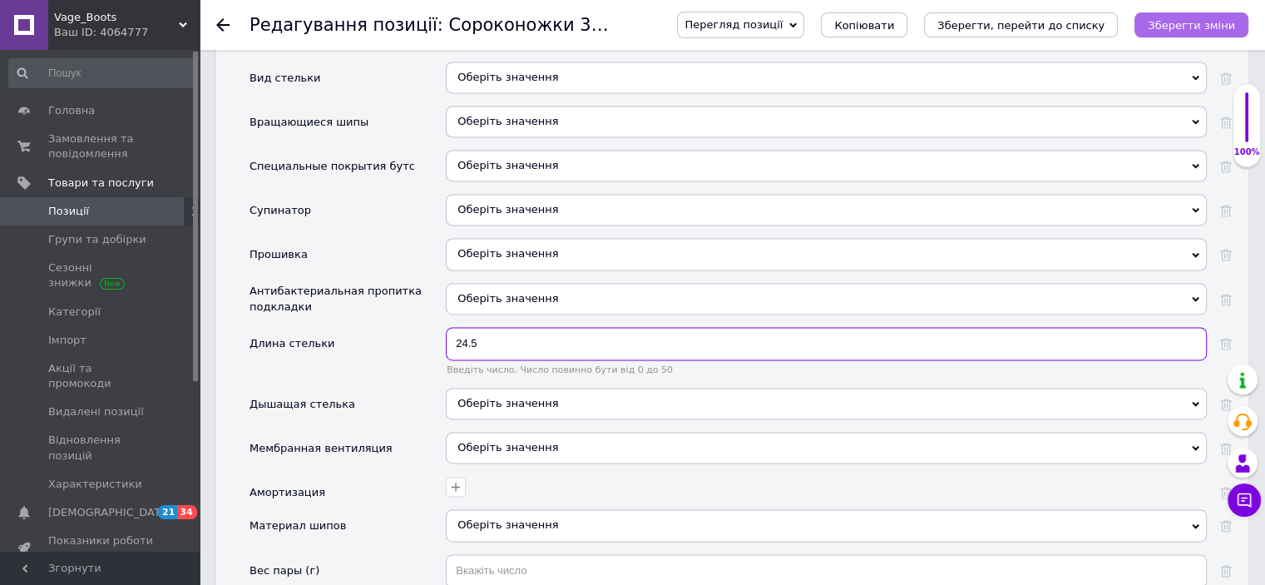
type input "24.5"
click at [1174, 24] on icon "Зберегти зміни" at bounding box center [1191, 25] width 87 height 12
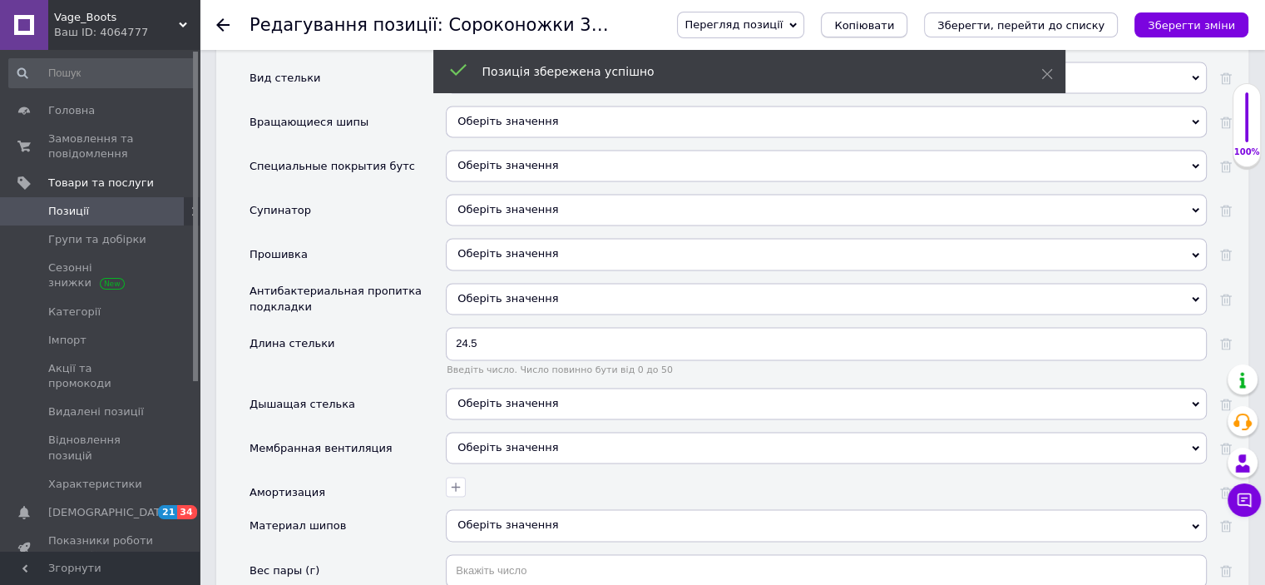
click at [894, 29] on span "Копіювати" at bounding box center [864, 25] width 60 height 12
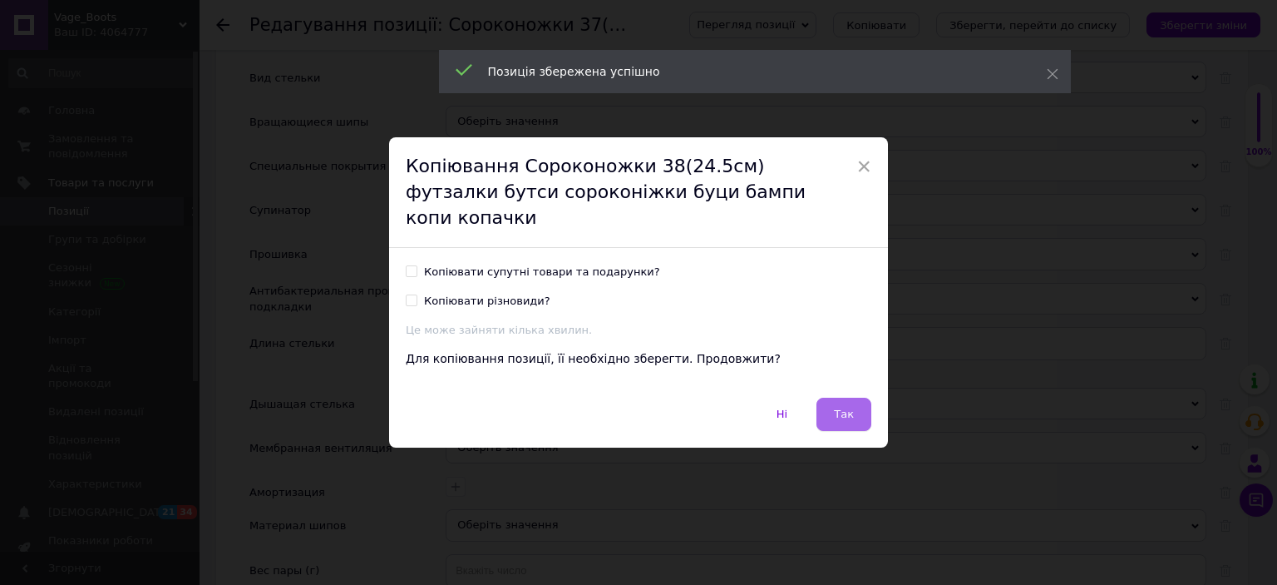
click at [842, 398] on button "Так" at bounding box center [844, 414] width 55 height 33
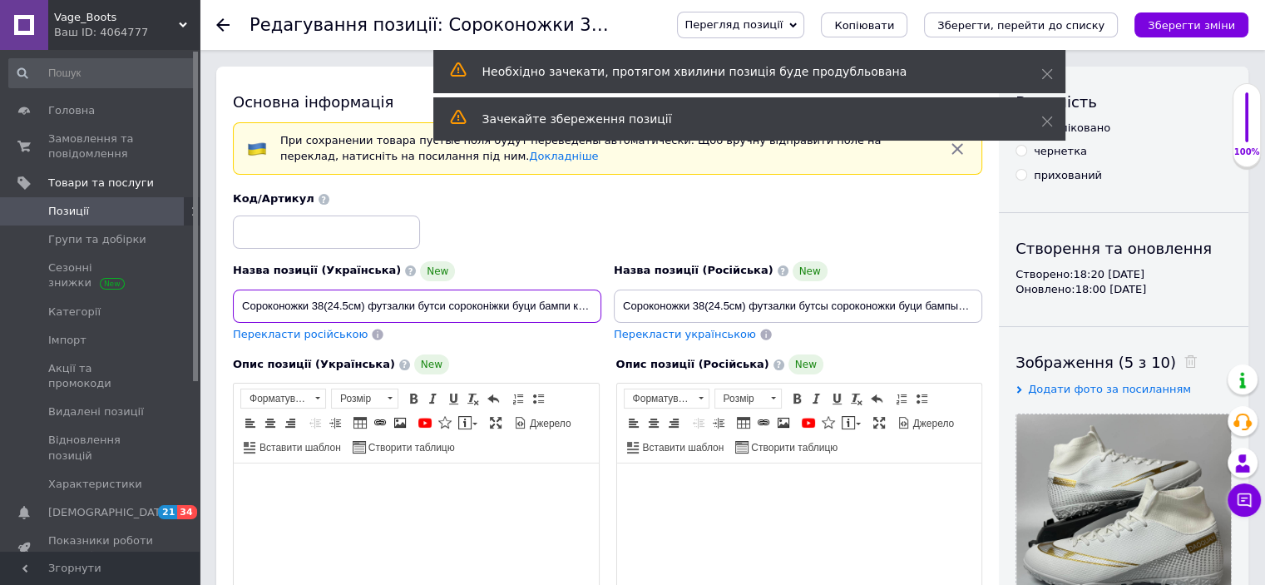
click at [324, 303] on input "Сороконожки 38(24.5см) футзалки бутси сороконіжки буци бампи копи копачки" at bounding box center [417, 305] width 368 height 33
drag, startPoint x: 333, startPoint y: 302, endPoint x: 343, endPoint y: 305, distance: 10.5
click at [343, 305] on input "Сороконожки 39(24.5см) футзалки бутси сороконіжки буци бампи копи копачки" at bounding box center [417, 305] width 368 height 33
type input "Сороконожки 39(25см) футзалки бутси сороконіжки буци бампи копи копачки"
click at [324, 330] on span "Перекласти російською" at bounding box center [300, 334] width 135 height 12
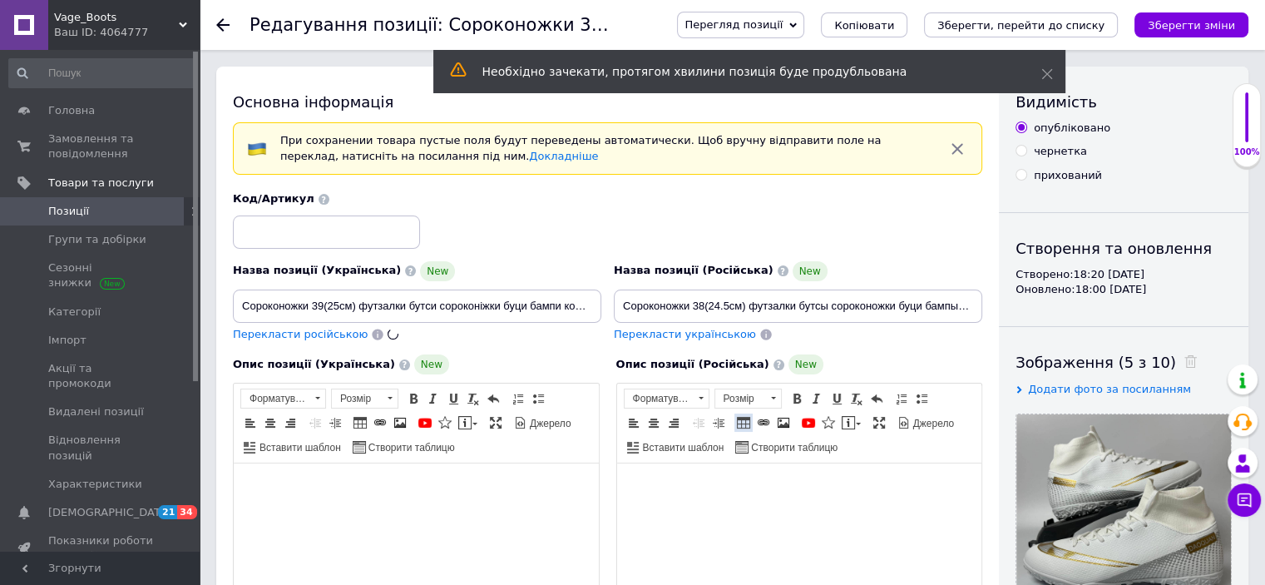
type input "Сороконожки 39(25см) футзалки бутсы сороконожки буци бампы копы копы копашки"
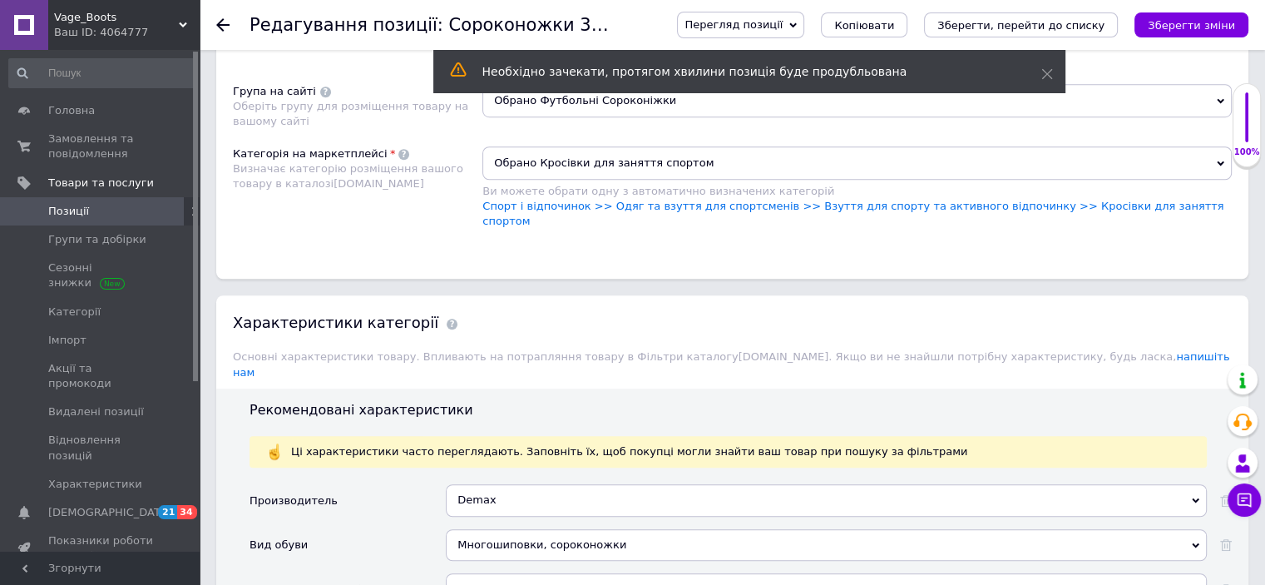
scroll to position [1248, 0]
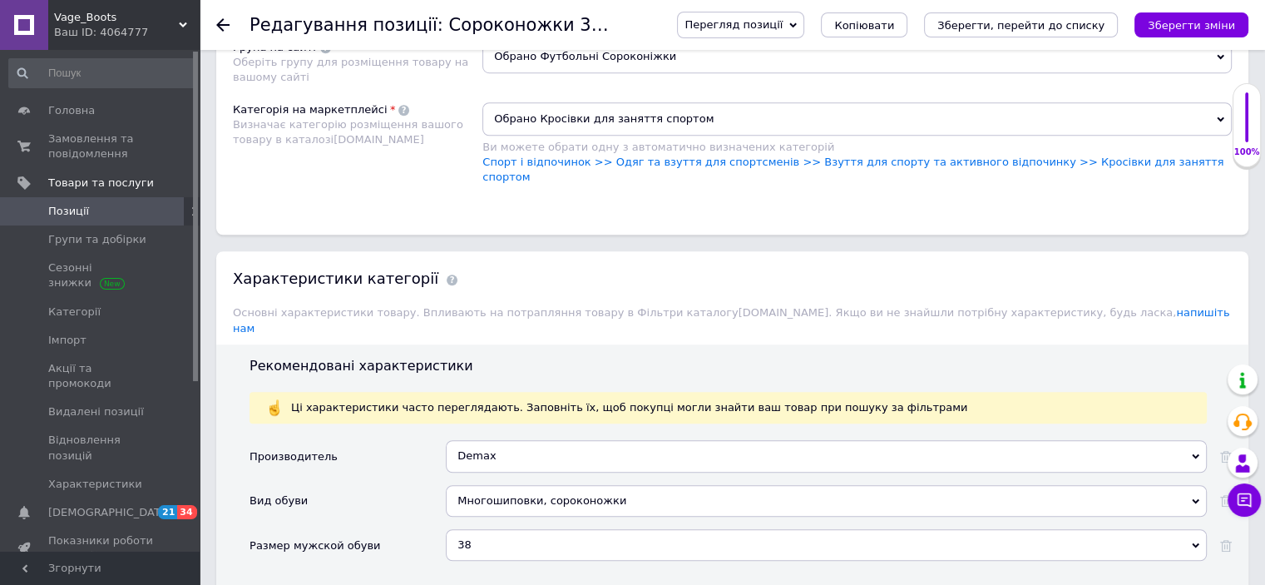
click at [502, 529] on div "38" at bounding box center [826, 545] width 761 height 32
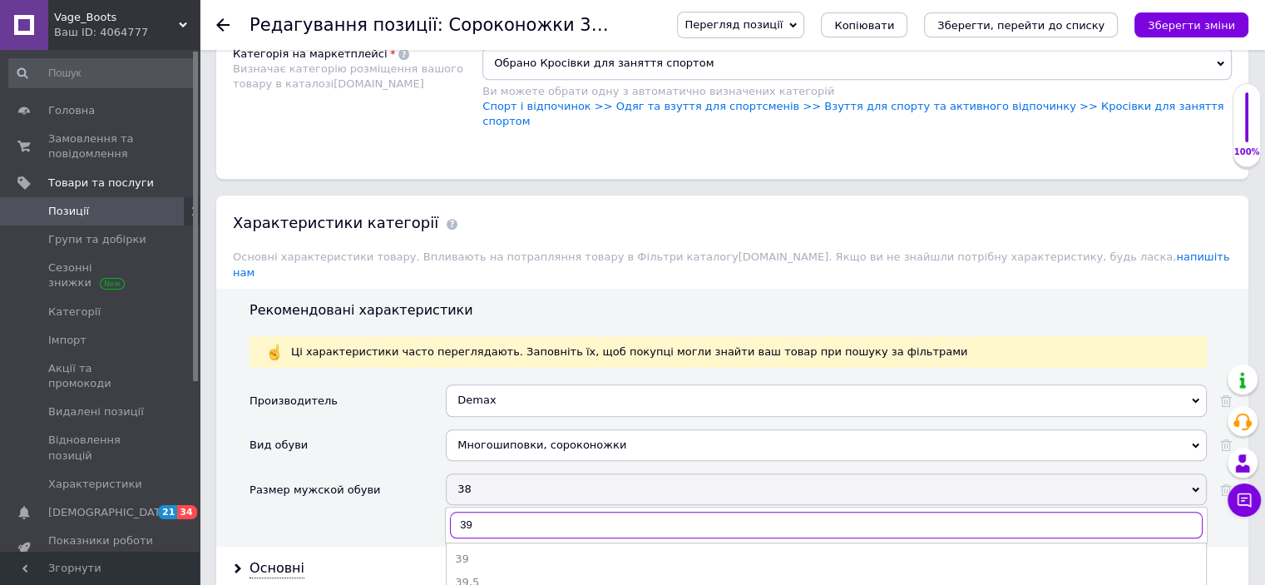
scroll to position [1331, 0]
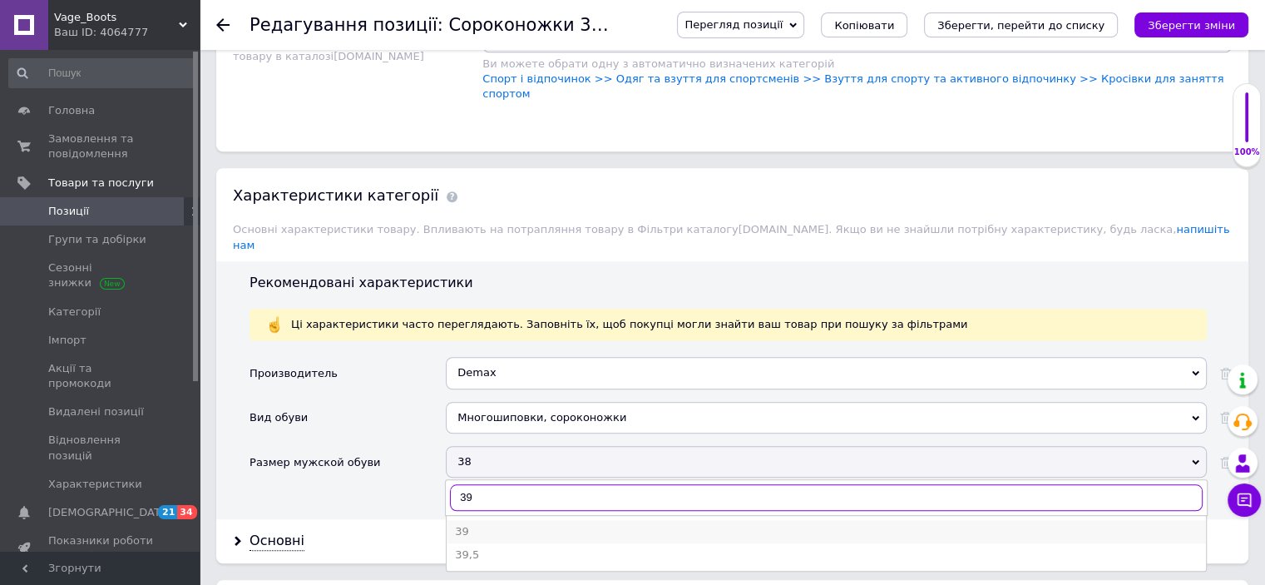
type input "39"
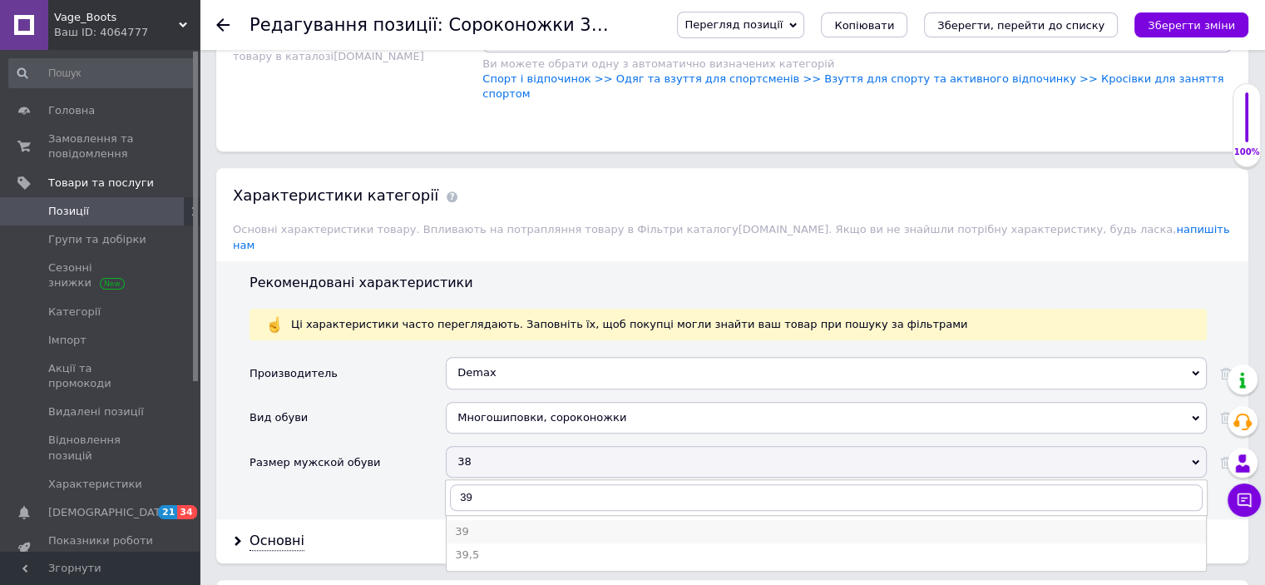
click at [507, 520] on li "39" at bounding box center [826, 531] width 759 height 23
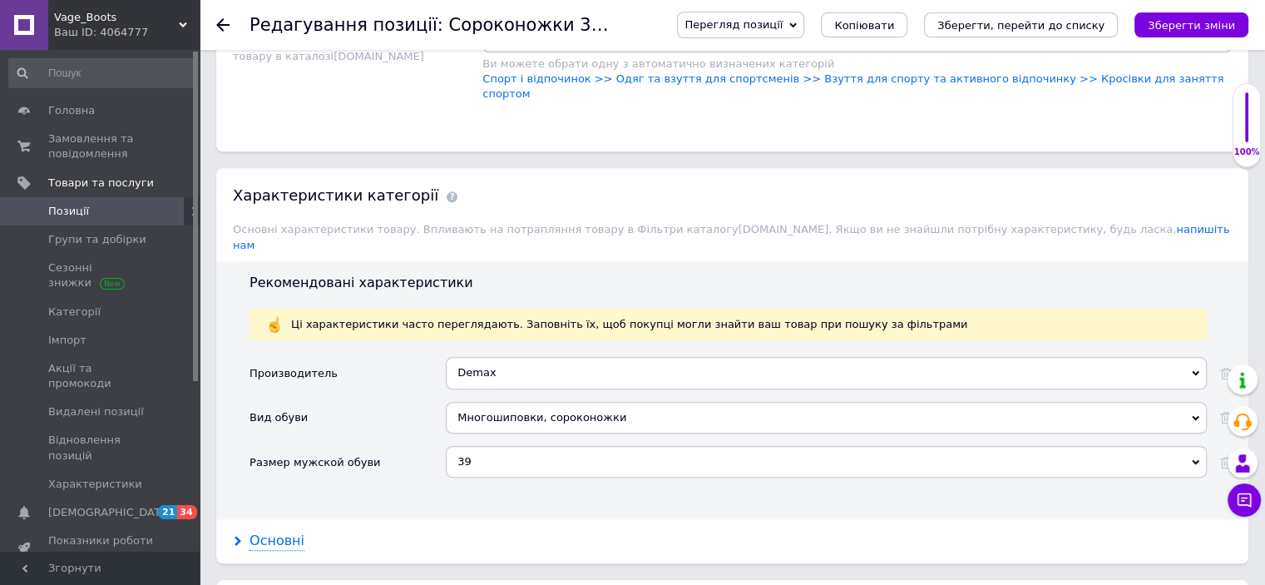
click at [298, 531] on div "Основні" at bounding box center [277, 540] width 55 height 19
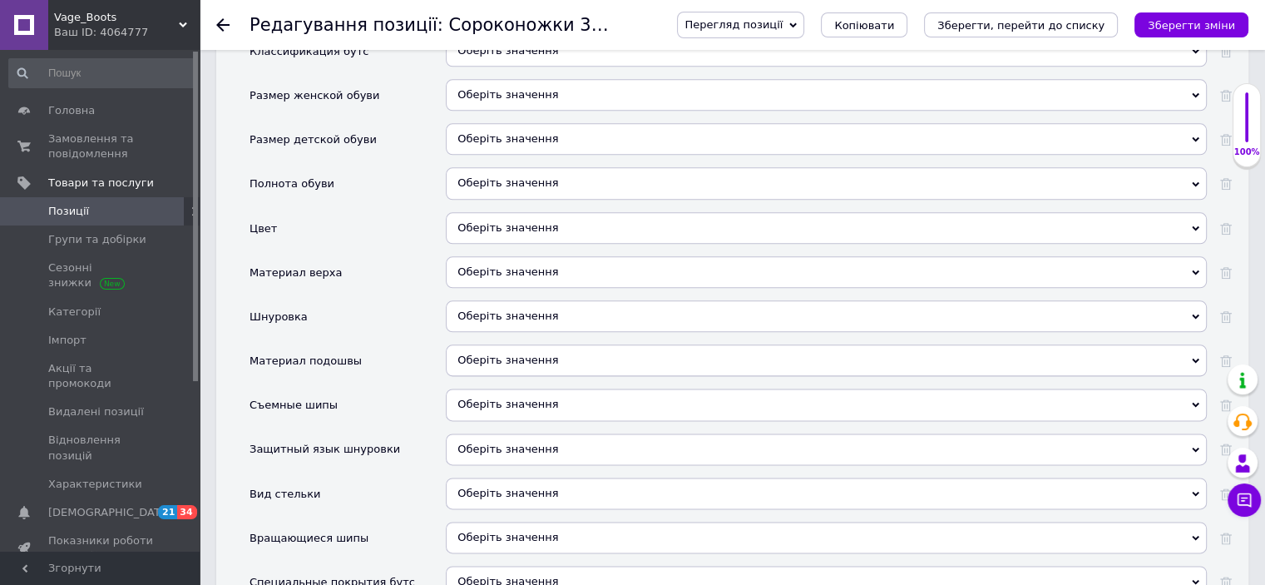
scroll to position [2246, 0]
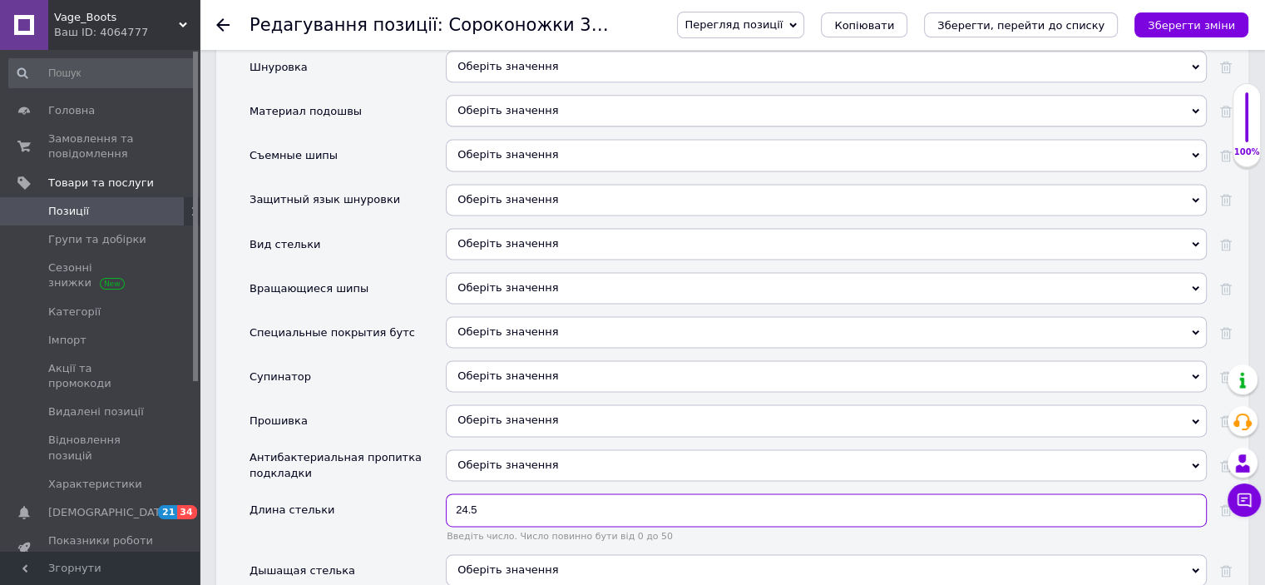
drag, startPoint x: 471, startPoint y: 462, endPoint x: 462, endPoint y: 461, distance: 8.4
click at [462, 493] on input "24.5" at bounding box center [826, 509] width 761 height 33
type input "25"
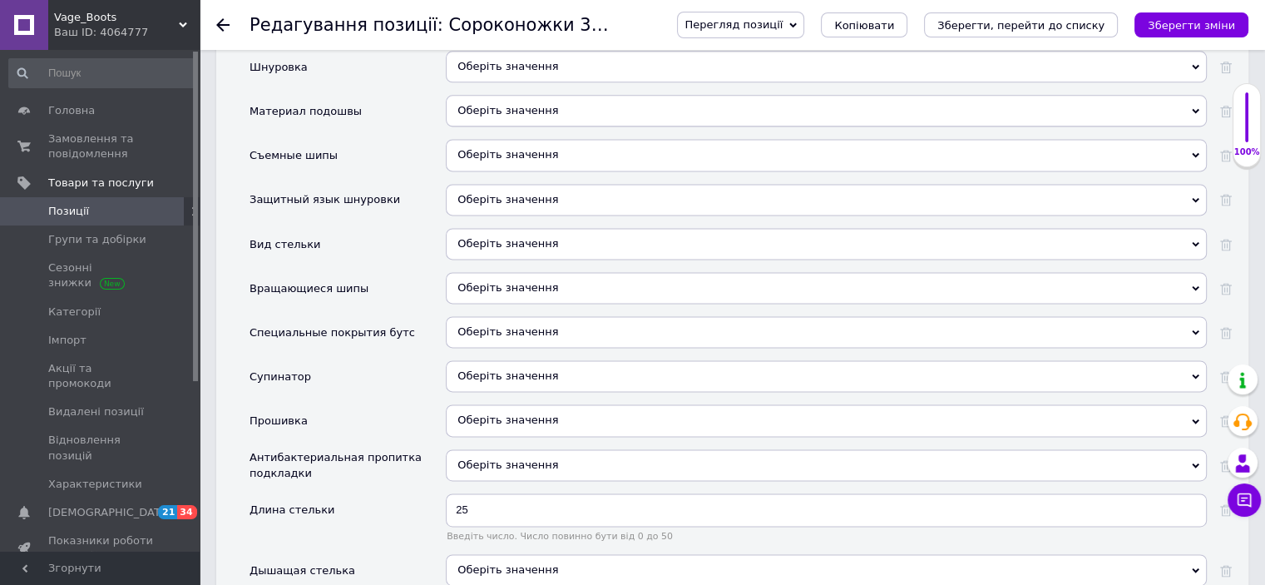
click at [1194, 25] on icon "Зберегти зміни" at bounding box center [1191, 25] width 87 height 12
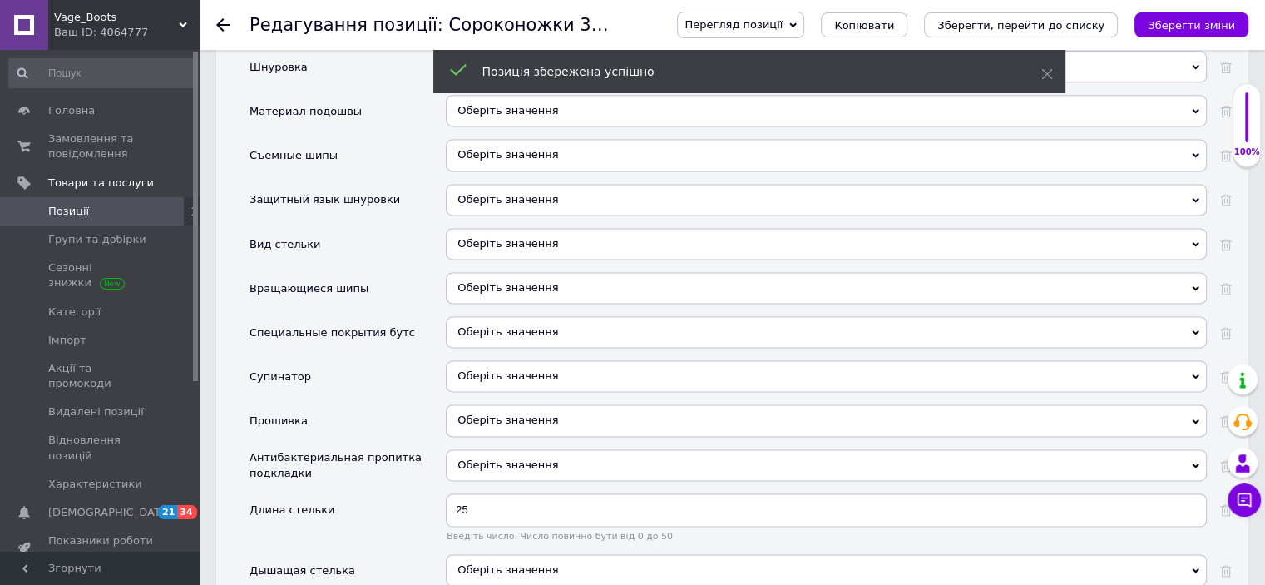
click at [894, 24] on span "Копіювати" at bounding box center [864, 25] width 60 height 12
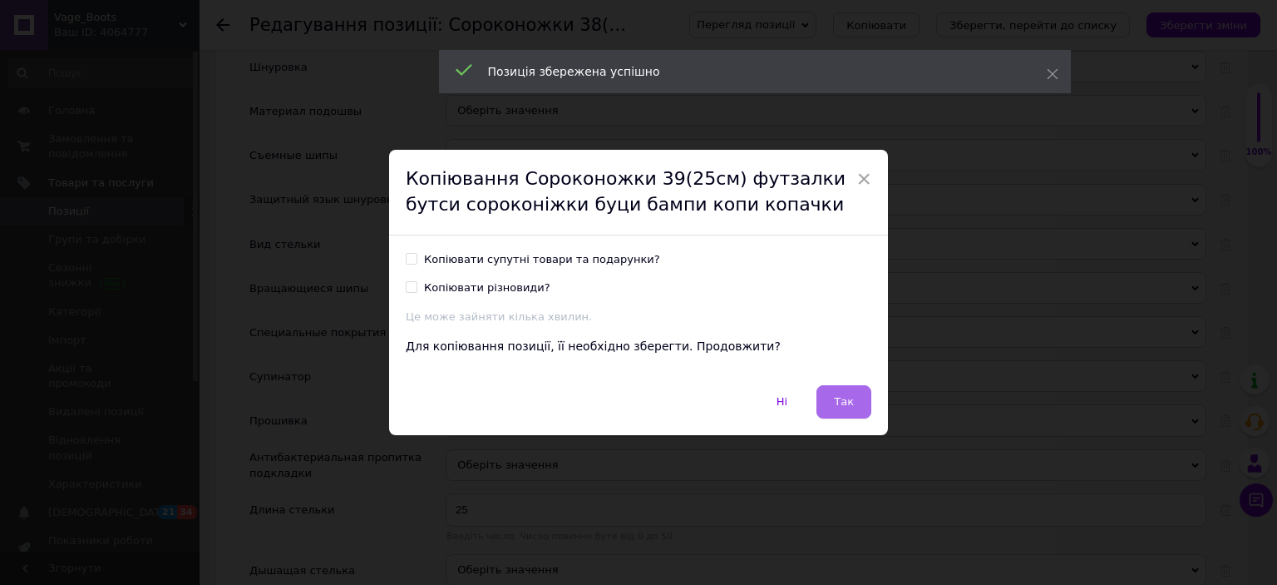
click at [843, 407] on span "Так" at bounding box center [844, 401] width 20 height 12
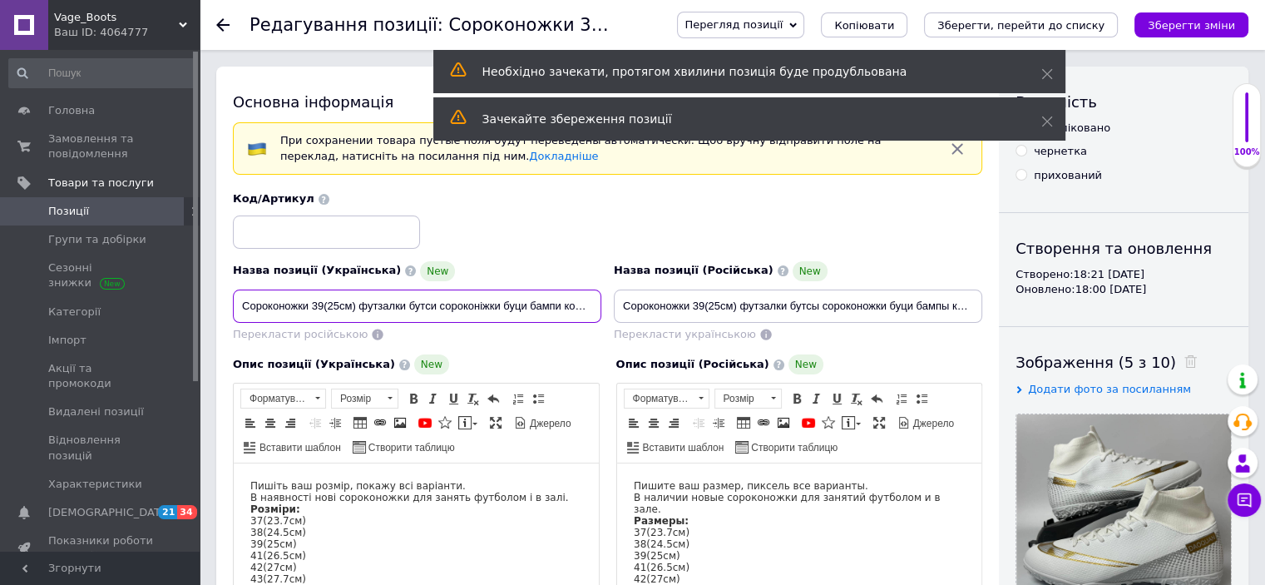
click at [314, 305] on input "Сороконожки 39(25см) футзалки бутси сороконіжки буци бампи копи копачки" at bounding box center [417, 305] width 368 height 33
click at [332, 302] on input "Сороконожки 41(25см) футзалки бутси сороконіжки буци бампи копи копачки" at bounding box center [417, 305] width 368 height 33
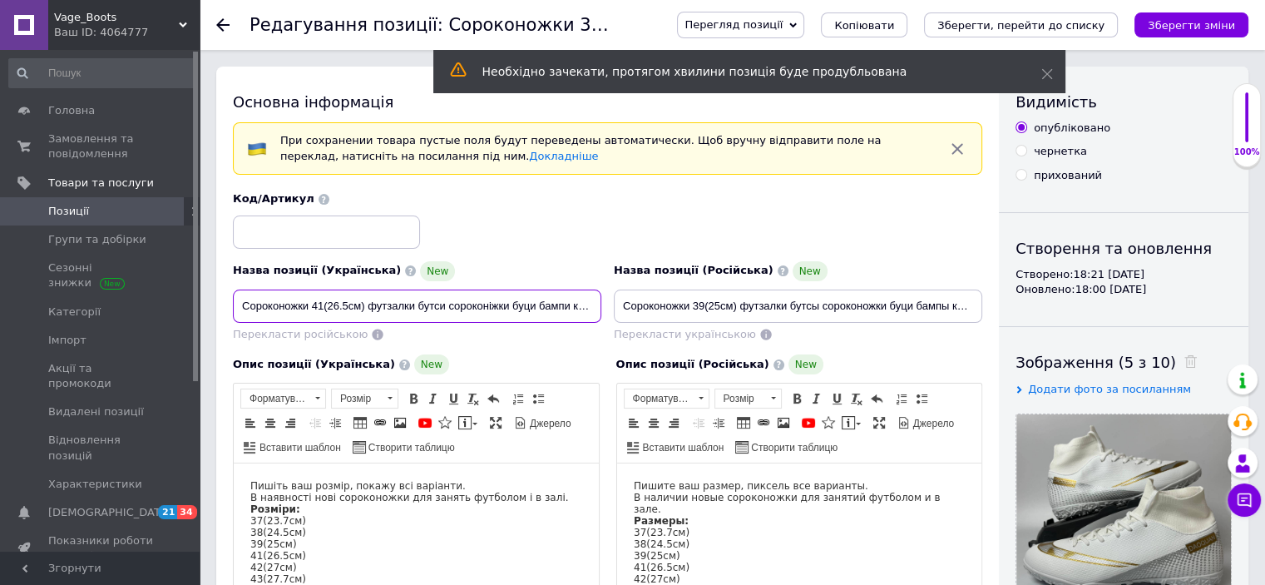
drag, startPoint x: 313, startPoint y: 302, endPoint x: 363, endPoint y: 302, distance: 50.7
click at [363, 302] on input "Сороконожки 41(26.5см) футзалки бутси сороконіжки буци бампи копи копачки" at bounding box center [417, 305] width 368 height 33
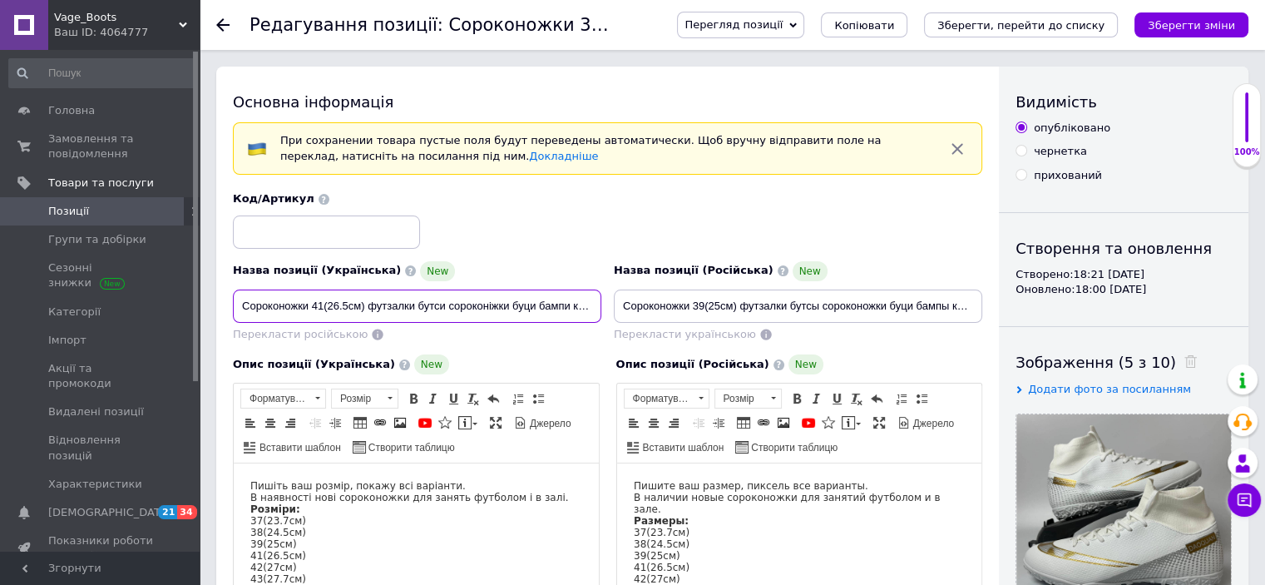
type input "Сороконожки 41(26.5см) футзалки бутси сороконіжки буци бампи копи копачки"
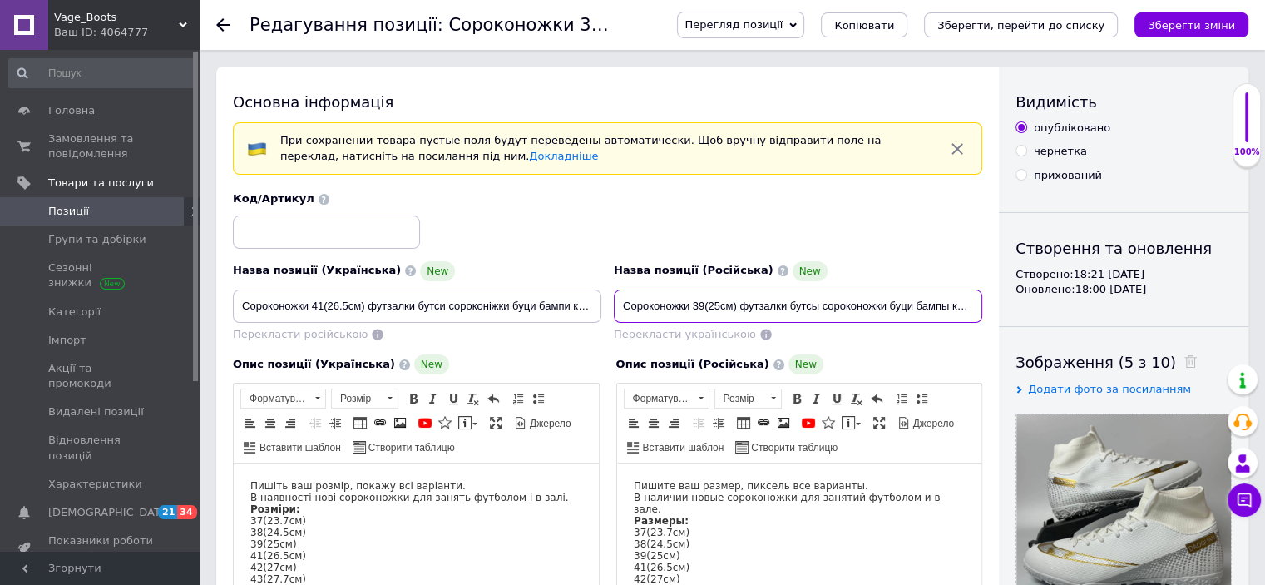
click at [690, 306] on input "Сороконожки 39(25см) футзалки бутсы сороконожки буци бампы копы копы копашки" at bounding box center [798, 305] width 368 height 33
drag, startPoint x: 694, startPoint y: 302, endPoint x: 735, endPoint y: 304, distance: 41.7
click at [735, 304] on input "Сороконожки 39(25см) футзалки бутсы сороконожки буци бампы копы копы копашки" at bounding box center [798, 305] width 368 height 33
paste input "41(26."
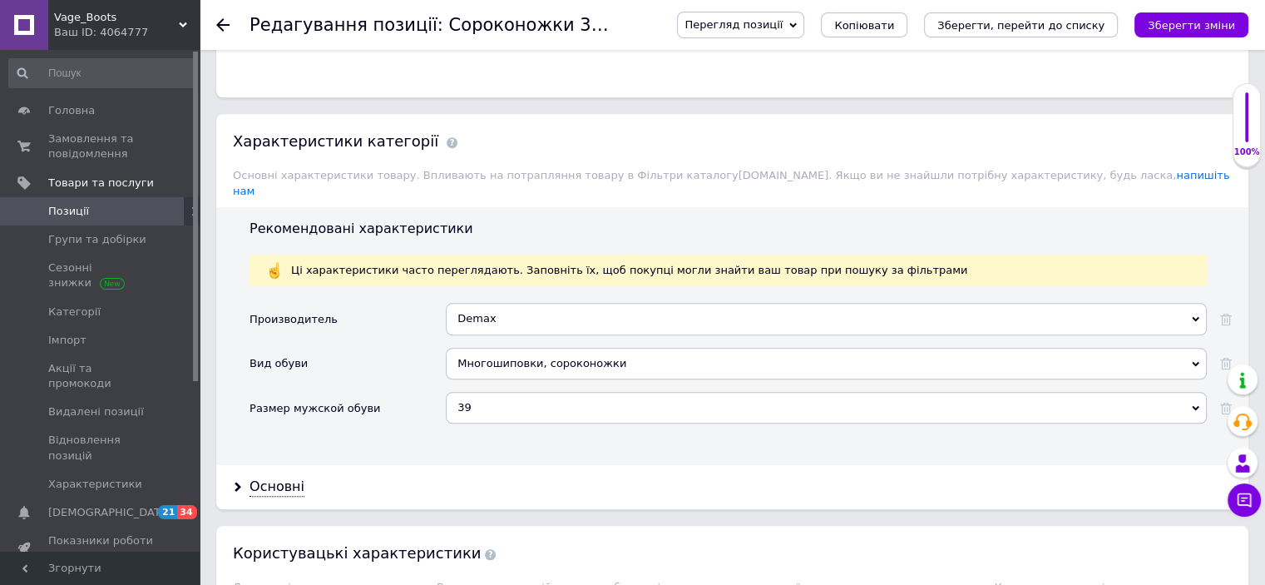
scroll to position [1414, 0]
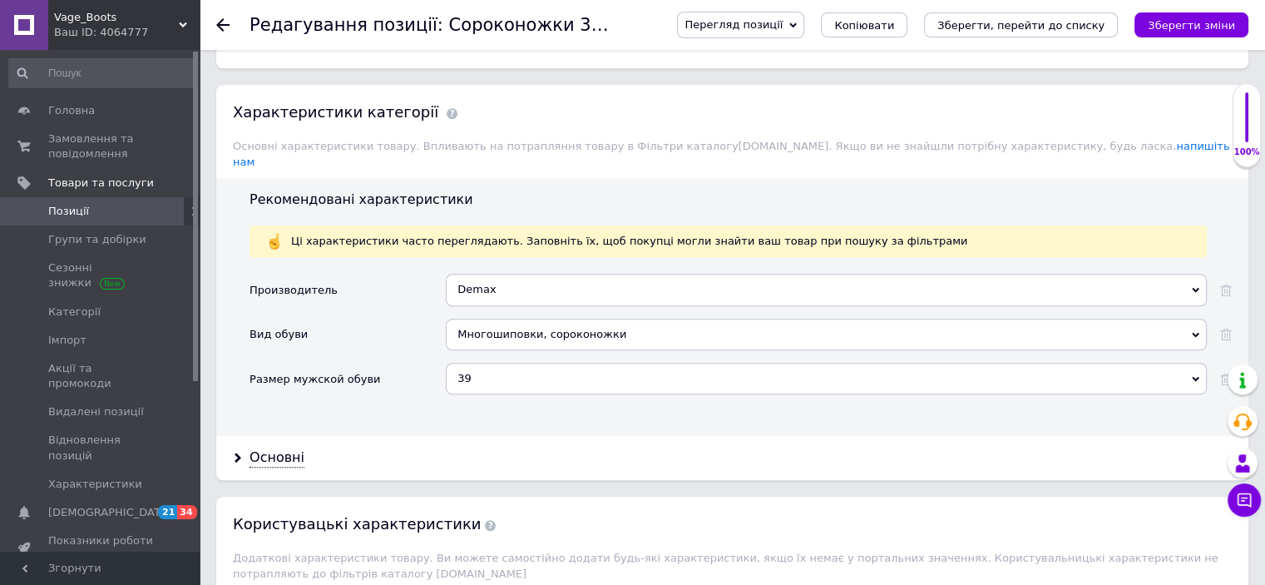
type input "Сороконожки 41(26.5см) футзалки бутсы сороконожки буци бампы копы копы копашки"
click at [473, 363] on div "39" at bounding box center [826, 379] width 761 height 32
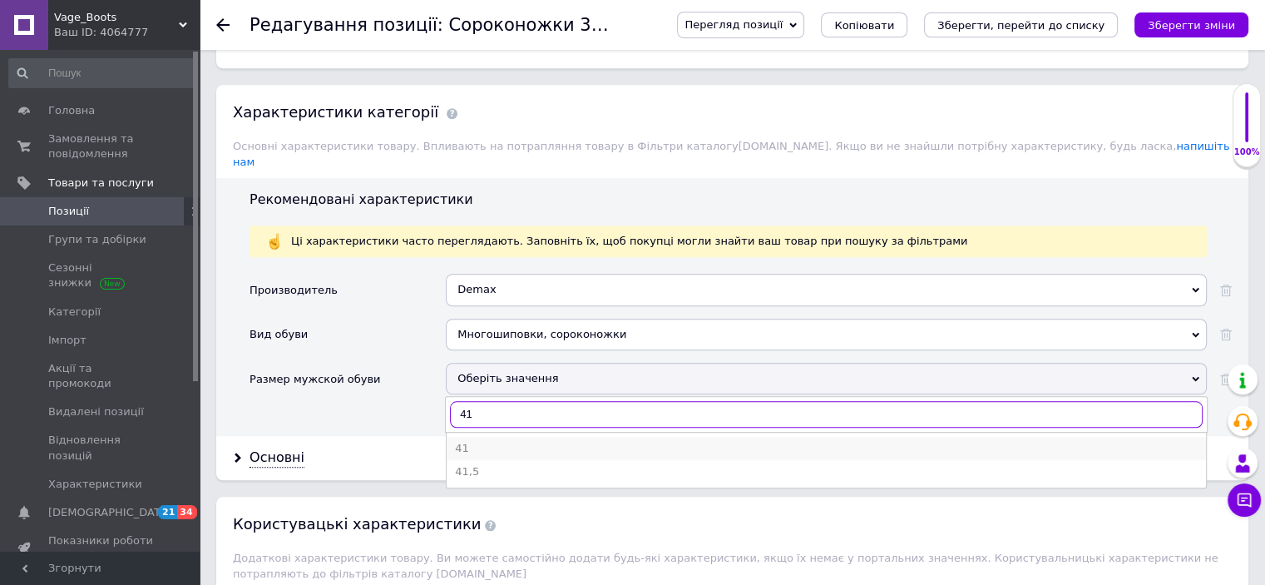
type input "41"
click at [482, 441] on div "41" at bounding box center [826, 448] width 743 height 15
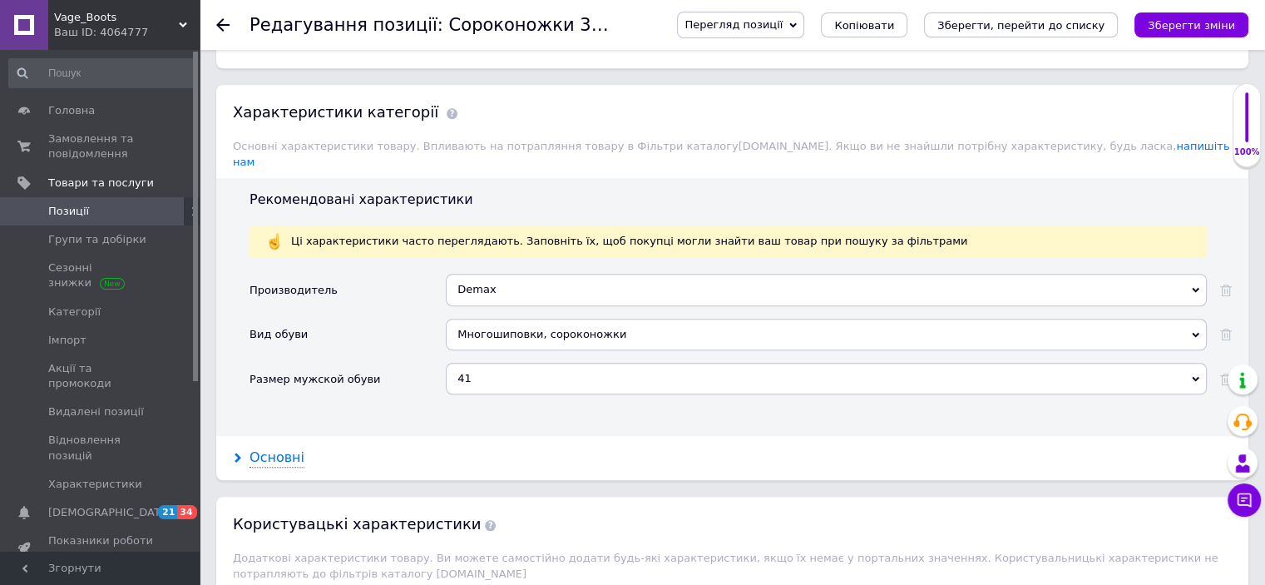
click at [283, 448] on div "Основні" at bounding box center [277, 457] width 55 height 19
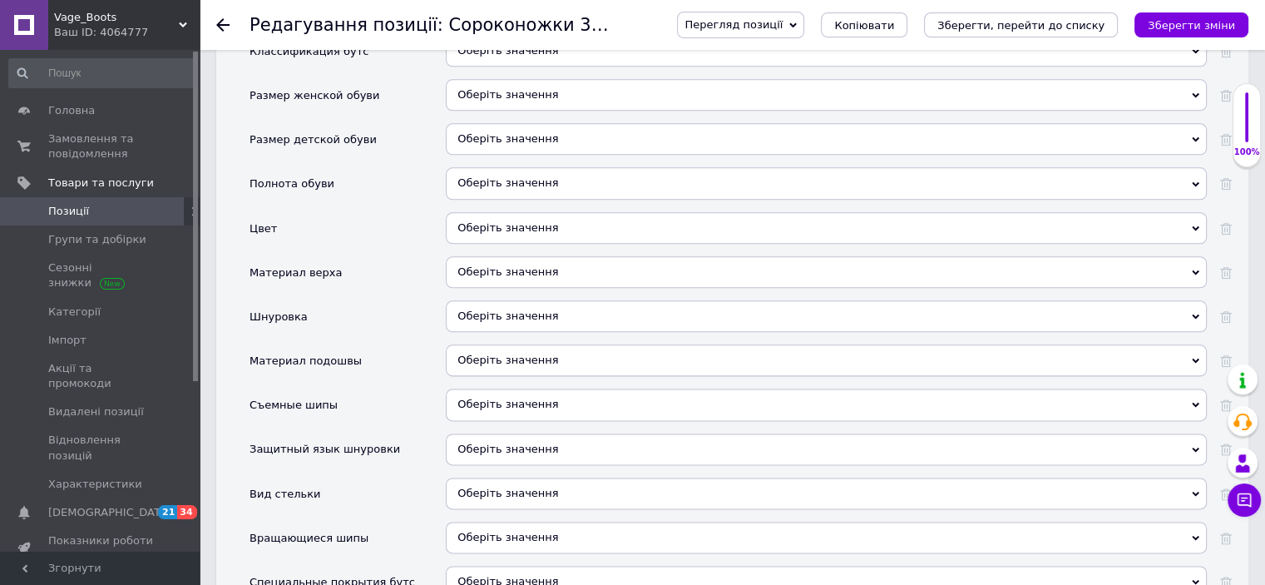
scroll to position [2329, 0]
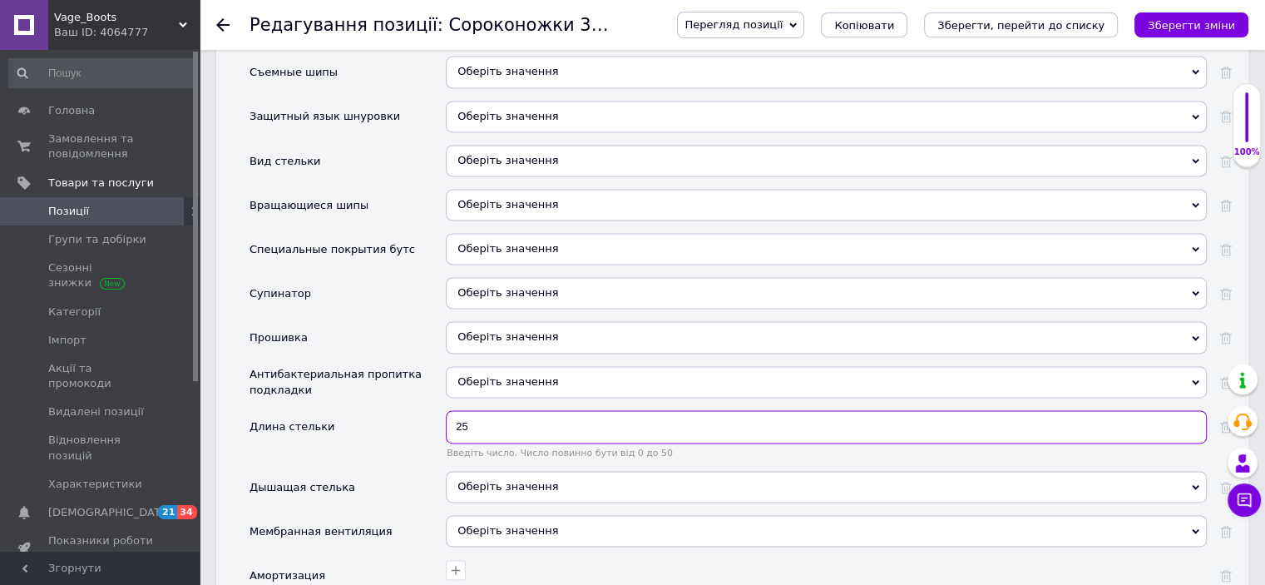
drag, startPoint x: 459, startPoint y: 385, endPoint x: 467, endPoint y: 378, distance: 11.2
click at [459, 410] on input "25" at bounding box center [826, 426] width 761 height 33
type input "26.5"
click at [1188, 20] on icon "Зберегти зміни" at bounding box center [1191, 25] width 87 height 12
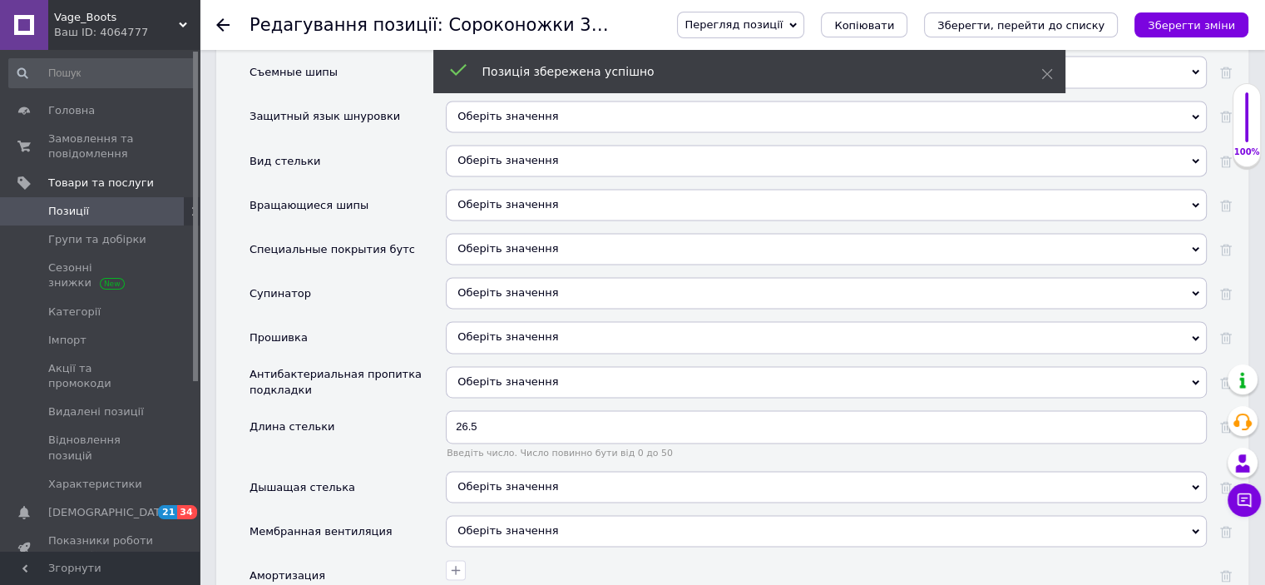
click at [894, 29] on span "Копіювати" at bounding box center [864, 25] width 60 height 12
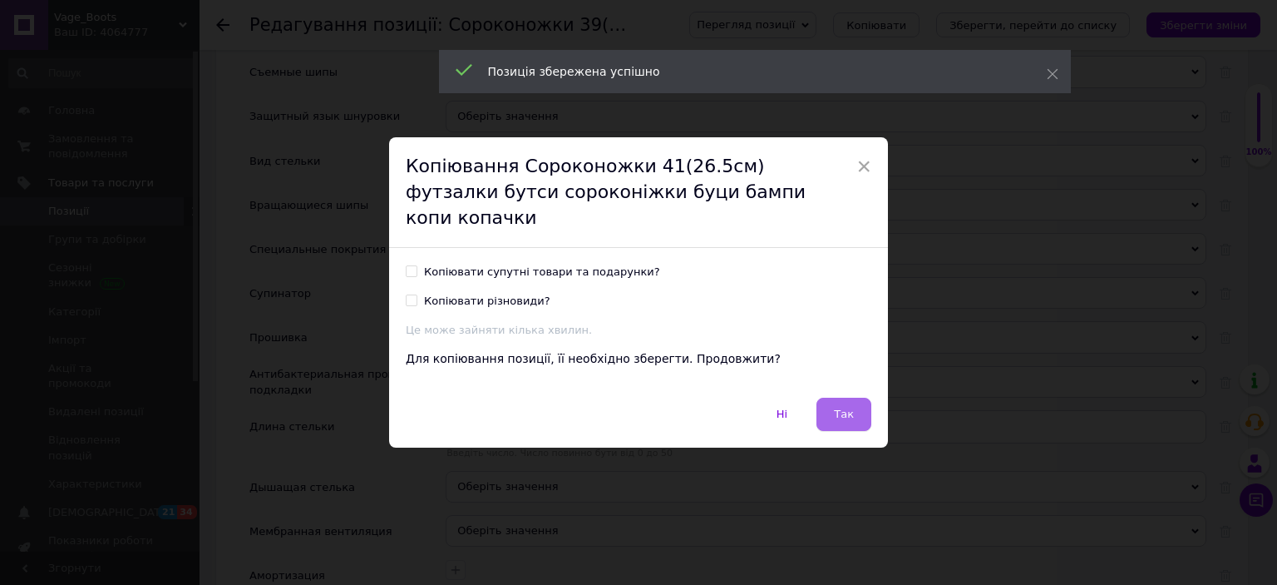
click at [847, 398] on button "Так" at bounding box center [844, 414] width 55 height 33
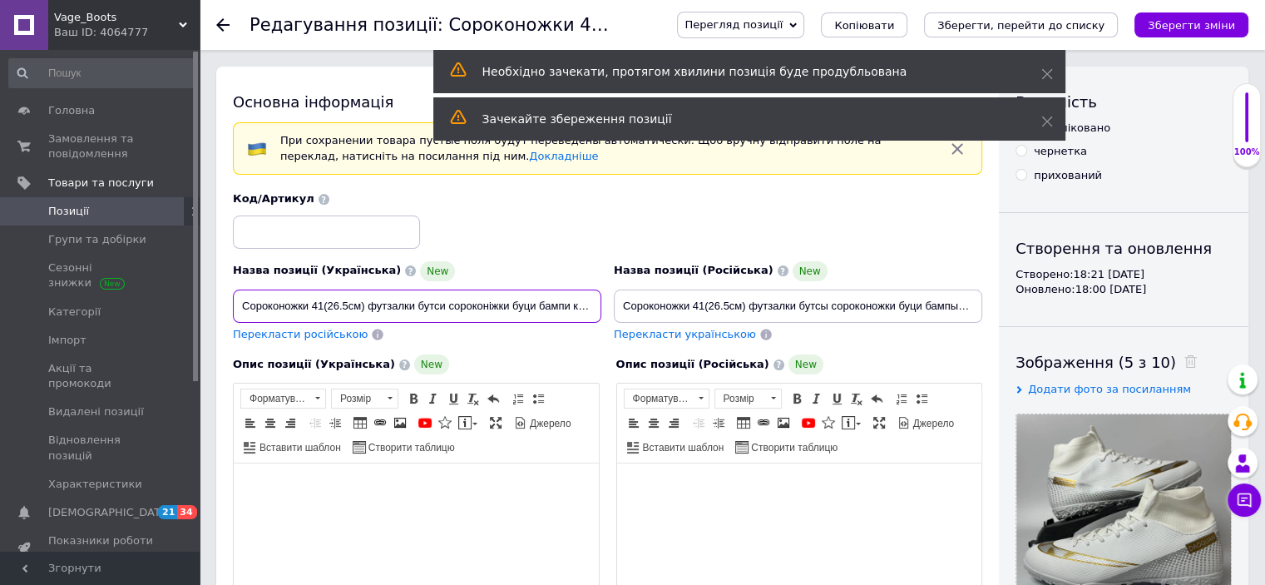
click at [323, 306] on input "Сороконожки 41(26.5см) футзалки бутси сороконіжки буци бампи копи копачки" at bounding box center [417, 305] width 368 height 33
click at [334, 304] on input "Сороконожки 43(26.5см) футзалки бутси сороконіжки буци бампи копи копачки" at bounding box center [417, 305] width 368 height 33
click at [344, 304] on input "Сороконожки 43(27.5см) футзалки бутси сороконіжки буци бампи копи копачки" at bounding box center [417, 305] width 368 height 33
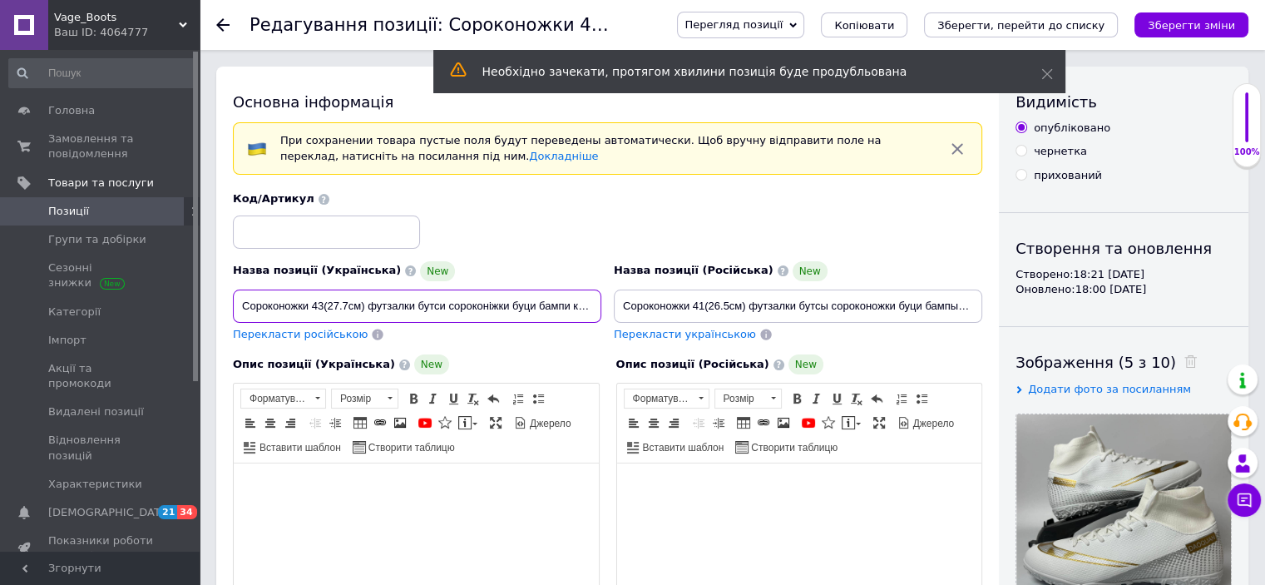
type input "Сороконожки 43(27.7см) футзалки бутси сороконіжки буци бампи копи копачки"
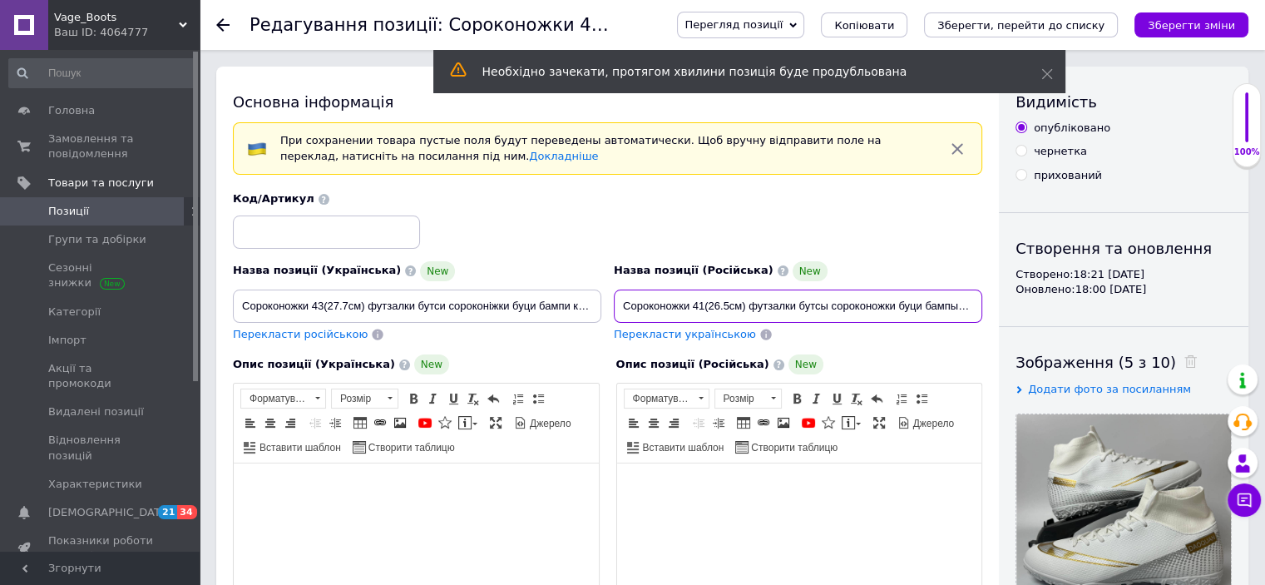
click at [700, 305] on input "Сороконожки 41(26.5см) футзалки бутсы сороконожки буци бампы копы копы копашки" at bounding box center [798, 305] width 368 height 33
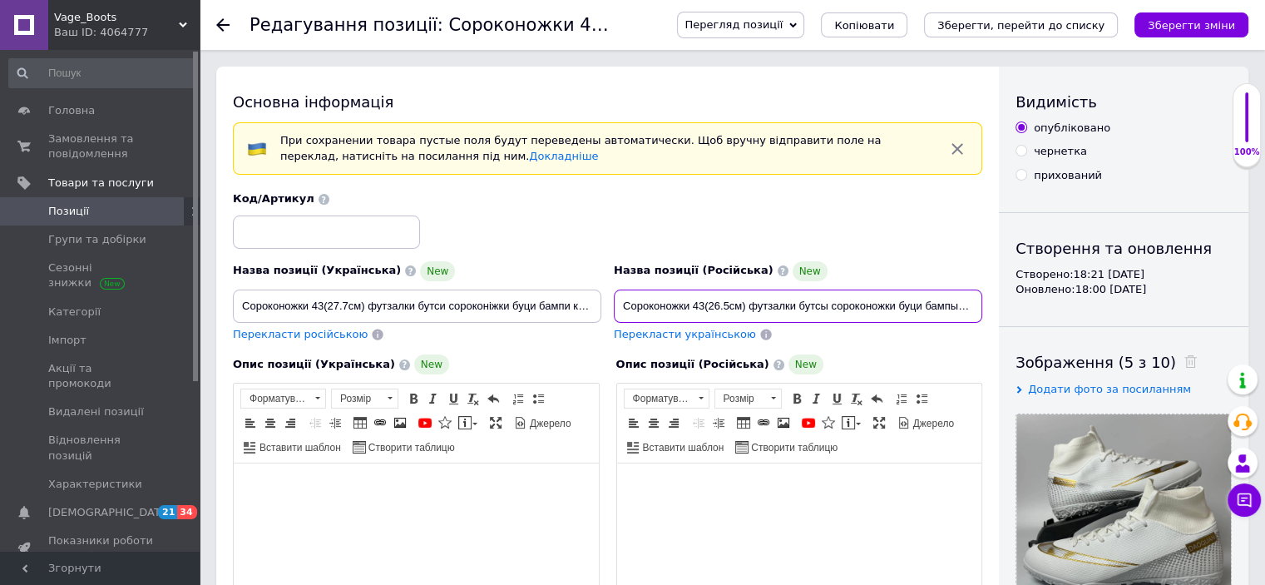
click at [717, 303] on input "Сороконожки 43(26.5см) футзалки бутсы сороконожки буци бампы копы копы копашки" at bounding box center [798, 305] width 368 height 33
click at [729, 304] on input "Сороконожки 43(27.5см) футзалки бутсы сороконожки буци бампы копы копы копашки" at bounding box center [798, 305] width 368 height 33
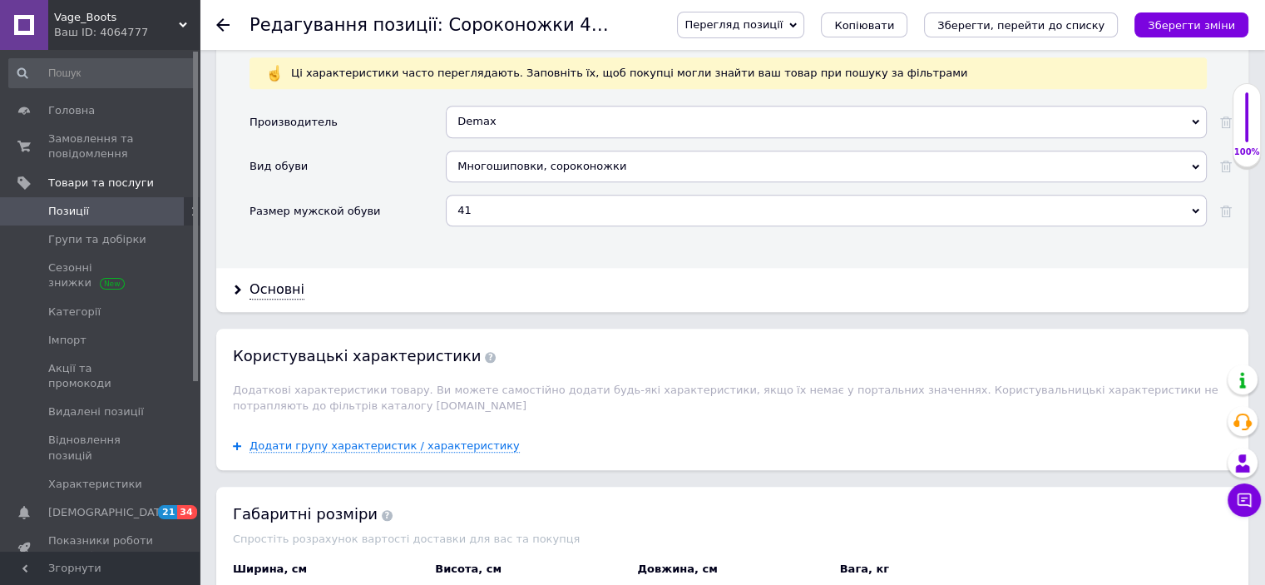
scroll to position [1580, 0]
type input "Сороконожки 43(27.7см) футзалки бутсы сороконожки буци бампы копы копы копашки"
click at [501, 196] on div "41" at bounding box center [826, 212] width 761 height 32
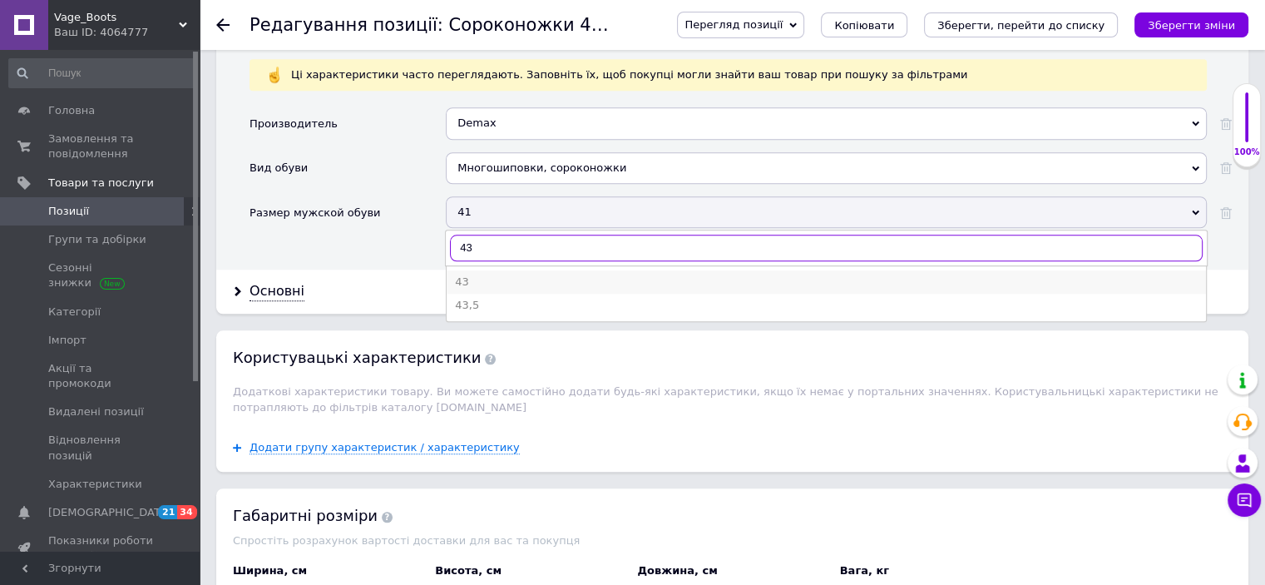
type input "43"
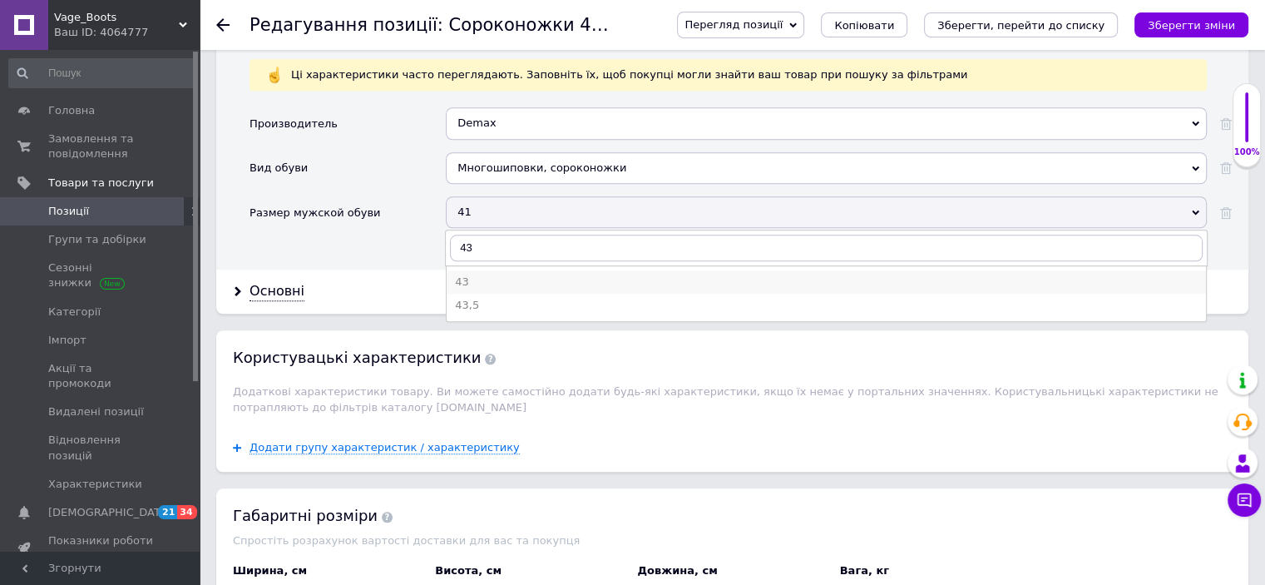
click at [492, 274] on div "43" at bounding box center [826, 281] width 743 height 15
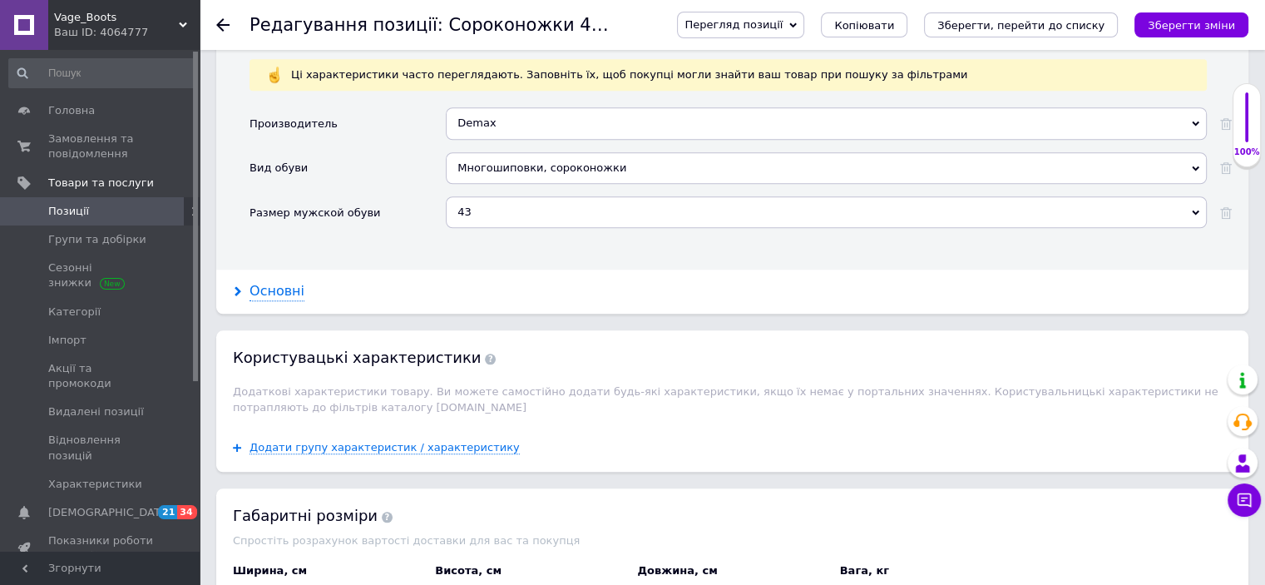
click at [280, 282] on div "Основні" at bounding box center [277, 291] width 55 height 19
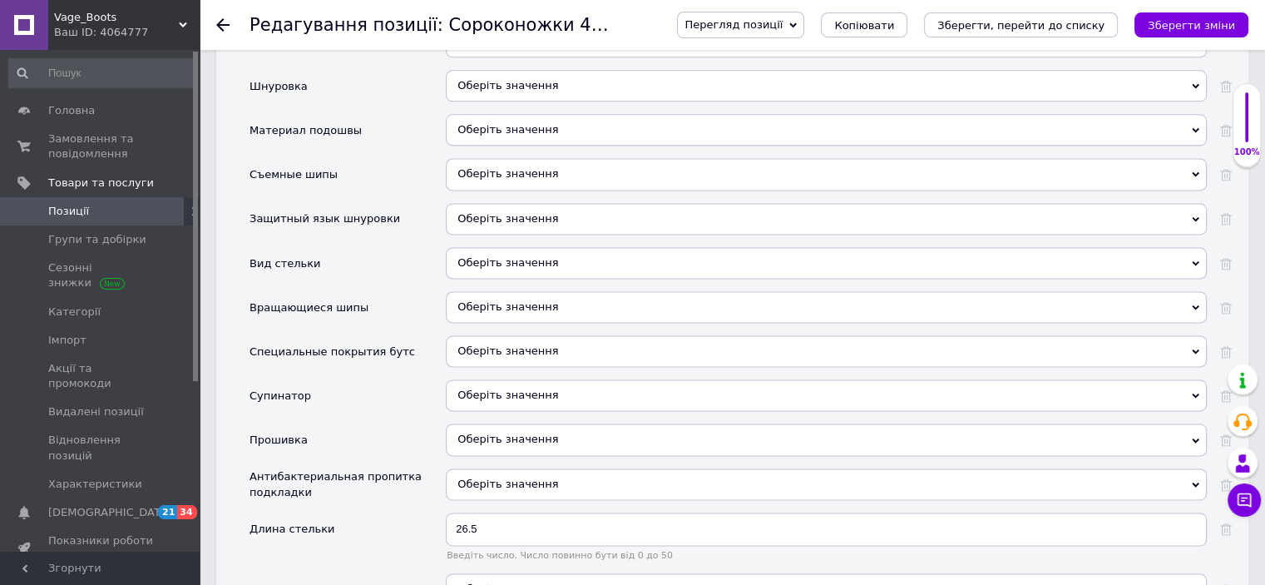
scroll to position [2412, 0]
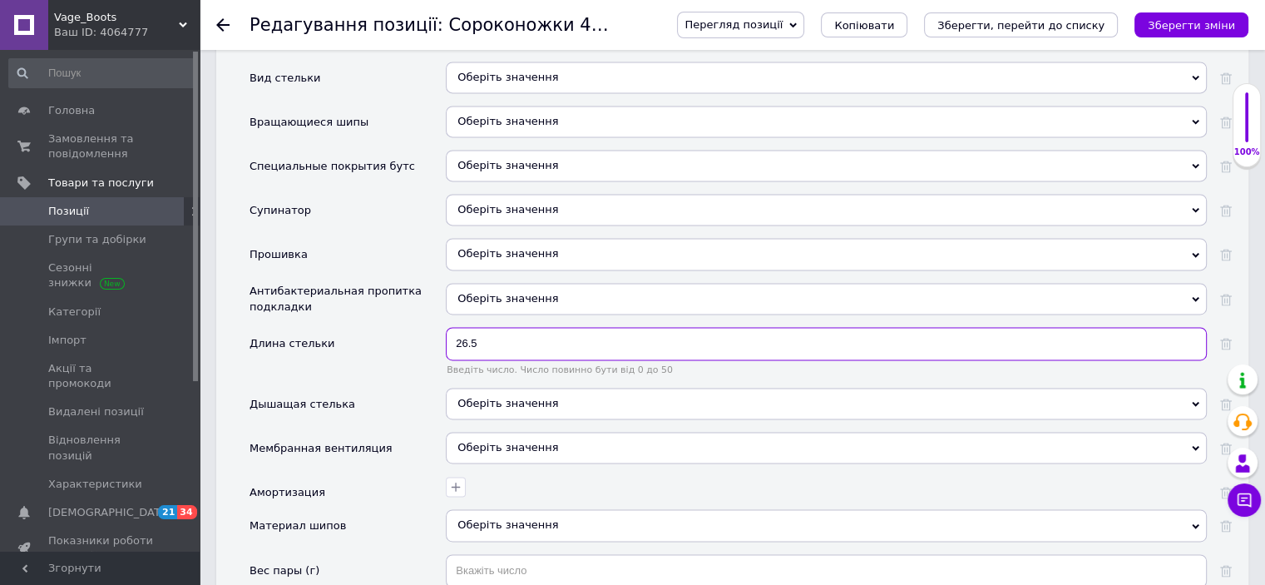
click at [477, 327] on input "26.5" at bounding box center [826, 343] width 761 height 33
click at [464, 327] on input "26.5" at bounding box center [826, 343] width 761 height 33
click at [484, 327] on input "26.5" at bounding box center [826, 343] width 761 height 33
click at [469, 327] on input "26.5" at bounding box center [826, 343] width 761 height 33
type input "27.7"
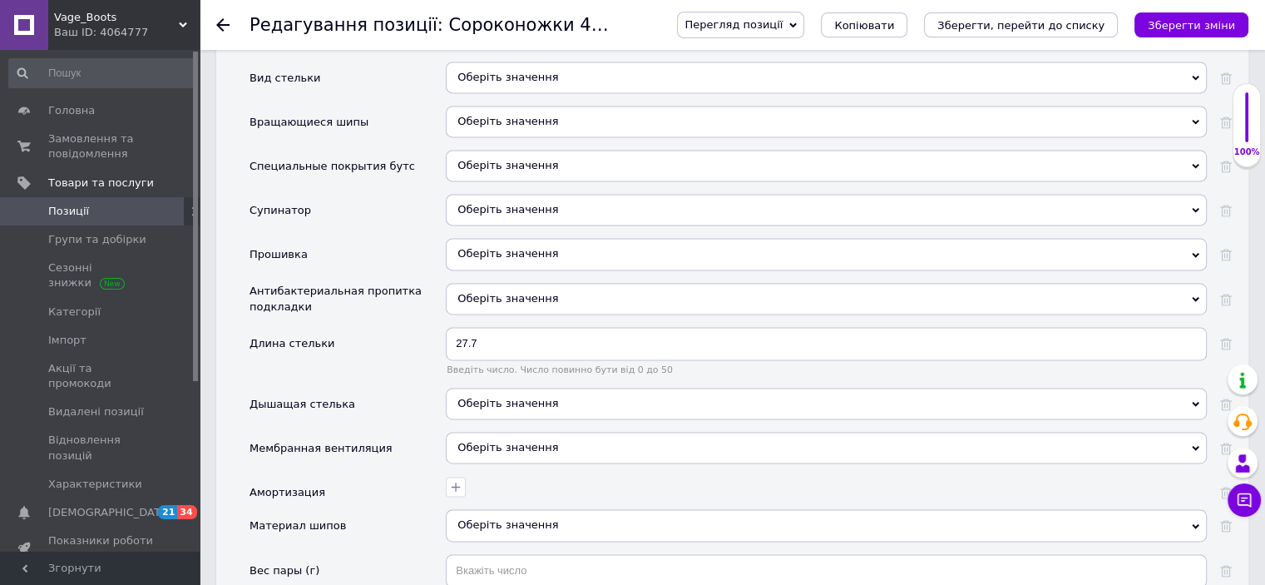
click at [1168, 25] on icon "Зберегти зміни" at bounding box center [1191, 25] width 87 height 12
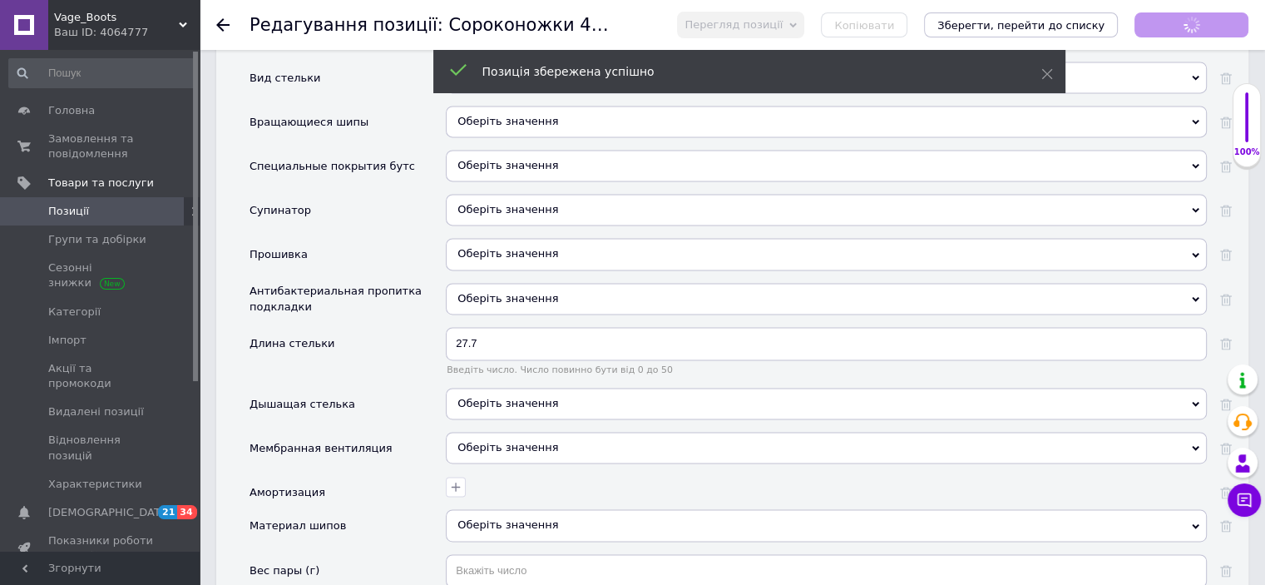
click at [72, 212] on span "Позиції" at bounding box center [68, 211] width 41 height 15
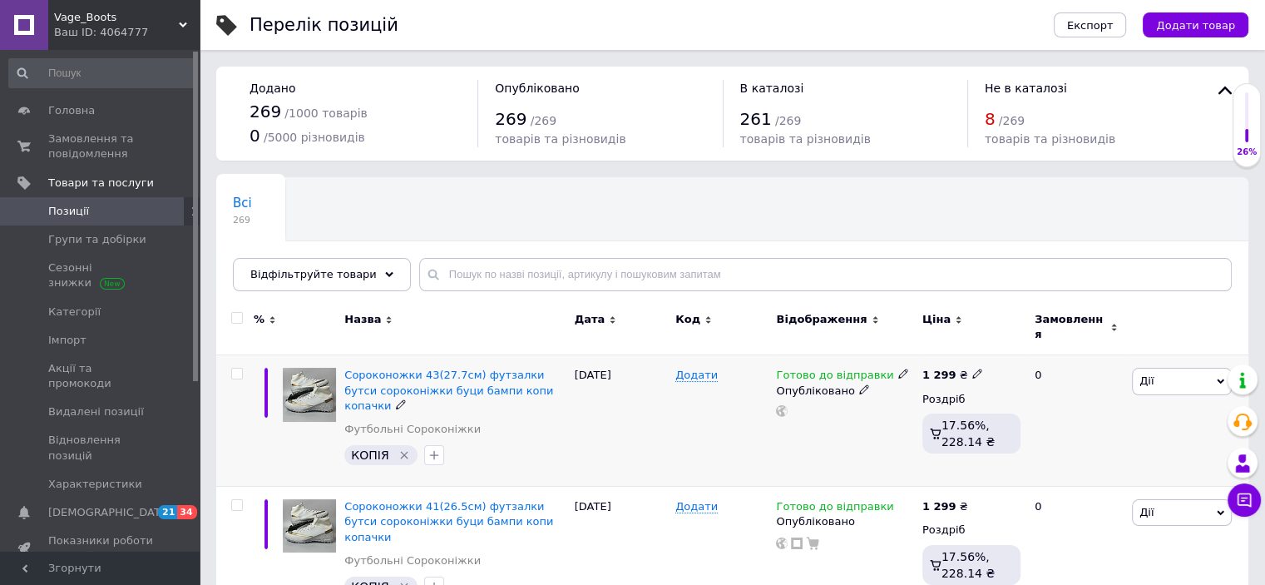
click at [1193, 368] on span "Дії" at bounding box center [1182, 381] width 100 height 27
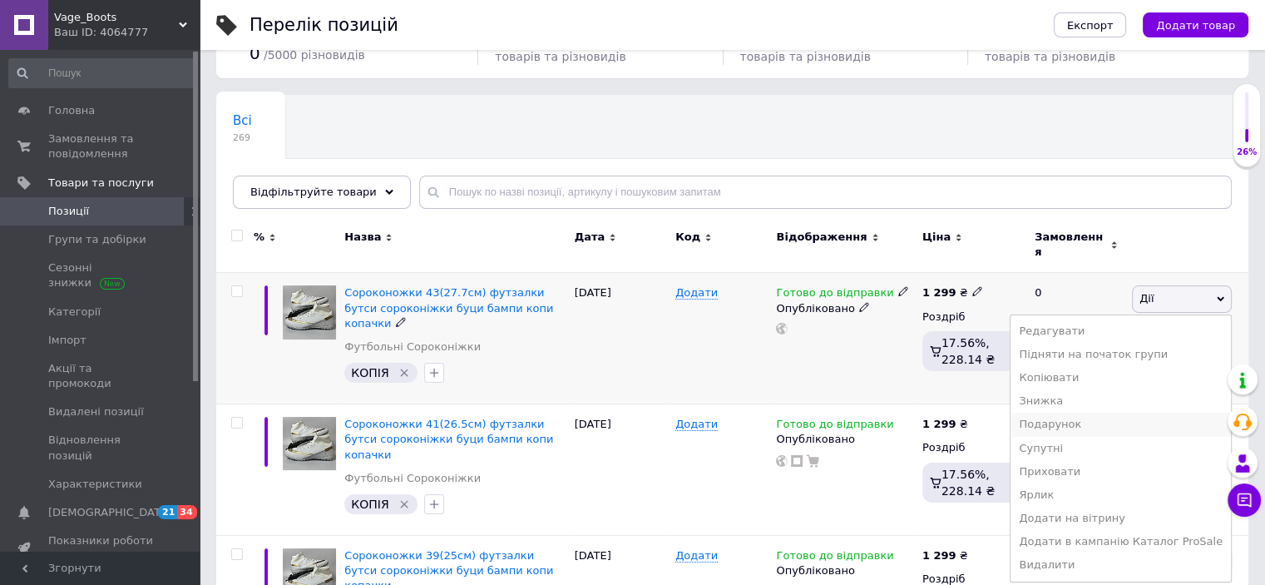
scroll to position [83, 0]
click at [600, 334] on div "[DATE]" at bounding box center [621, 337] width 101 height 131
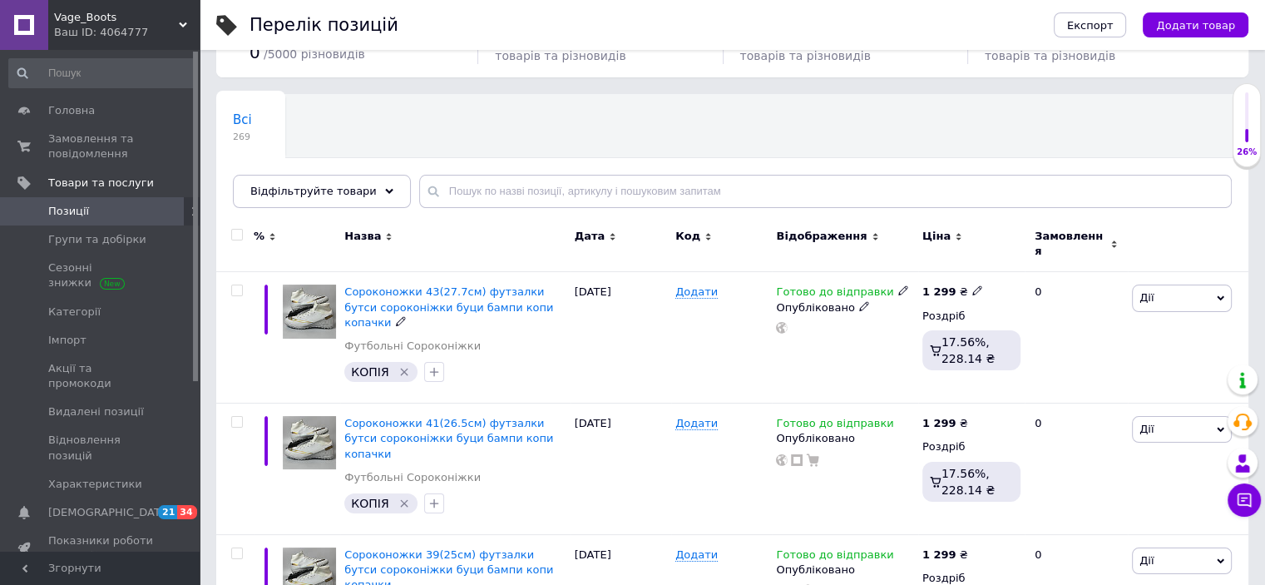
drag, startPoint x: 423, startPoint y: 284, endPoint x: 418, endPoint y: 230, distance: 54.3
click at [418, 230] on div "Назва" at bounding box center [454, 236] width 221 height 15
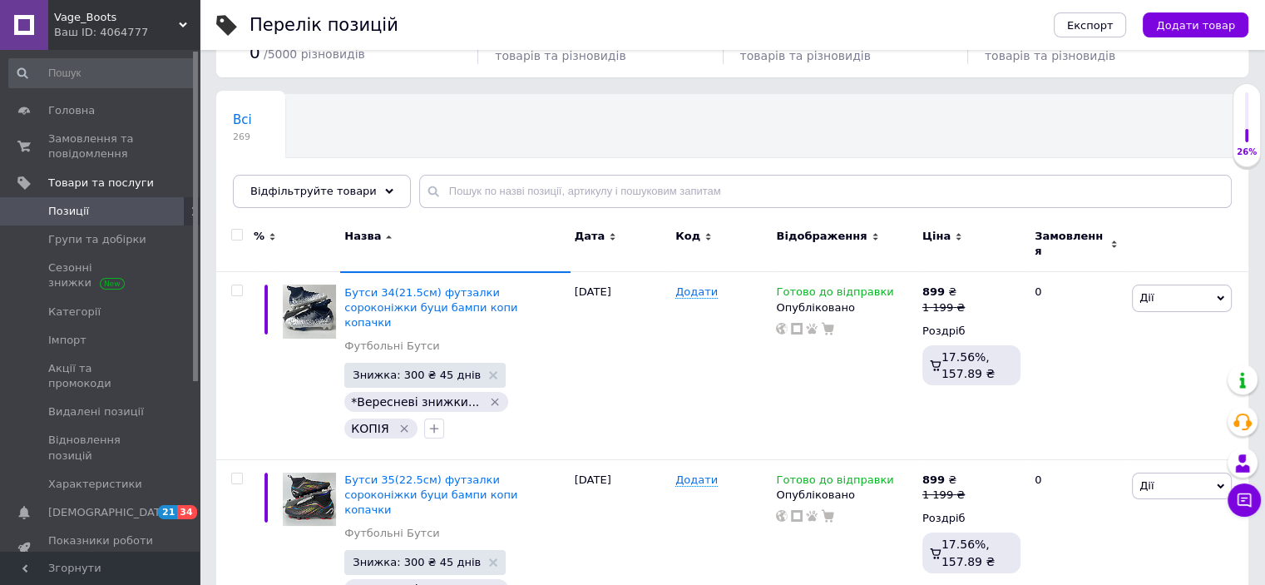
click at [269, 230] on div "%" at bounding box center [266, 236] width 25 height 15
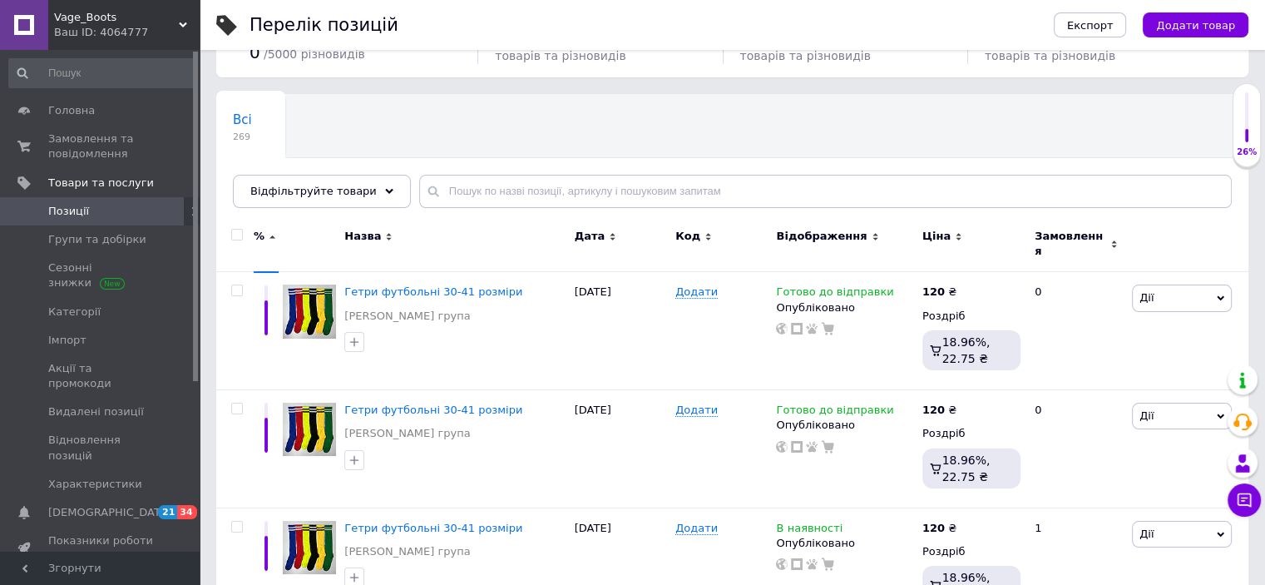
click at [271, 242] on div "%" at bounding box center [266, 244] width 25 height 56
click at [263, 238] on span "%" at bounding box center [259, 236] width 11 height 15
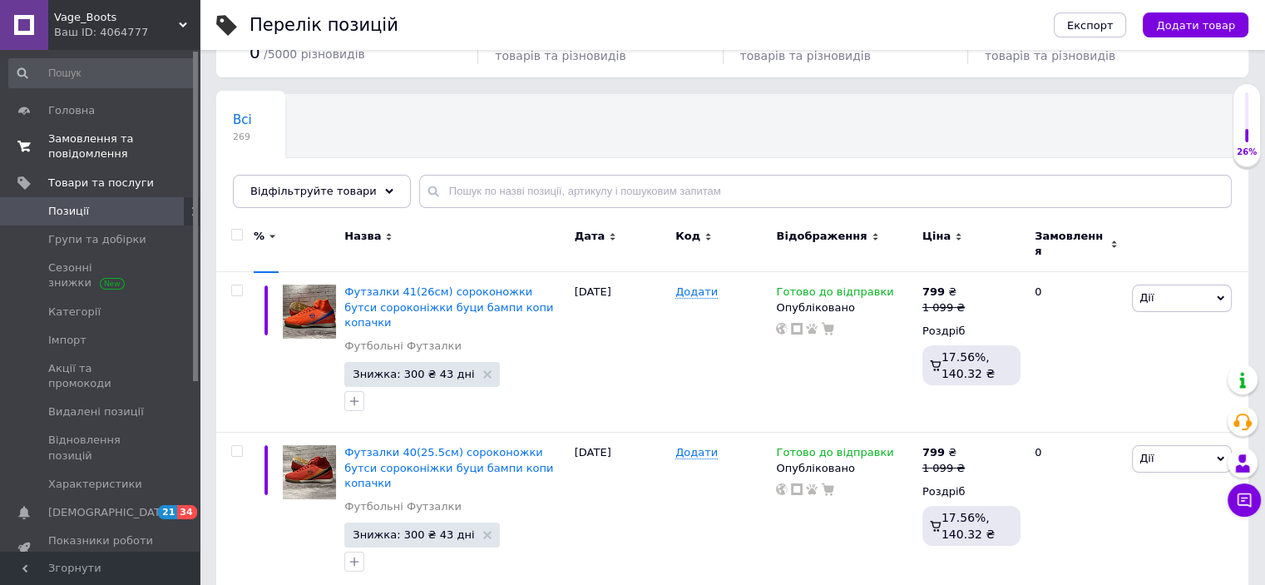
click at [77, 150] on span "Замовлення та повідомлення" at bounding box center [101, 146] width 106 height 30
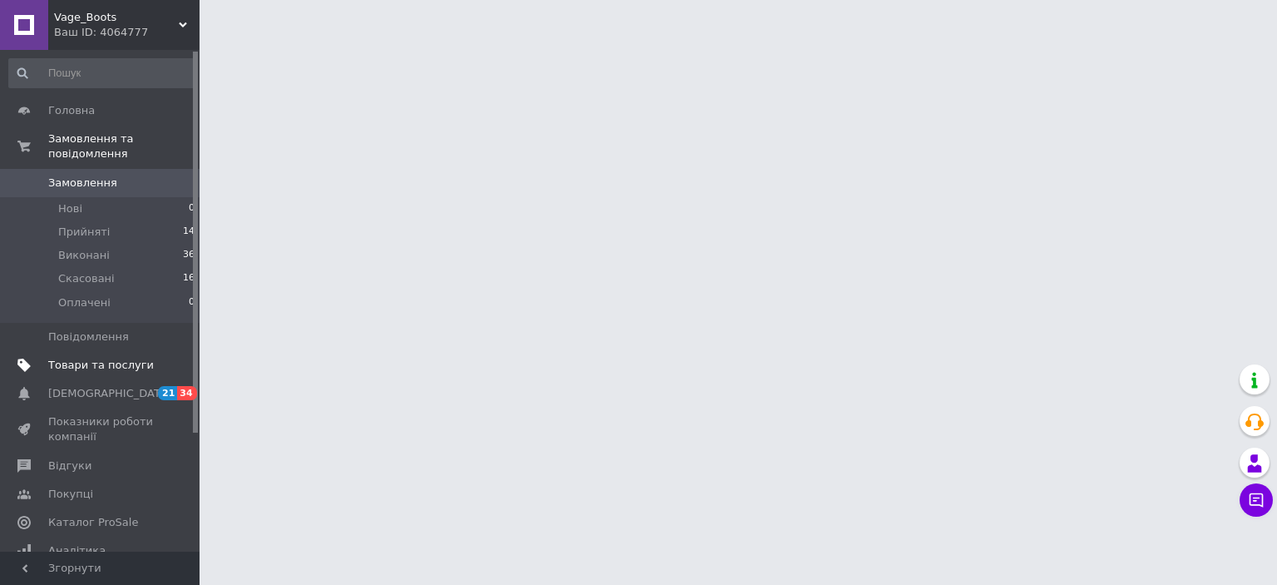
click at [100, 358] on span "Товари та послуги" at bounding box center [101, 365] width 106 height 15
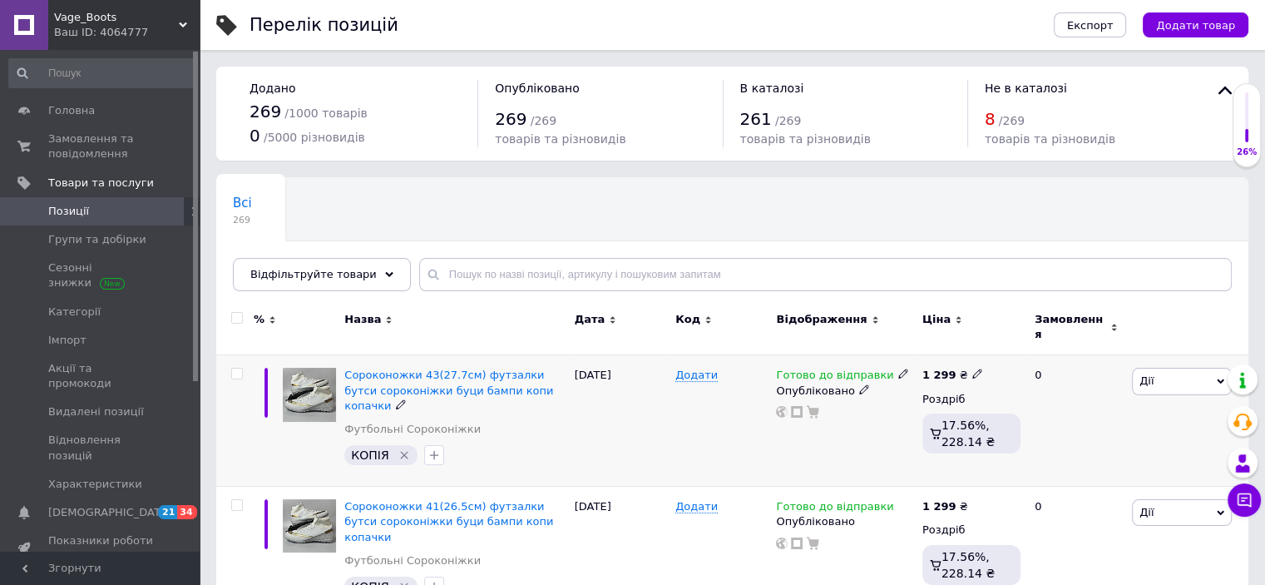
click at [406, 399] on icon at bounding box center [401, 404] width 10 height 10
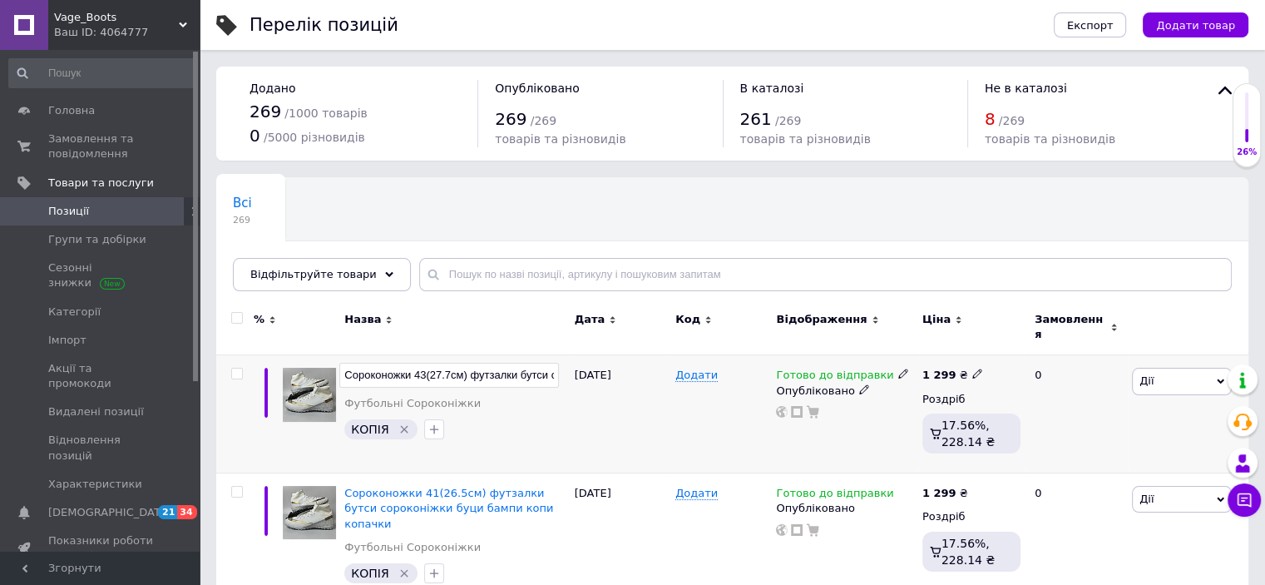
scroll to position [0, 186]
click at [550, 431] on div "Сороконожки 43(27.7см) футзалки бутси сороконіжки буци бампи копи копачки Футбо…" at bounding box center [455, 414] width 230 height 118
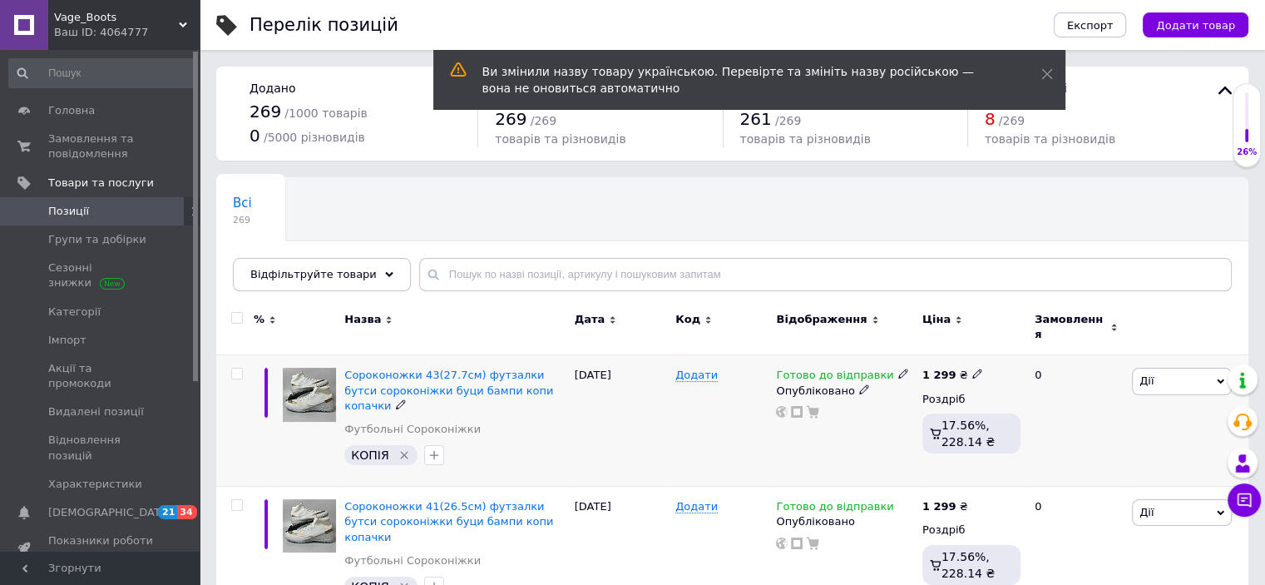
click at [1174, 370] on span "Дії" at bounding box center [1182, 381] width 100 height 27
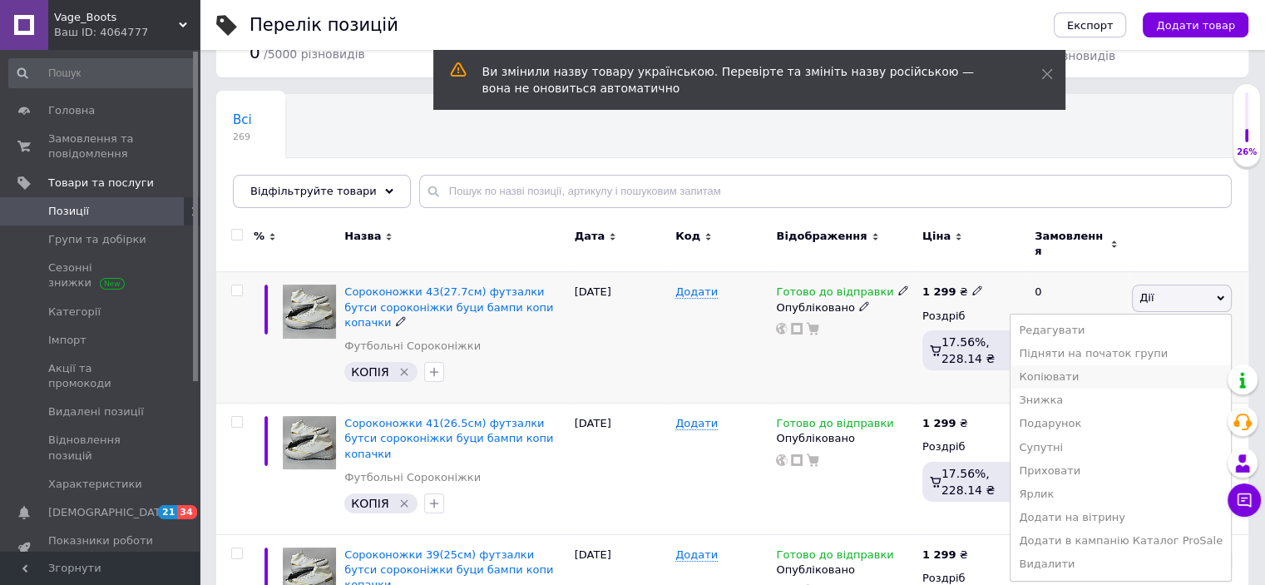
click at [1111, 366] on li "Копіювати" at bounding box center [1121, 376] width 220 height 23
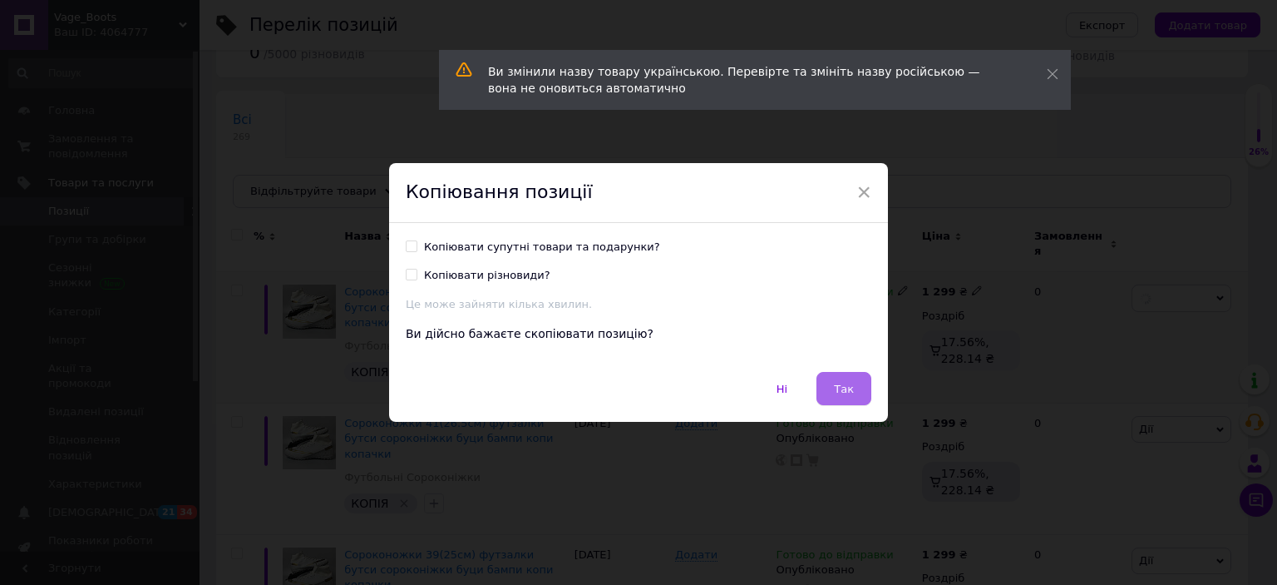
click at [847, 383] on span "Так" at bounding box center [844, 389] width 20 height 12
